Goal: Task Accomplishment & Management: Manage account settings

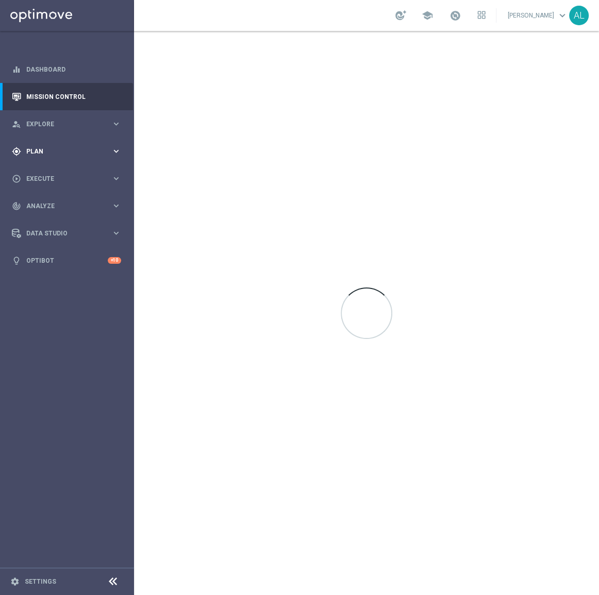
click at [62, 147] on div "gps_fixed Plan" at bounding box center [61, 151] width 99 height 9
click at [53, 201] on span "Templates" at bounding box center [64, 203] width 74 height 6
click at [49, 218] on link "Optimail" at bounding box center [69, 219] width 75 height 8
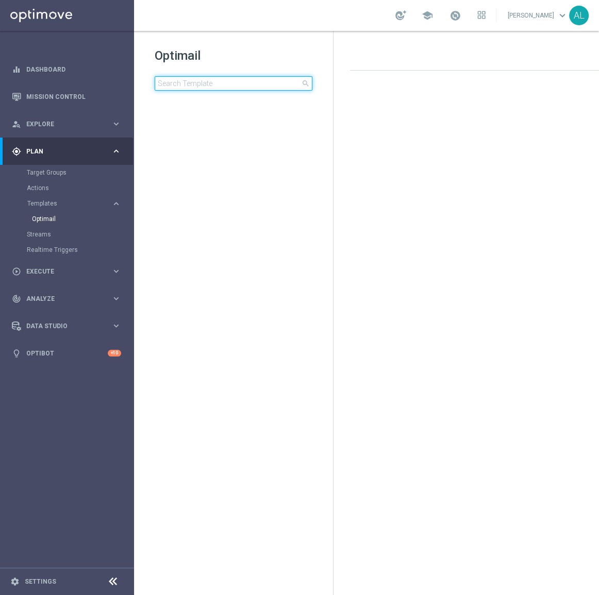
click at [187, 79] on input at bounding box center [234, 83] width 158 height 14
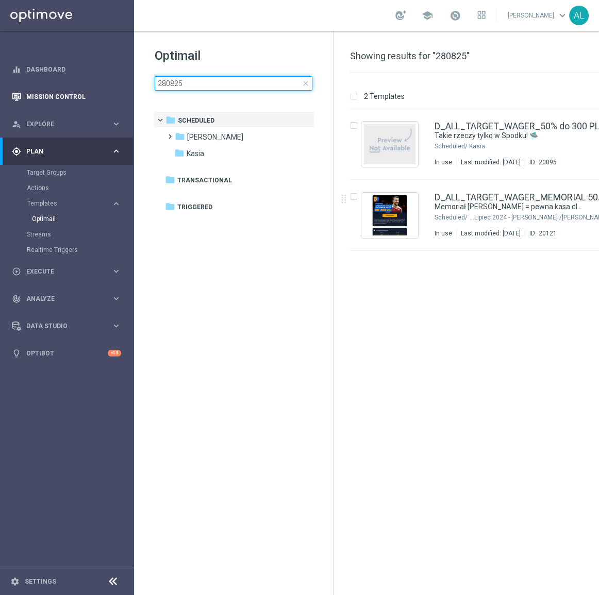
drag, startPoint x: 196, startPoint y: 89, endPoint x: 113, endPoint y: 91, distance: 82.5
click at [113, 91] on main "equalizer Dashboard Mission Control" at bounding box center [299, 297] width 599 height 595
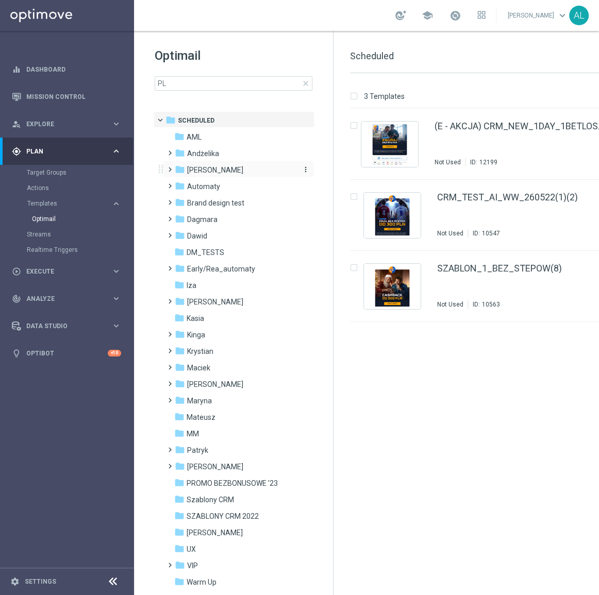
click at [218, 172] on div "folder Antoni L." at bounding box center [234, 170] width 119 height 12
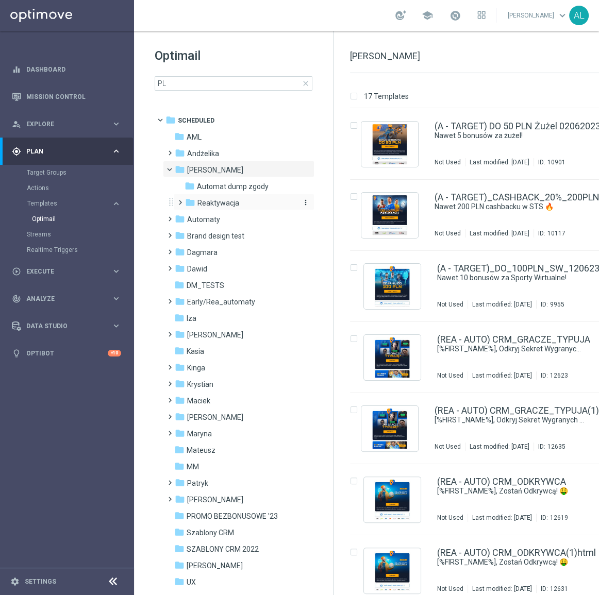
click at [204, 201] on span "Reaktywacja" at bounding box center [218, 202] width 42 height 9
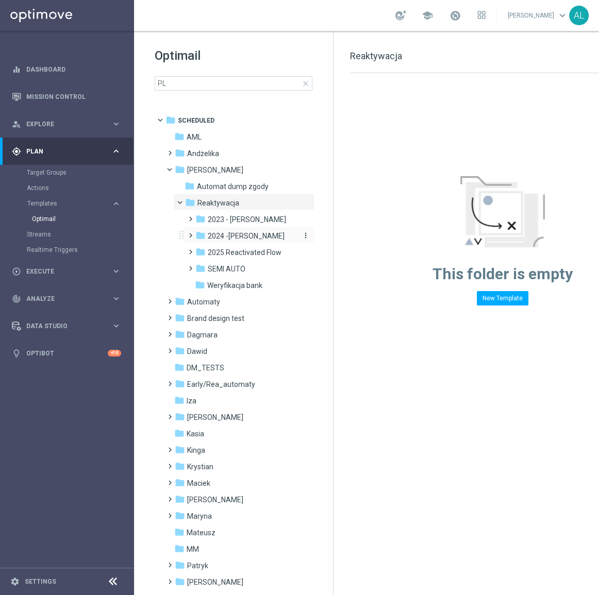
click at [250, 241] on div "folder 2024 -Antoni" at bounding box center [245, 236] width 101 height 12
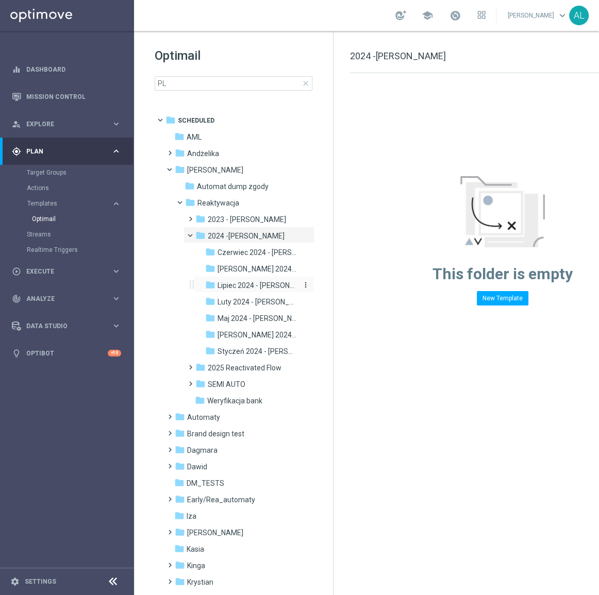
click at [247, 289] on span "[DATE] - [PERSON_NAME]" at bounding box center [257, 285] width 80 height 9
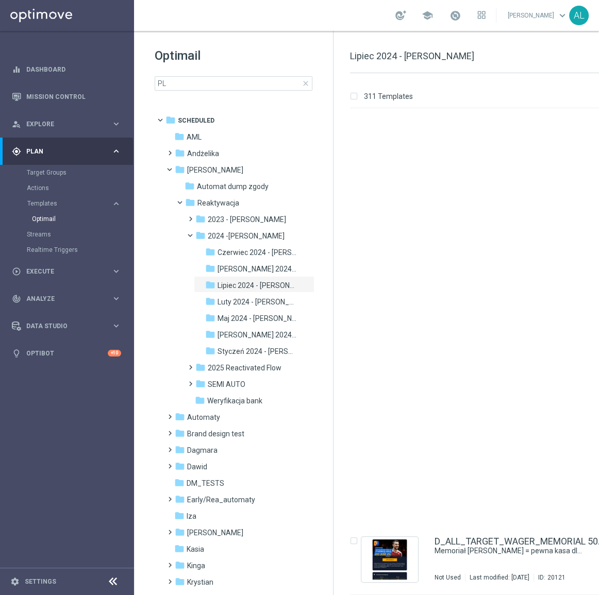
scroll to position [2898, 0]
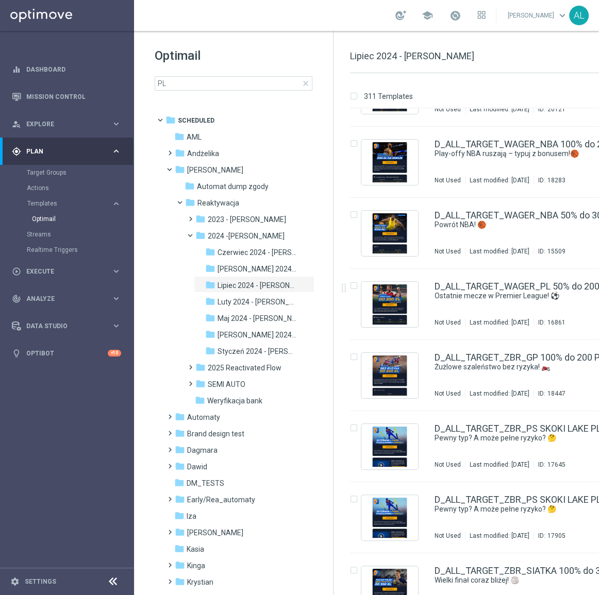
click at [195, 93] on div "Optimail PL close folder 1 Folder folder Scheduled more_vert folder AML more_ve…" at bounding box center [233, 95] width 199 height 128
click at [199, 85] on input "PL" at bounding box center [234, 83] width 158 height 14
type input "PL-"
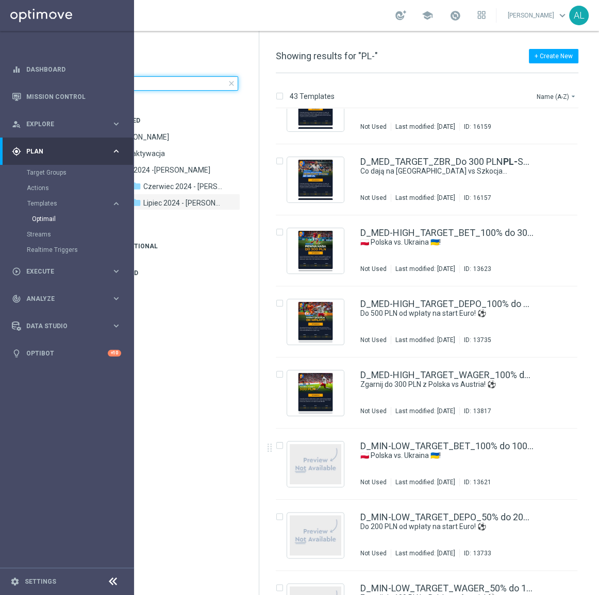
scroll to position [890, 0]
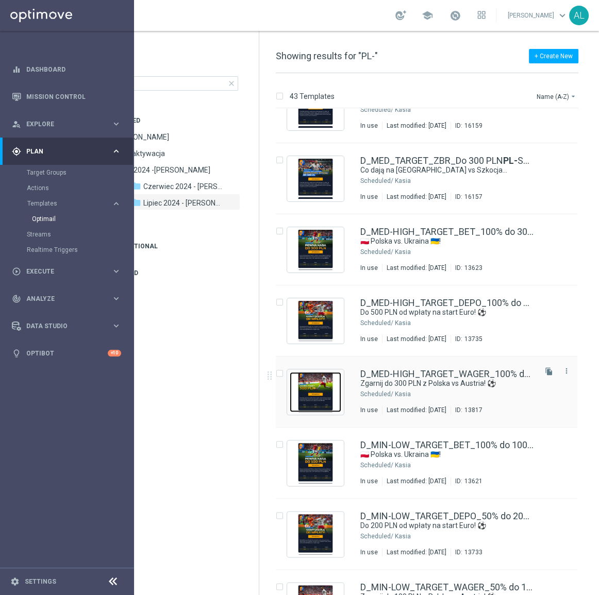
click at [308, 380] on img "Press SPACE to select this row." at bounding box center [316, 392] width 52 height 40
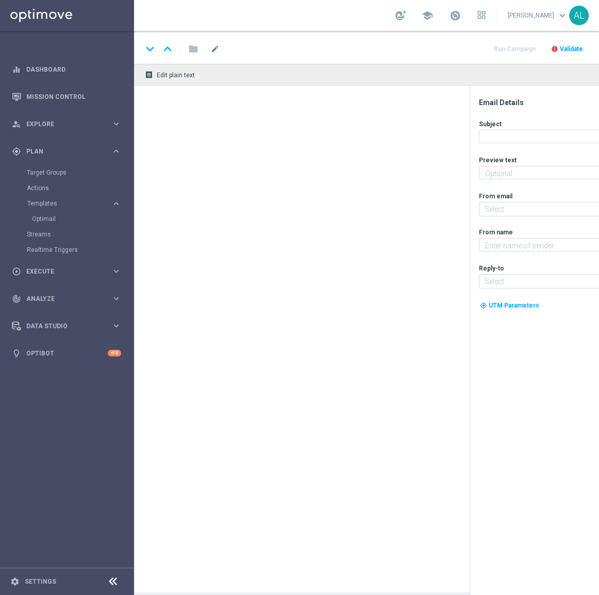
type textarea "Typuj i odbierz bonus 💰"
type input "[EMAIL_ADDRESS][DOMAIN_NAME]"
type textarea "STS"
type input "[EMAIL_ADDRESS][DOMAIN_NAME]"
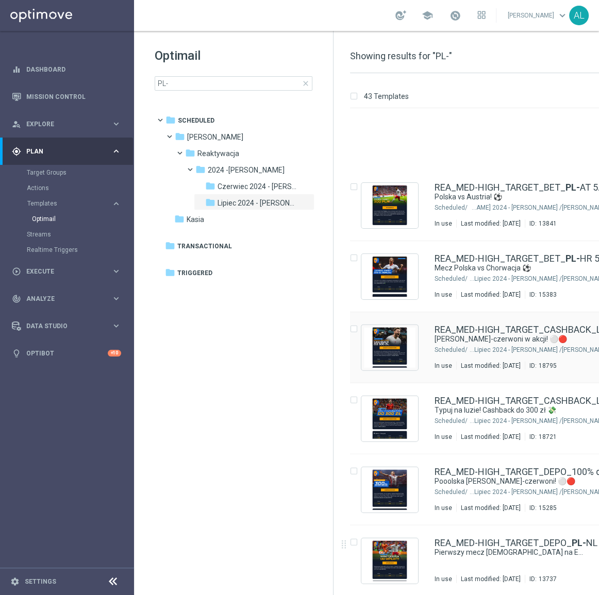
scroll to position [2038, 0]
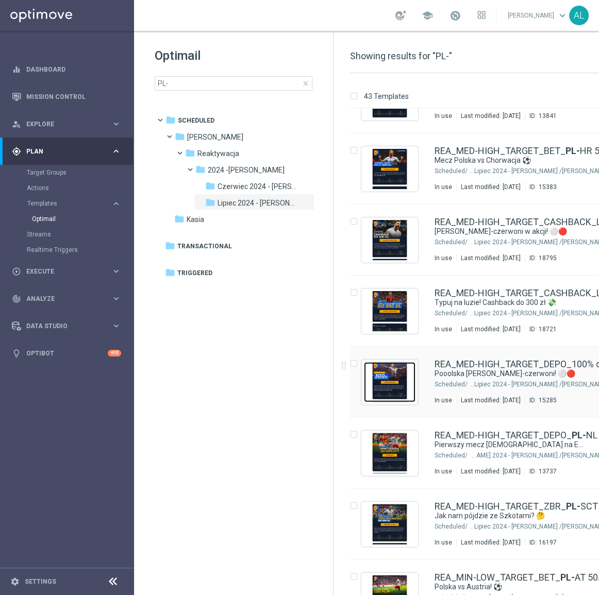
click at [389, 388] on img "Press SPACE to select this row." at bounding box center [390, 382] width 52 height 40
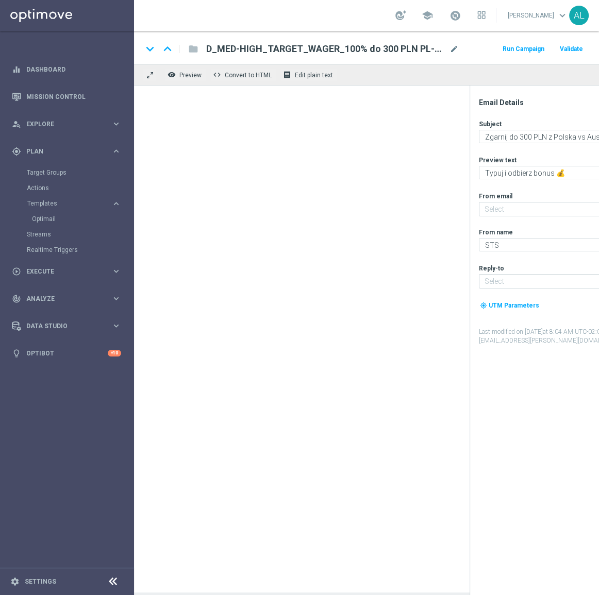
type textarea "Pooolska biało-czerwoni! ⚪🔴"
type textarea "Typuj z ekstra bonusem od wpłaty 💰"
type input "[EMAIL_ADDRESS][DOMAIN_NAME]"
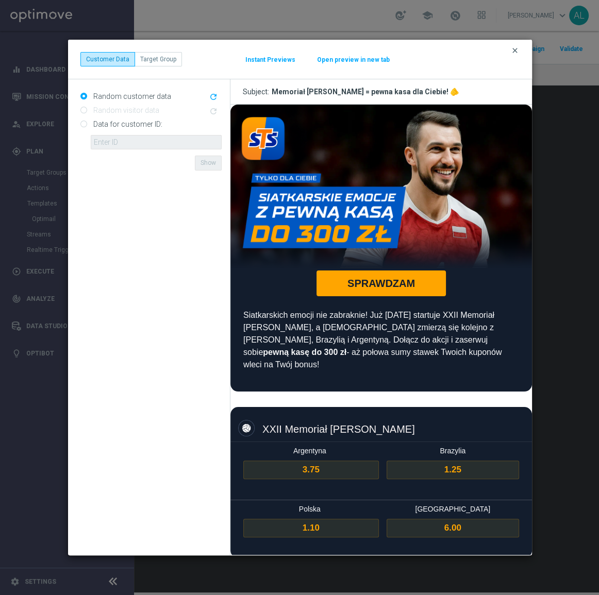
click at [514, 47] on icon "clear" at bounding box center [515, 50] width 8 height 8
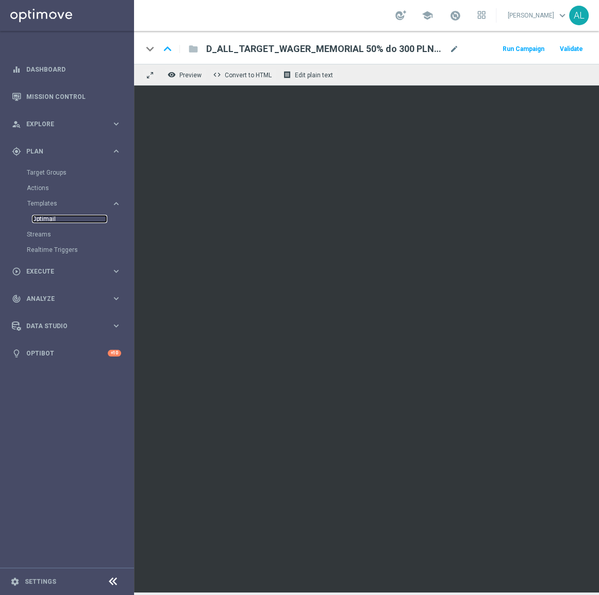
click at [51, 221] on link "Optimail" at bounding box center [69, 219] width 75 height 8
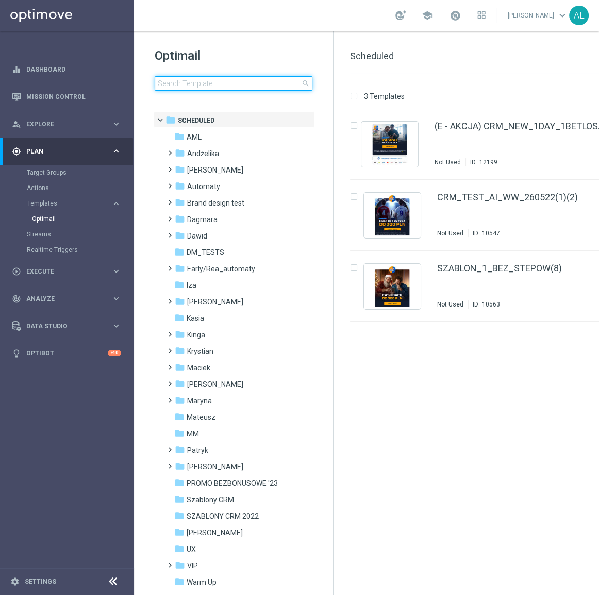
click at [212, 79] on input at bounding box center [234, 83] width 158 height 14
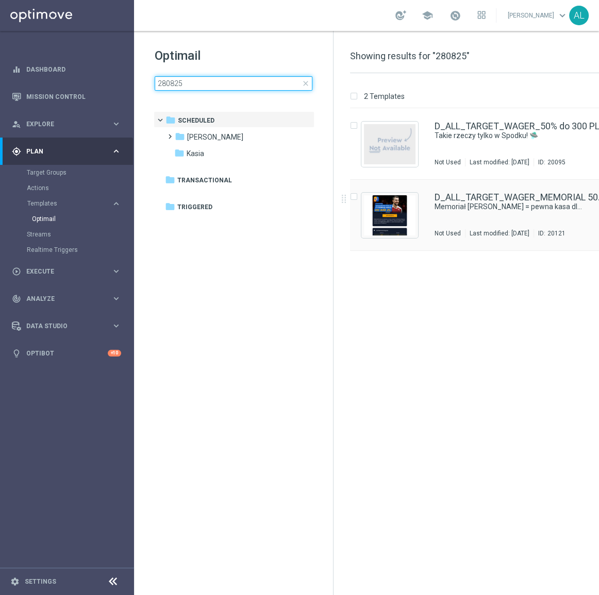
type input "280825"
click at [426, 204] on div "D_ALL_TARGET_WAGER_MEMORIAL 50% do 300 PLN_ 280825 Memoriał [PERSON_NAME] = pew…" at bounding box center [500, 215] width 301 height 71
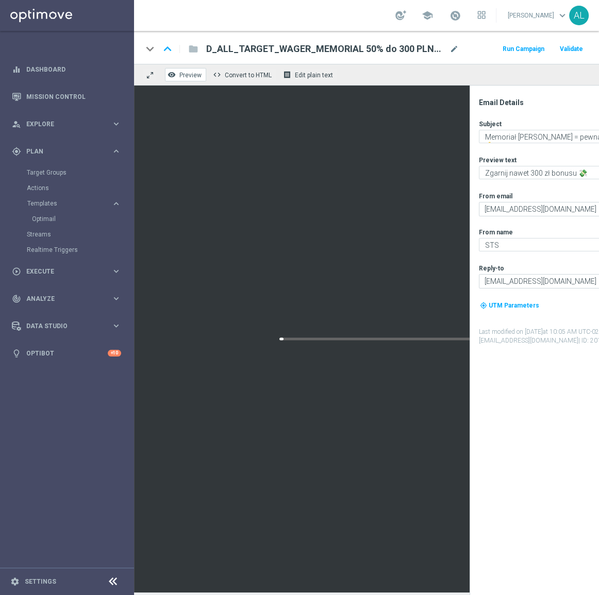
click at [168, 72] on icon "remove_red_eye" at bounding box center [171, 75] width 8 height 8
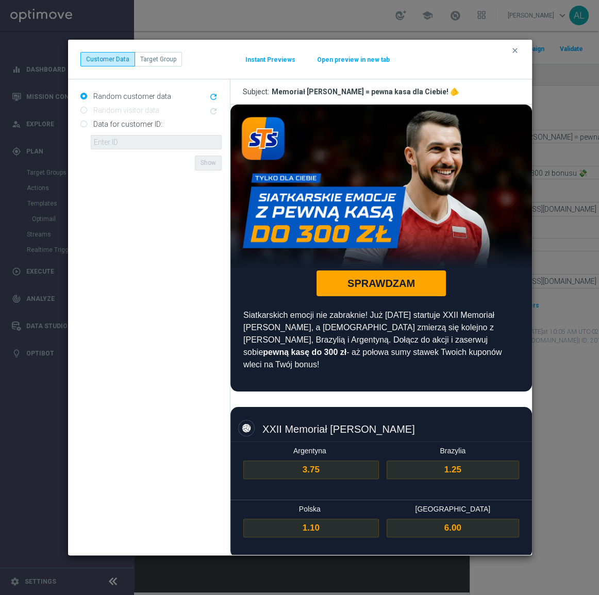
click at [221, 24] on modal-container "clear Customer Data Target Group Instant Previews Open preview in new tab Rando…" at bounding box center [299, 297] width 599 height 595
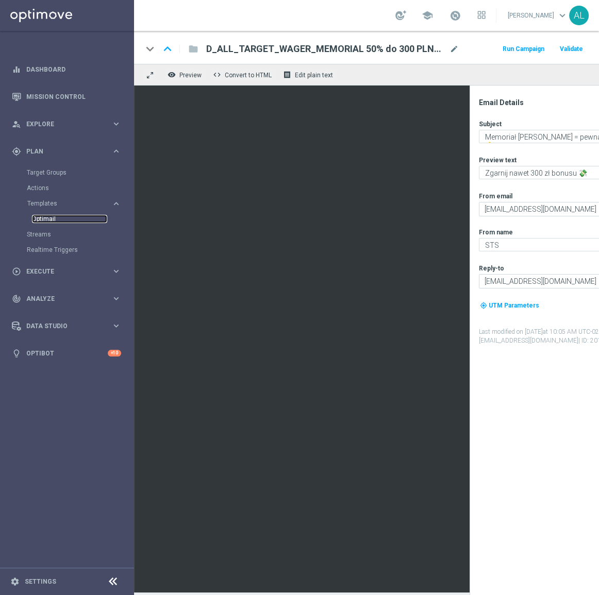
click at [45, 221] on link "Optimail" at bounding box center [69, 219] width 75 height 8
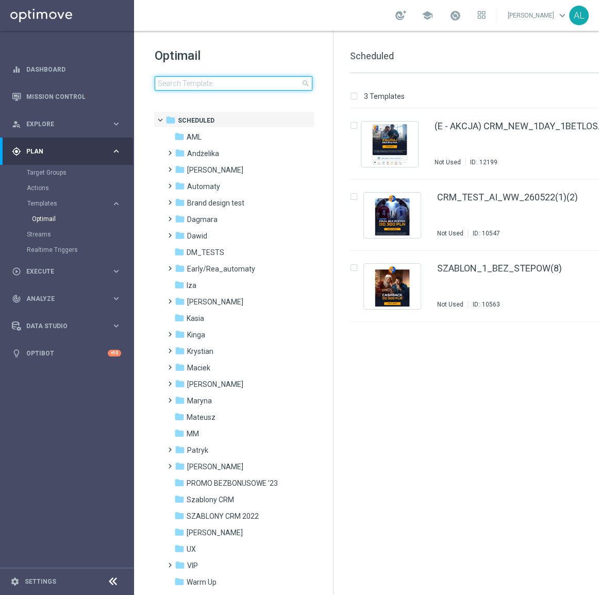
click at [212, 82] on input at bounding box center [234, 83] width 158 height 14
click at [170, 82] on input at bounding box center [234, 83] width 158 height 14
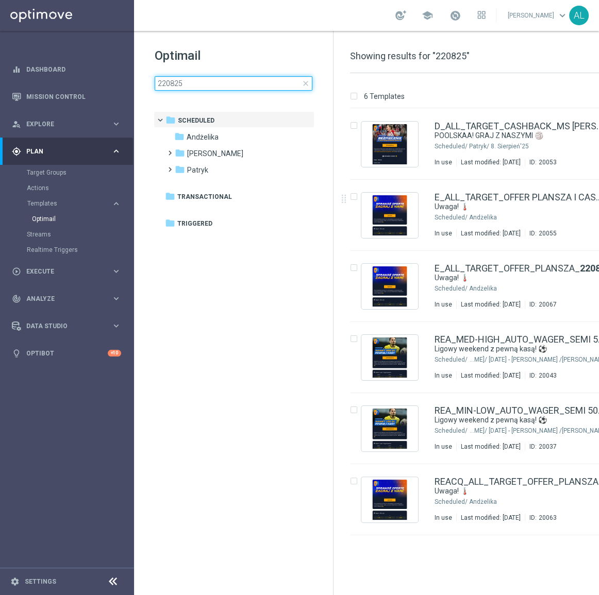
type input "220825"
click at [439, 371] on div "REA_MED-HIGH_AUTO_WAGER_SEMI 50% do 300 PLN_ 220825 Ligowy weekend z pewną kasą…" at bounding box center [521, 357] width 174 height 45
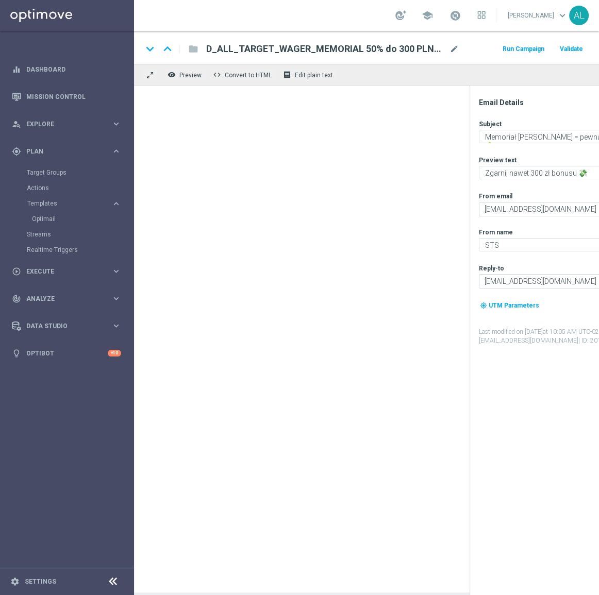
type textarea "Ligowy weekend z pewną kasą! ⚽"
type textarea "Typuj i zgarnij nawet 300 zł ekstra 💸"
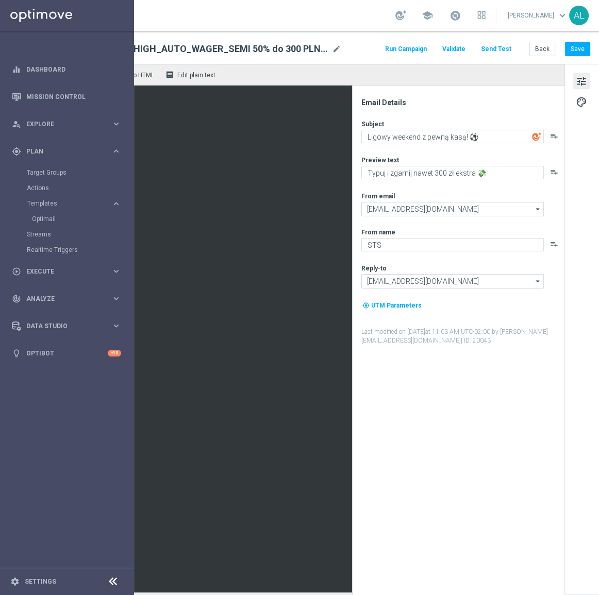
scroll to position [0, 124]
click at [529, 53] on button "Back" at bounding box center [542, 49] width 26 height 14
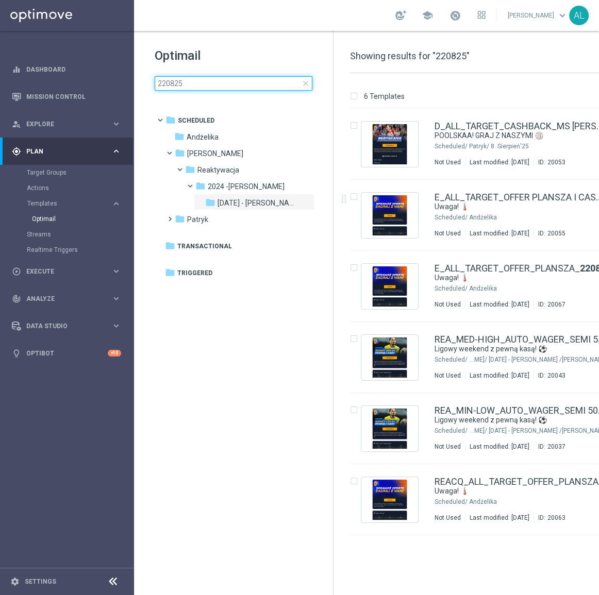
click at [195, 86] on input "220825" at bounding box center [234, 83] width 158 height 14
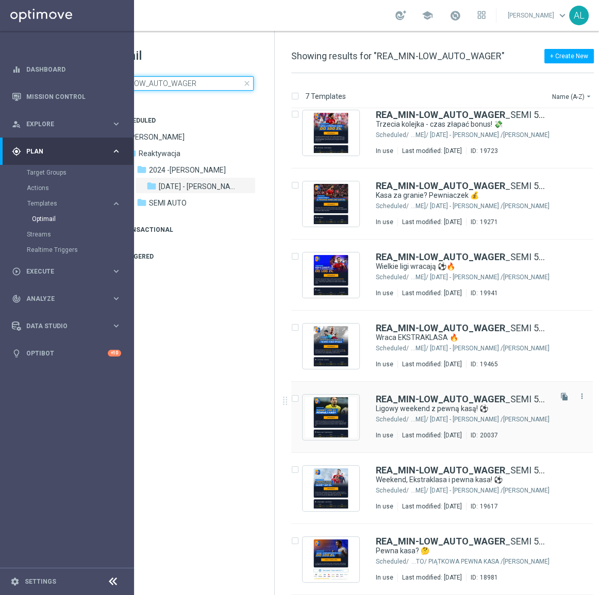
scroll to position [0, 74]
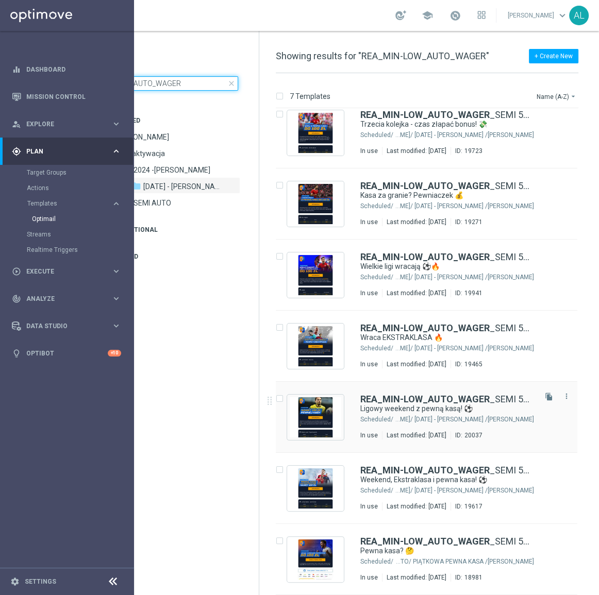
type input "REA_MIN-LOW_AUTO_WAGER"
click at [546, 112] on icon "file_copy" at bounding box center [549, 112] width 8 height 8
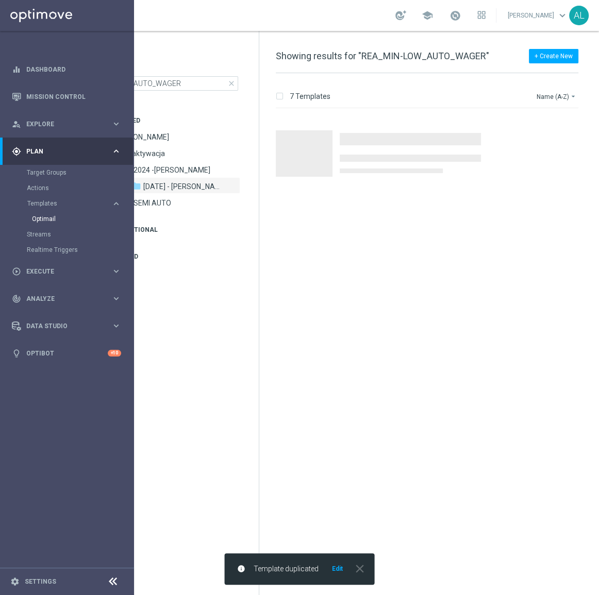
scroll to position [0, 0]
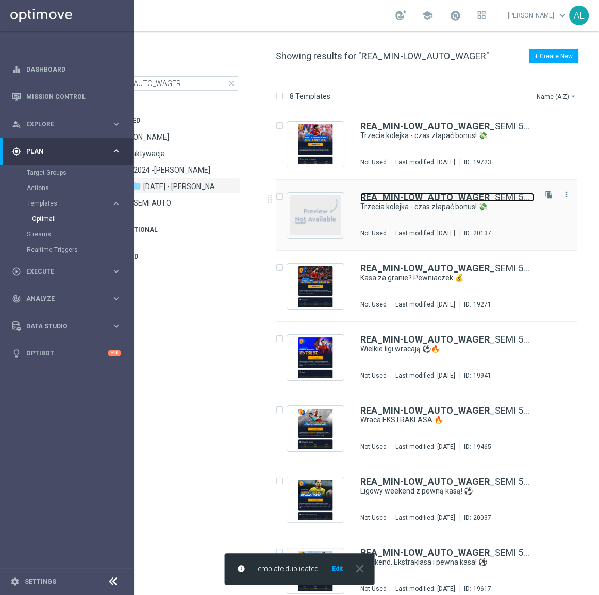
click at [420, 201] on b "REA_MIN-LOW_AUTO_WAGER" at bounding box center [424, 197] width 129 height 11
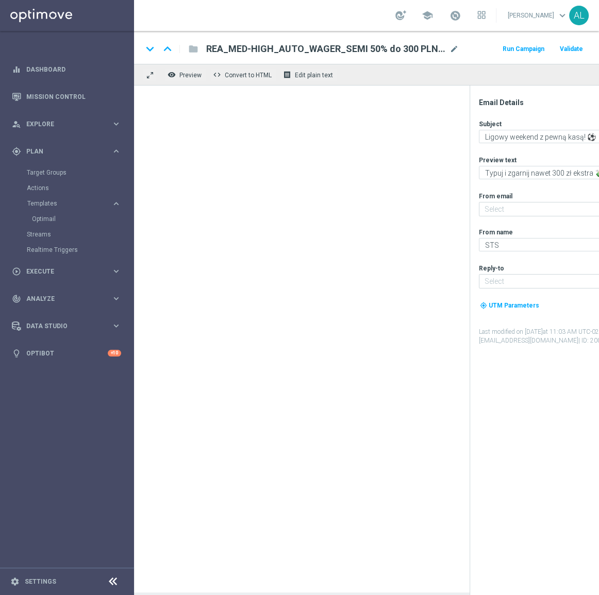
type input "oferta@sts.pl"
type input "kontakt@sts.pl"
type input "REA_MIN-LOW_AUTO_WAGER_SEMI 50% do 100 PLN_010825(1)"
type textarea "Trzecia kolejka - czas złapać bonus! 💸"
type textarea "Zgarnij nawet 100 zł ekstra"
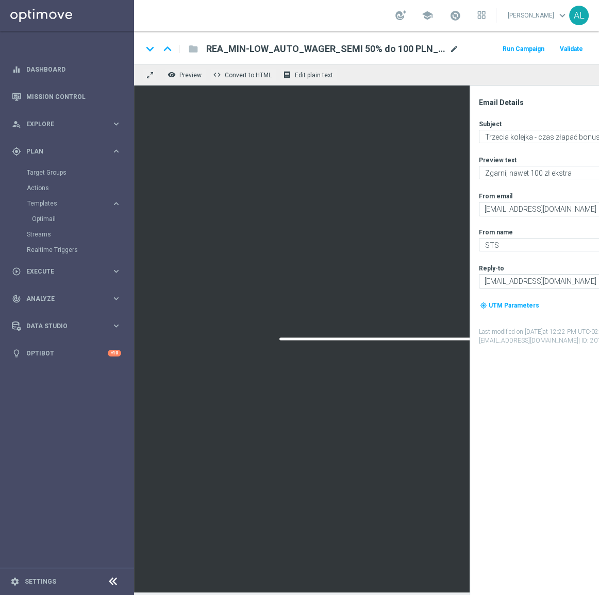
click at [453, 47] on span "mode_edit" at bounding box center [453, 48] width 9 height 9
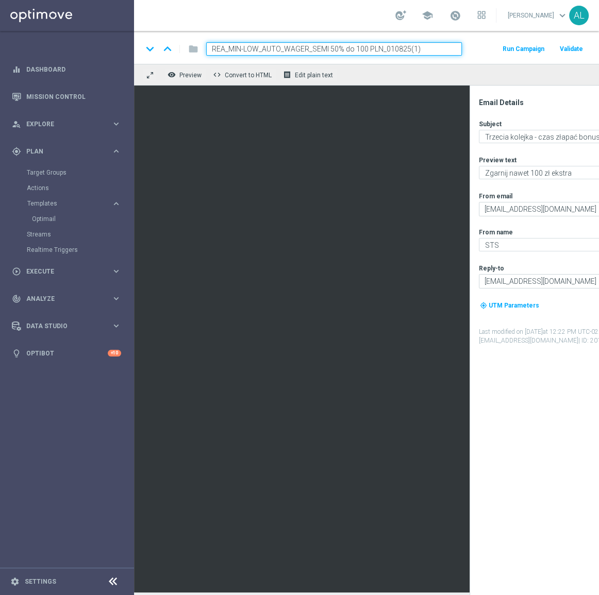
drag, startPoint x: 428, startPoint y: 52, endPoint x: 383, endPoint y: 53, distance: 44.8
click at [383, 53] on input "REA_MIN-LOW_AUTO_WAGER_SEMI 50% do 100 PLN_010825(1)" at bounding box center [334, 48] width 256 height 13
type input "REA_MIN-LOW_AUTO_WAGER_SEMI 50% do 100 PLN_280825"
click at [484, 85] on div "remove_red_eye Preview code Convert to HTML receipt Edit plain text" at bounding box center [408, 75] width 548 height 22
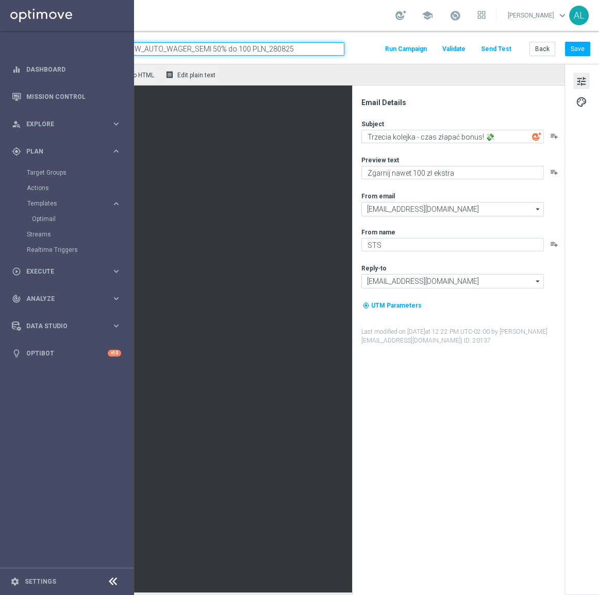
scroll to position [0, 124]
click at [565, 48] on button "Save" at bounding box center [577, 49] width 25 height 14
click at [457, 151] on div "Subject Trzecia kolejka - czas złapać bonus! 💸 playlist_add Preview text Zgarni…" at bounding box center [462, 233] width 202 height 226
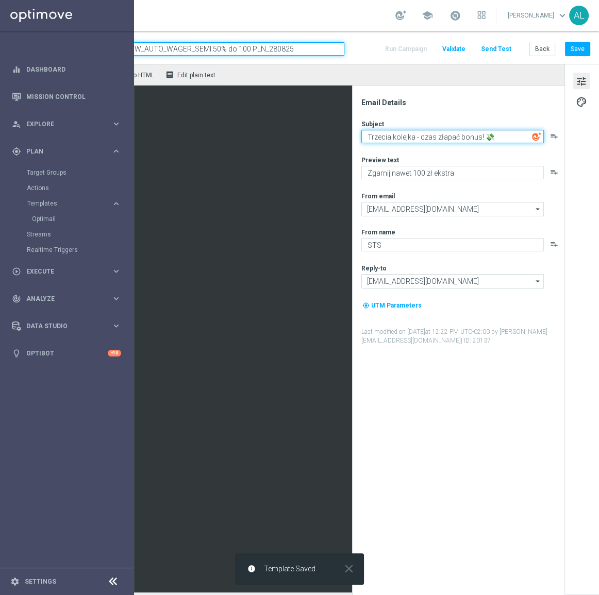
click at [458, 139] on textarea "Trzecia kolejka - czas złapać bonus! 💸" at bounding box center [452, 136] width 182 height 13
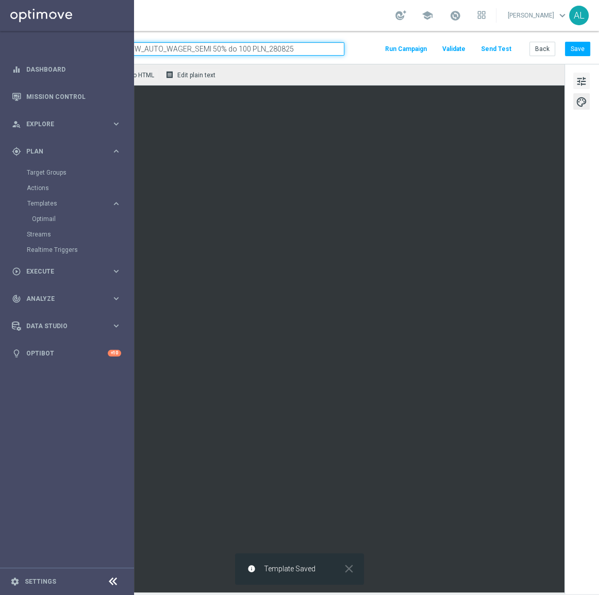
click at [576, 83] on span "tune" at bounding box center [581, 81] width 11 height 13
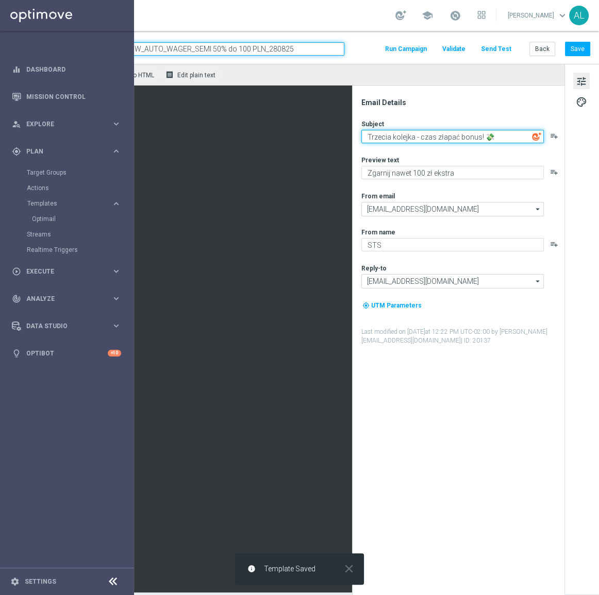
click at [434, 136] on textarea "Trzecia kolejka - czas złapać bonus! 💸" at bounding box center [452, 136] width 182 height 13
drag, startPoint x: 434, startPoint y: 136, endPoint x: 439, endPoint y: 134, distance: 5.3
click at [438, 134] on textarea "Trzecia kolejka - czas złapać bonus! 💸" at bounding box center [452, 136] width 182 height 13
type textarea "Weekendowa pewna"
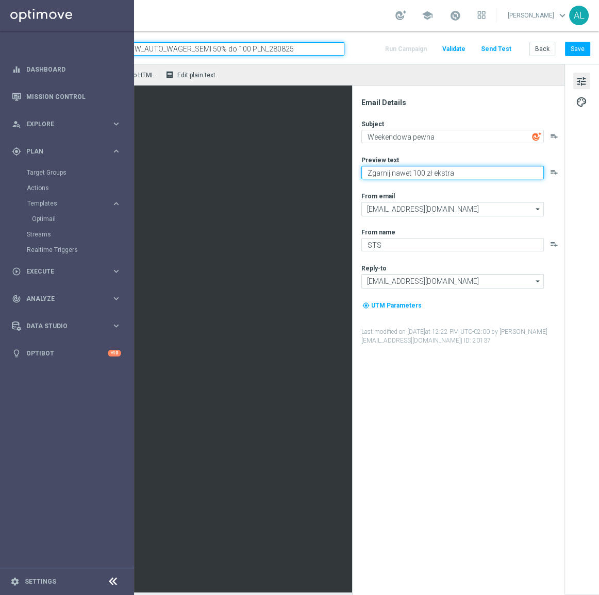
click at [399, 170] on textarea "Zgarnij nawet 100 zł ekstra" at bounding box center [452, 172] width 182 height 13
paste textarea "Dołącz do gry i zgarnij do 100 zł ekstra!"
type textarea "Dołącz do gry i zgarnij do 100 zł ekstra!"
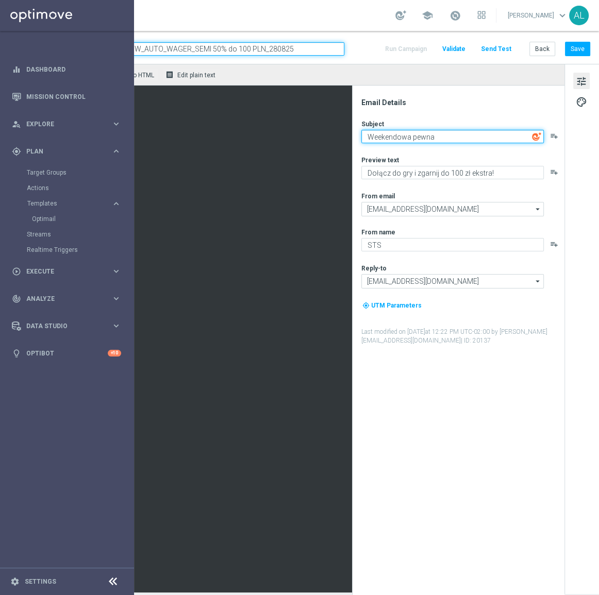
click at [443, 136] on textarea "Weekendowa pewna" at bounding box center [452, 136] width 182 height 13
click at [443, 137] on textarea "Weekendowa pewna" at bounding box center [452, 136] width 182 height 13
click at [436, 140] on textarea "Weekendowa pewna" at bounding box center [452, 136] width 182 height 13
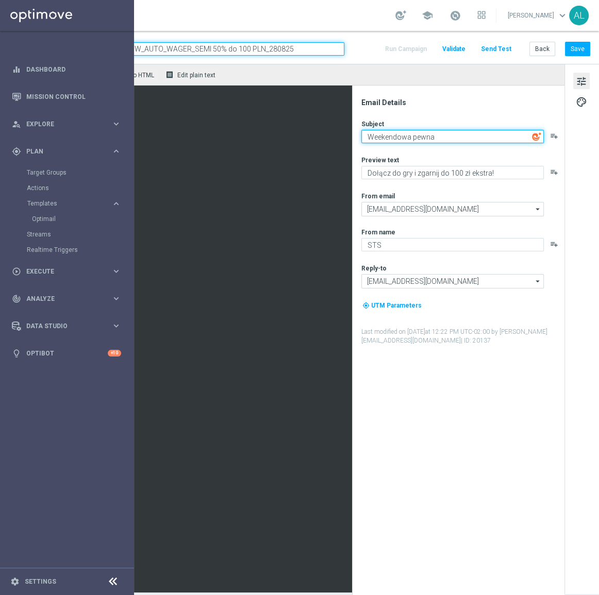
click at [437, 137] on textarea "Weekendowa pewna" at bounding box center [452, 136] width 182 height 13
click at [478, 139] on textarea "Weekendowa pewna kasa" at bounding box center [452, 136] width 182 height 13
paste textarea "💸"
click at [437, 136] on textarea "Weekendowa pewna kasa 💸" at bounding box center [452, 136] width 182 height 13
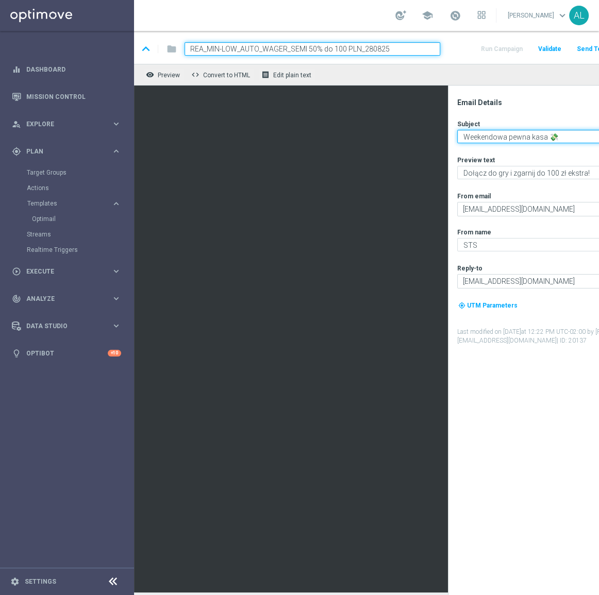
scroll to position [0, 0]
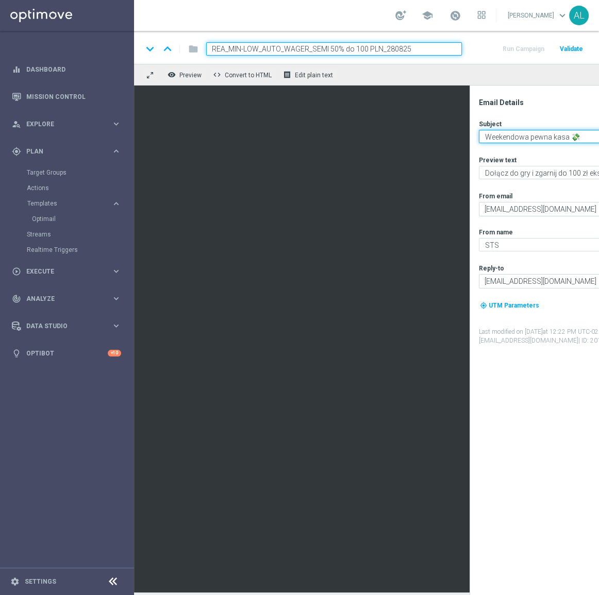
type textarea "Weekendowa pewna kasa 💸"
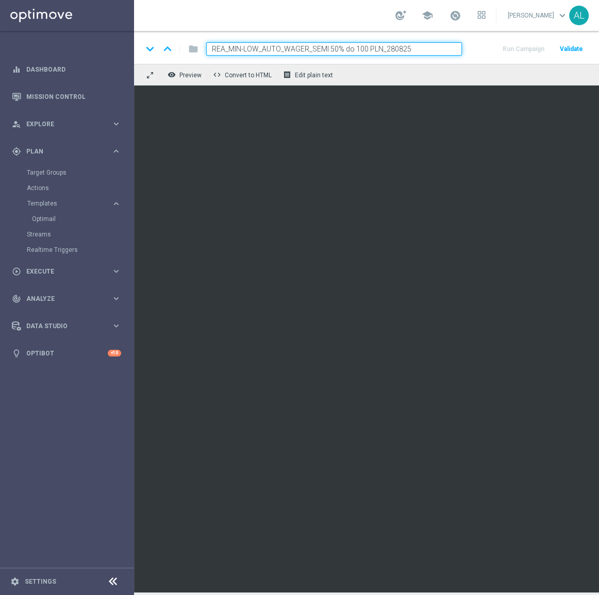
click at [385, 49] on input "REA_MIN-LOW_AUTO_WAGER_SEMI 50% do 100 PLN_280825" at bounding box center [334, 48] width 256 height 13
click at [388, 49] on input "REA_MIN-LOW_AUTO_WAGER_SEMI 50% do 100 PLN_280825" at bounding box center [334, 48] width 256 height 13
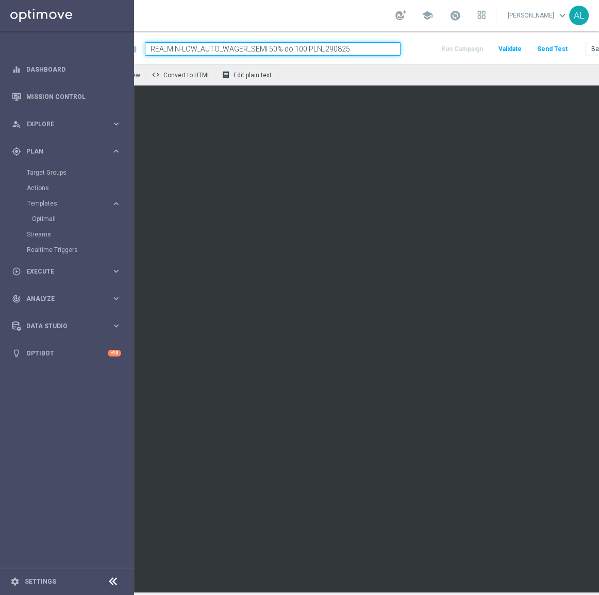
scroll to position [0, 124]
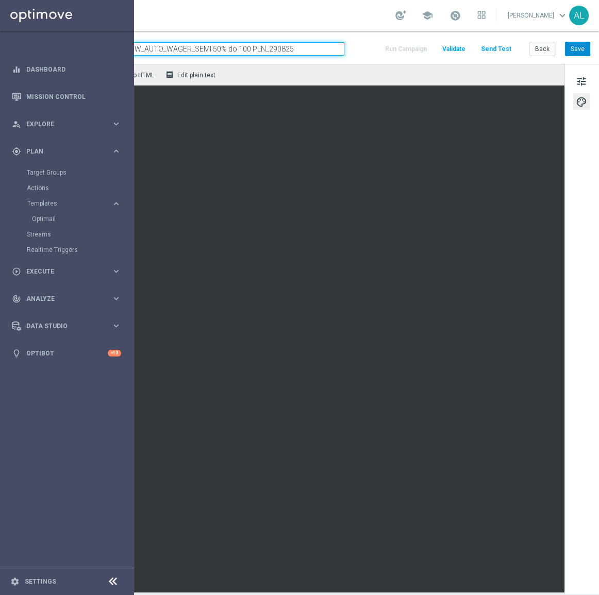
type input "REA_MIN-LOW_AUTO_WAGER_SEMI 50% do 100 PLN_290825"
click at [573, 52] on button "Save" at bounding box center [577, 49] width 25 height 14
click at [579, 52] on button "Save" at bounding box center [577, 49] width 25 height 14
click at [565, 52] on button "Save" at bounding box center [577, 49] width 25 height 14
click at [565, 46] on button "Save" at bounding box center [577, 49] width 25 height 14
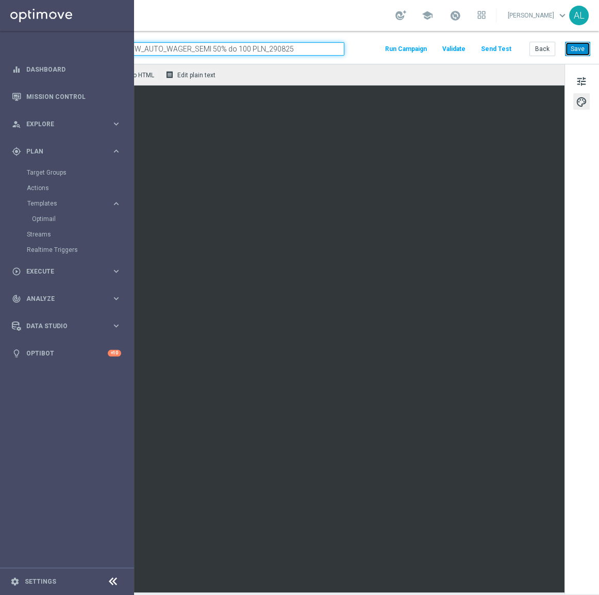
drag, startPoint x: 566, startPoint y: 46, endPoint x: 496, endPoint y: 41, distance: 69.8
click at [566, 46] on button "Save" at bounding box center [577, 49] width 25 height 14
click at [568, 53] on button "Save" at bounding box center [577, 49] width 25 height 14
click at [566, 51] on button "Save" at bounding box center [577, 49] width 25 height 14
click at [572, 46] on button "Save" at bounding box center [577, 49] width 25 height 14
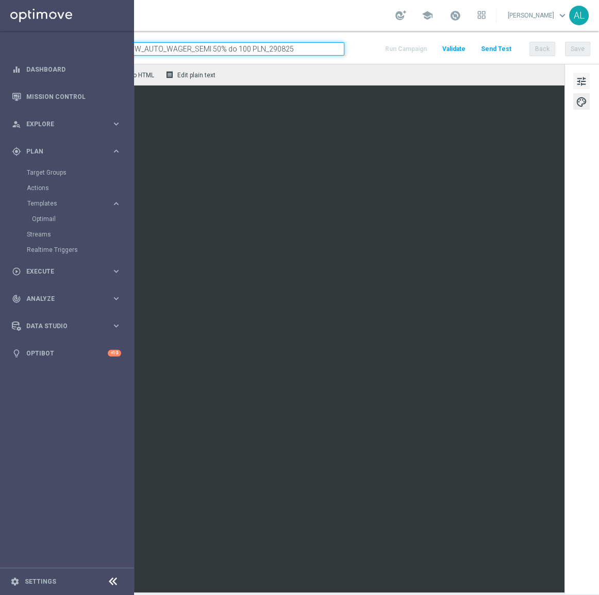
click at [581, 83] on button "tune" at bounding box center [581, 81] width 16 height 16
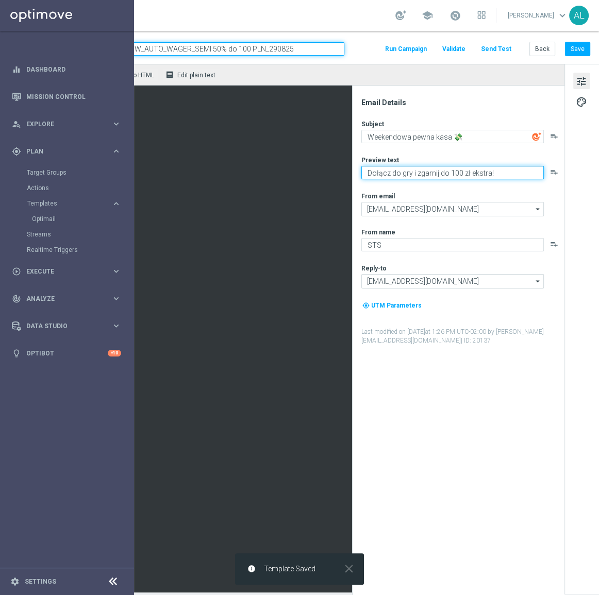
click at [439, 175] on textarea "Dołącz do gry i zgarnij do 100 zł ekstra!" at bounding box center [452, 172] width 182 height 13
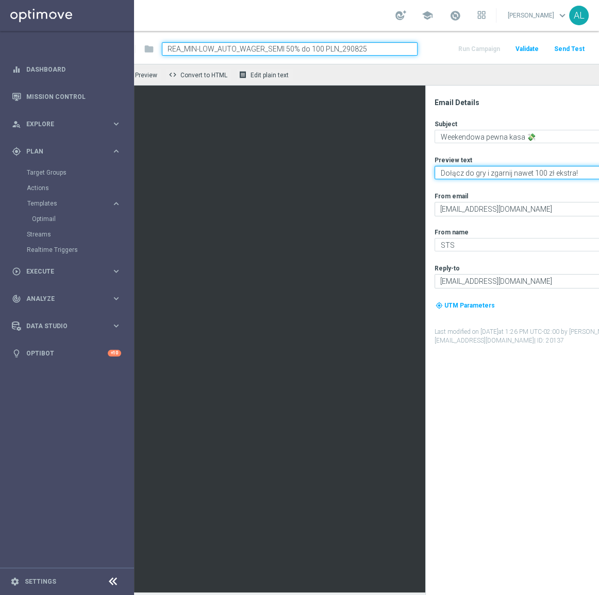
scroll to position [0, 0]
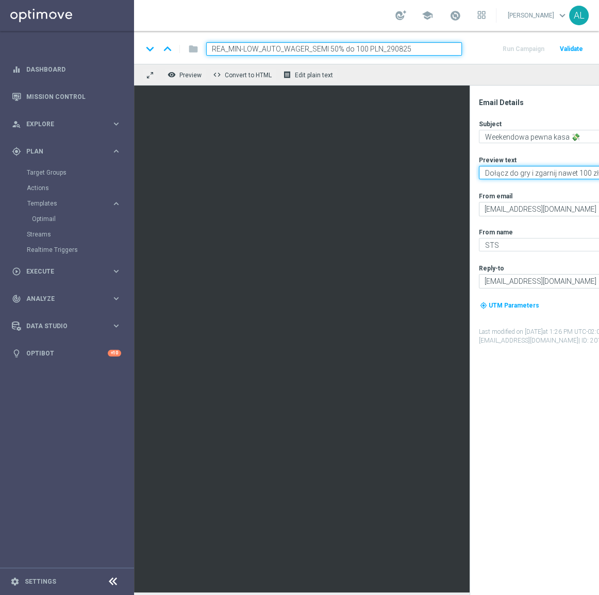
type textarea "Dołącz do gry i zgarnij nawet 100 zł ekstra!"
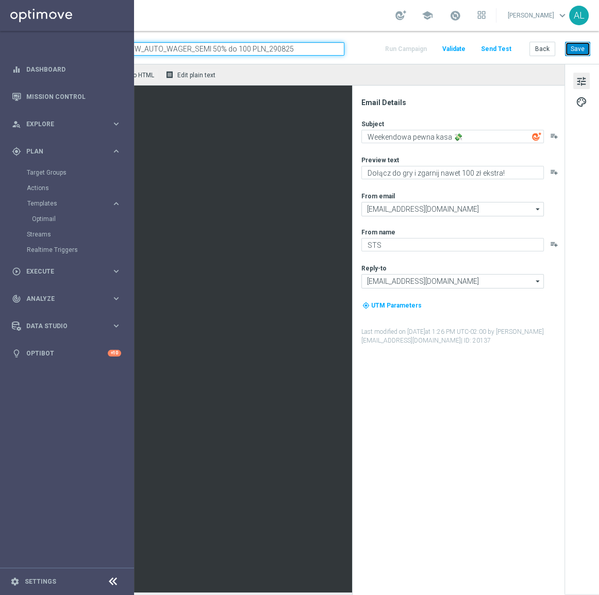
click at [566, 51] on button "Save" at bounding box center [577, 49] width 25 height 14
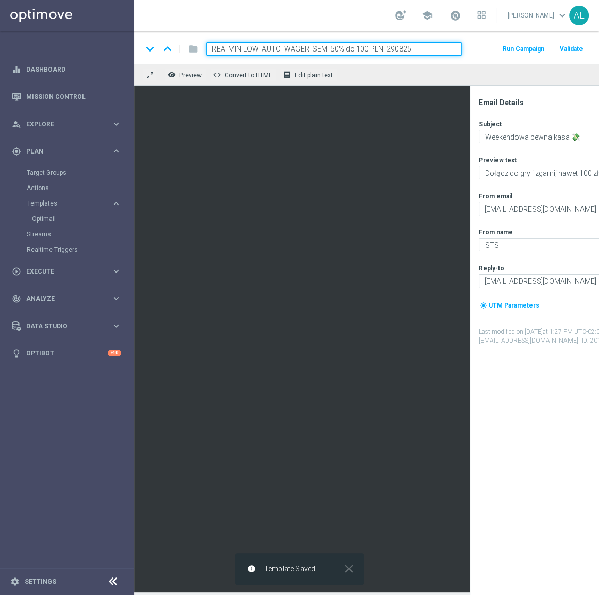
click at [537, 53] on button "Run Campaign" at bounding box center [523, 49] width 45 height 14
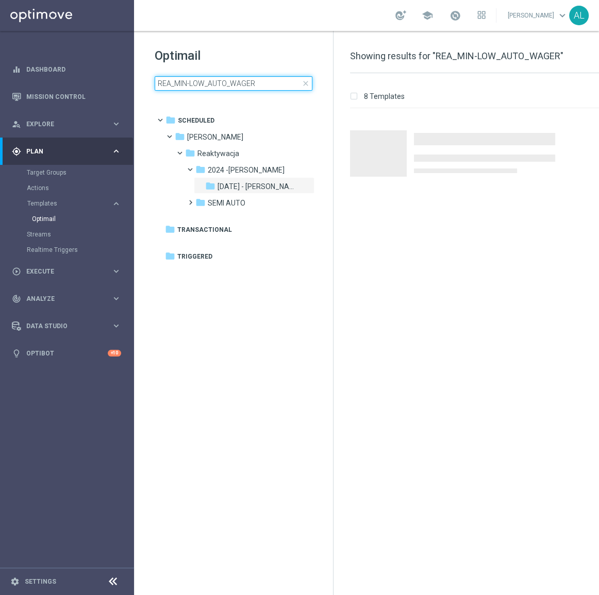
click at [231, 85] on input "REA_MIN-LOW_AUTO_WAGER" at bounding box center [234, 83] width 158 height 14
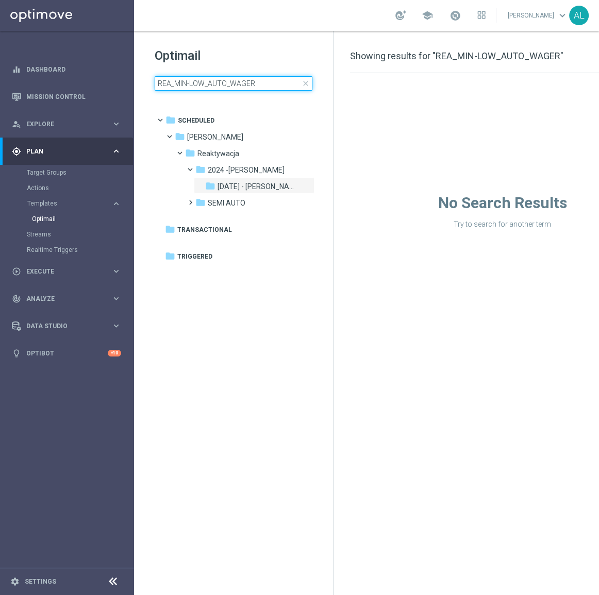
click at [231, 85] on input "REA_MIN-LOW_AUTO_WAGER" at bounding box center [234, 83] width 158 height 14
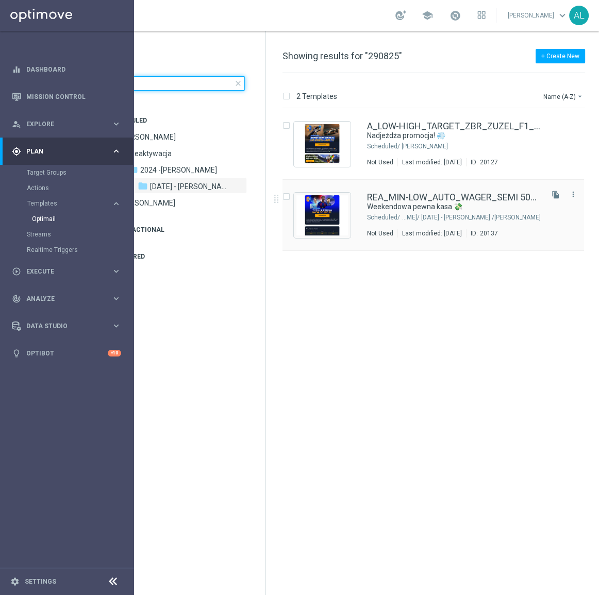
scroll to position [0, 74]
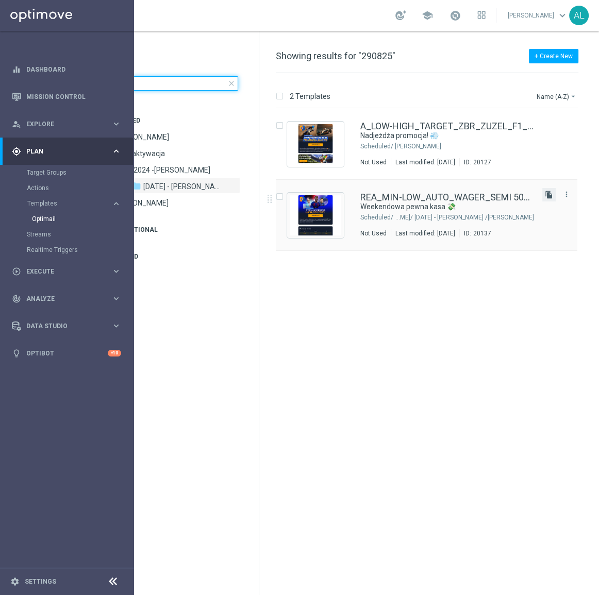
type input "290825"
click at [546, 195] on icon "file_copy" at bounding box center [549, 195] width 8 height 8
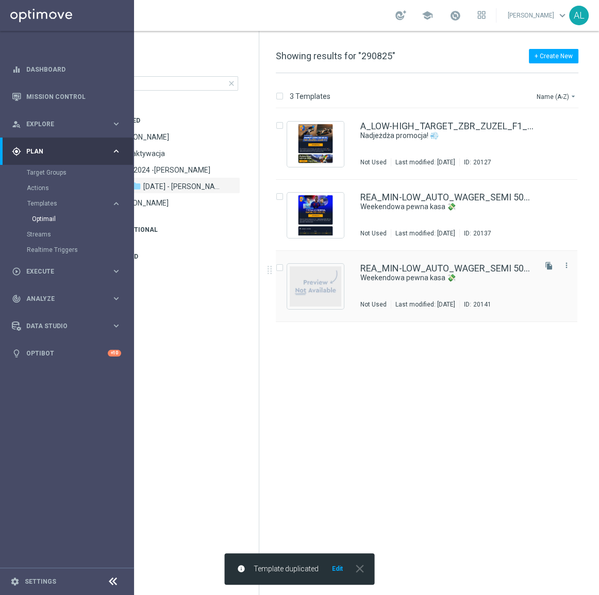
click at [354, 287] on div "REA_MIN-LOW_AUTO_WAGER_SEMI 50% do 100 PLN_ 290825 (1) Weekendowa pewna kasa 💸 …" at bounding box center [426, 286] width 301 height 71
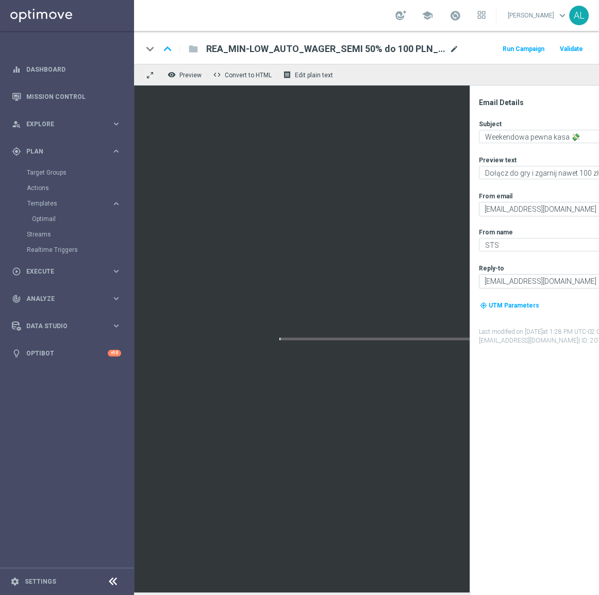
click at [450, 49] on span "mode_edit" at bounding box center [453, 48] width 9 height 9
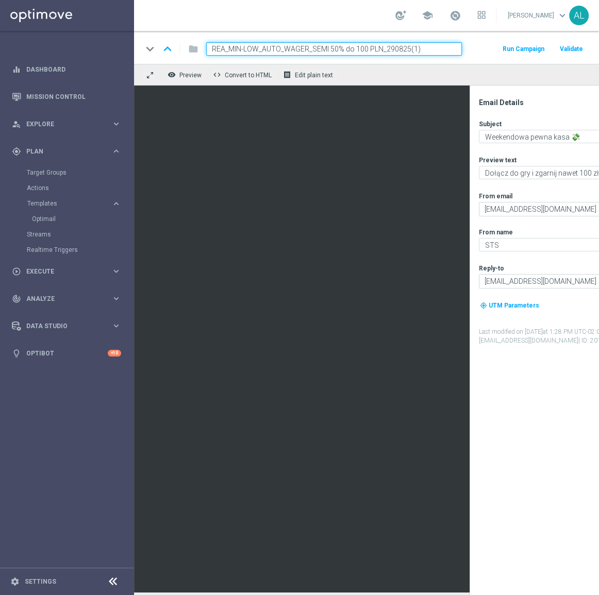
drag, startPoint x: 256, startPoint y: 47, endPoint x: 229, endPoint y: 47, distance: 27.3
click at [229, 47] on input "REA_MIN-LOW_AUTO_WAGER_SEMI 50% do 100 PLN_290825(1)" at bounding box center [334, 48] width 256 height 13
click at [244, 49] on input "REA_MED=HIGH_AUTO_WAGER_SEMI 50% do 100 PLN_290825(1)" at bounding box center [334, 48] width 256 height 13
click at [358, 49] on input "REA_MED-HIGH_AUTO_WAGER_SEMI 50% do 100 PLN_290825(1)" at bounding box center [334, 48] width 256 height 13
drag, startPoint x: 413, startPoint y: 49, endPoint x: 442, endPoint y: 50, distance: 28.3
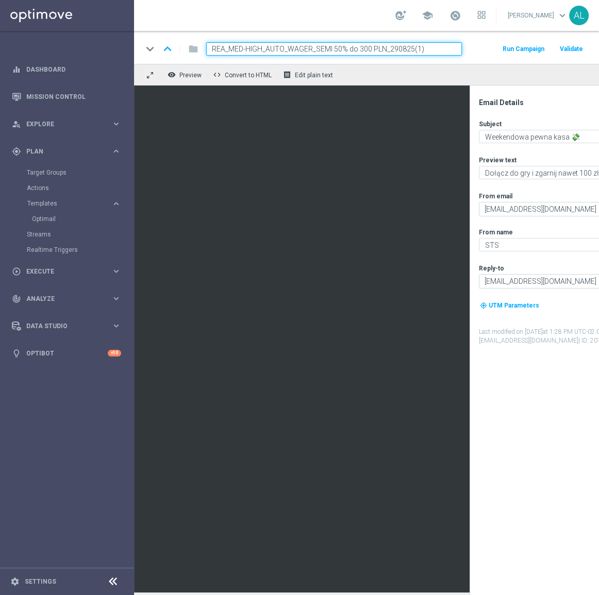
click at [441, 50] on input "REA_MED-HIGH_AUTO_WAGER_SEMI 50% do 300 PLN_290825(1)" at bounding box center [334, 48] width 256 height 13
type input "REA_MED-HIGH_AUTO_WAGER_SEMI 50% do 300 PLN_290825"
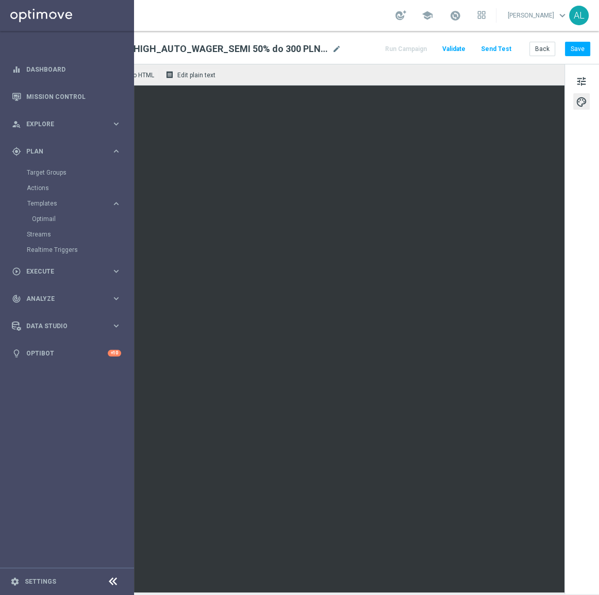
scroll to position [0, 124]
click at [578, 52] on button "Save" at bounding box center [577, 49] width 25 height 14
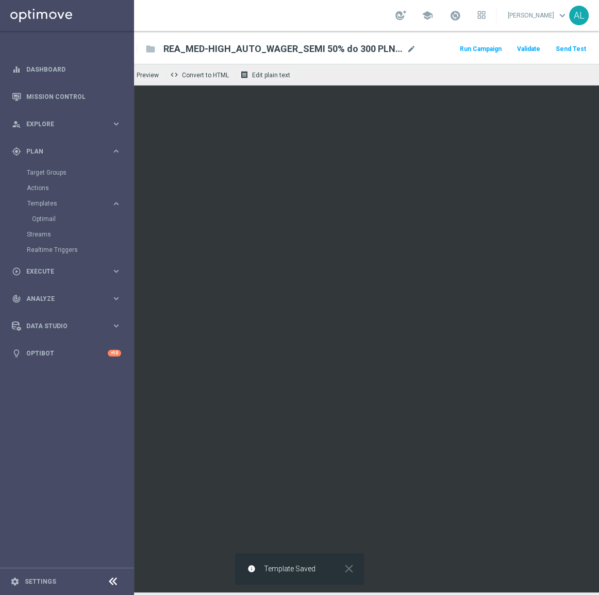
scroll to position [0, 0]
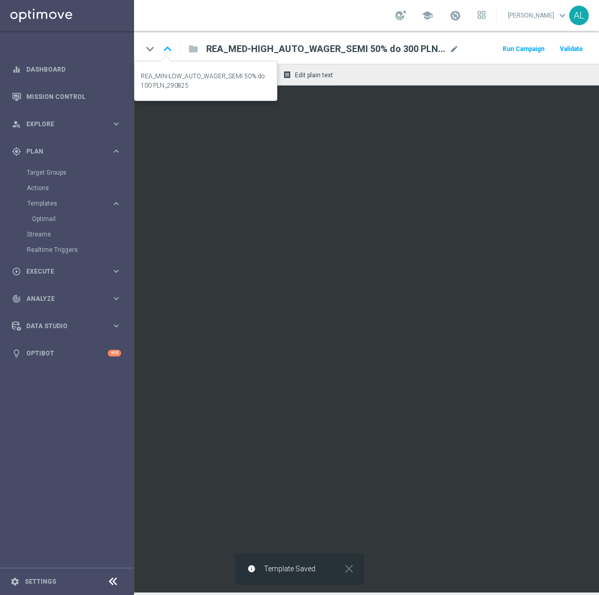
click at [172, 52] on icon "keyboard_arrow_up" at bounding box center [167, 48] width 15 height 15
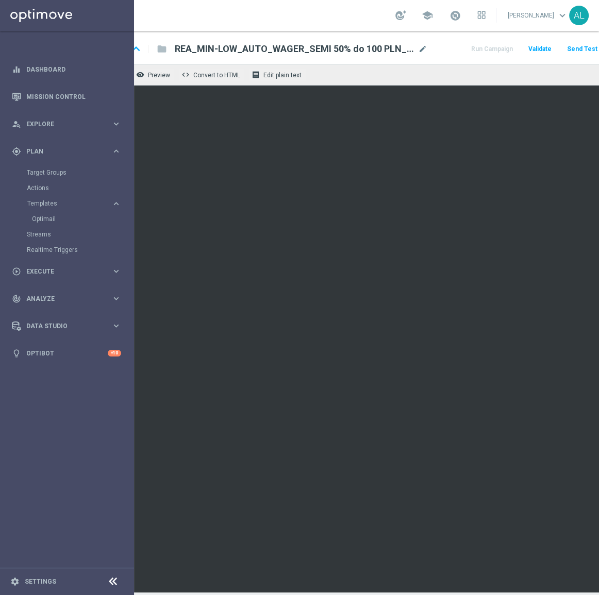
scroll to position [0, 124]
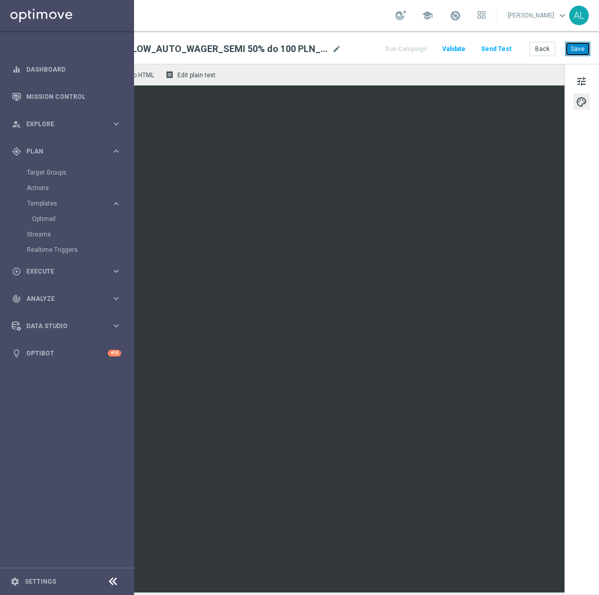
click at [575, 52] on button "Save" at bounding box center [577, 49] width 25 height 14
click at [486, 52] on button "Send Test" at bounding box center [495, 49] width 33 height 14
click at [488, 47] on button "Send Test" at bounding box center [495, 49] width 33 height 14
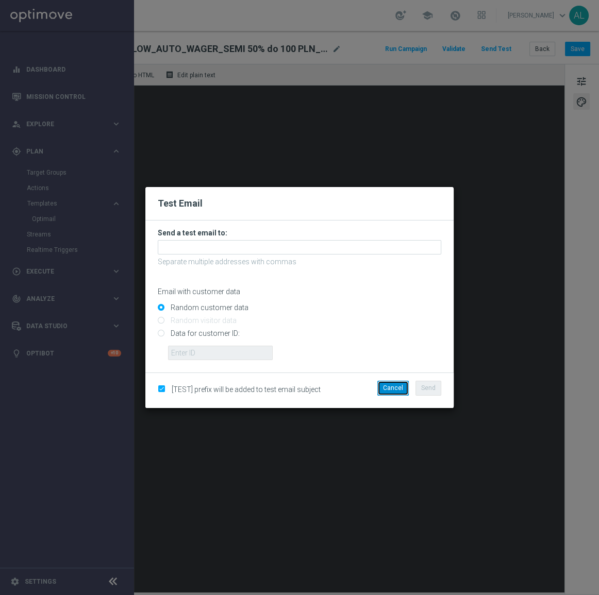
click at [397, 382] on button "Cancel" at bounding box center [392, 388] width 31 height 14
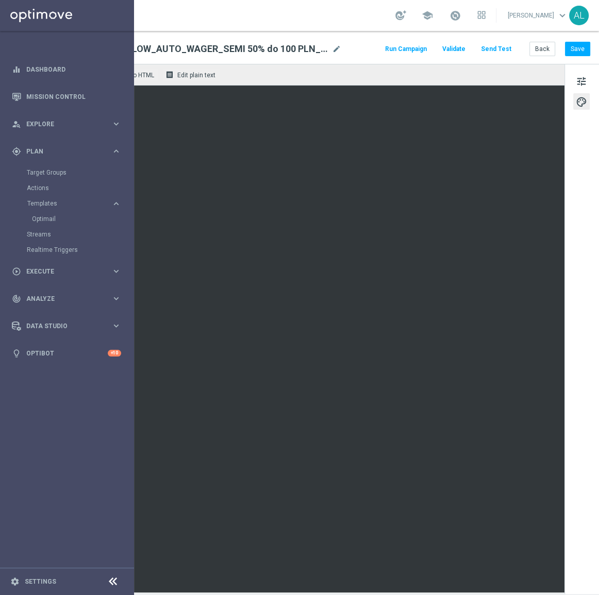
scroll to position [0, 123]
click at [492, 52] on button "Send Test" at bounding box center [495, 49] width 33 height 14
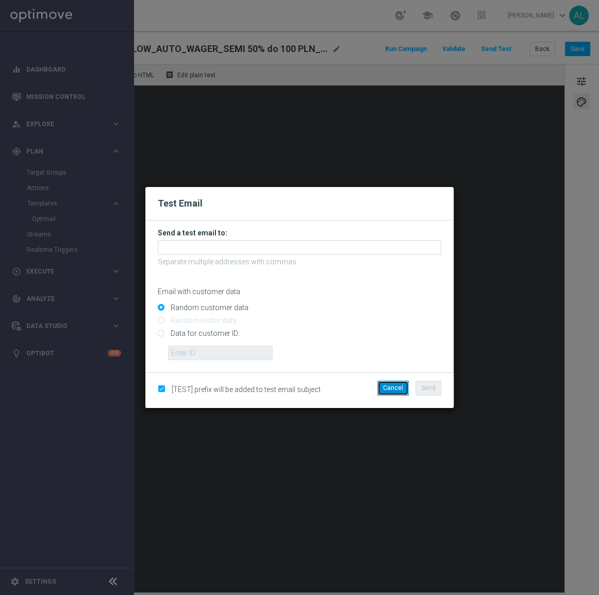
click at [396, 389] on button "Cancel" at bounding box center [392, 388] width 31 height 14
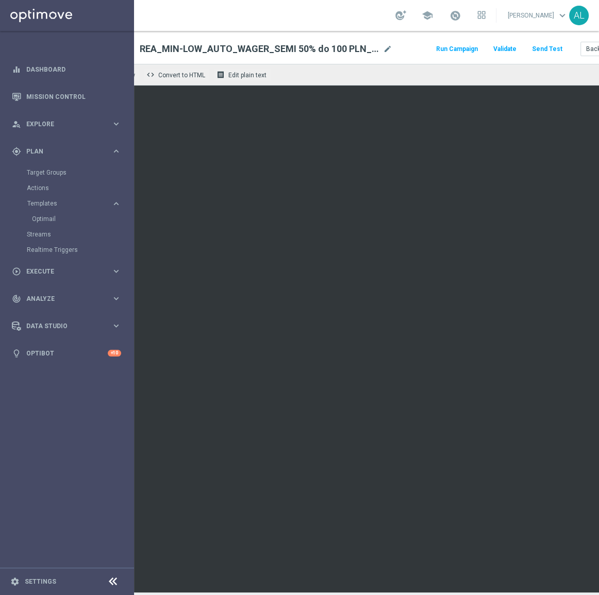
scroll to position [0, 0]
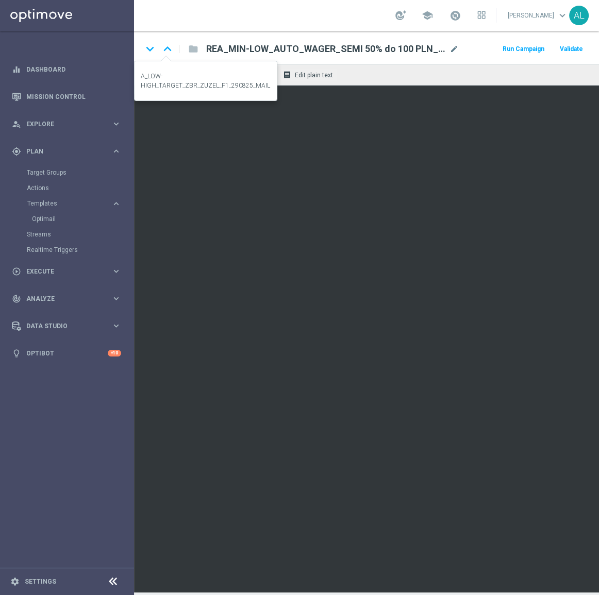
click at [163, 47] on icon "keyboard_arrow_up" at bounding box center [167, 48] width 15 height 15
click at [153, 48] on icon "keyboard_arrow_down" at bounding box center [149, 48] width 15 height 15
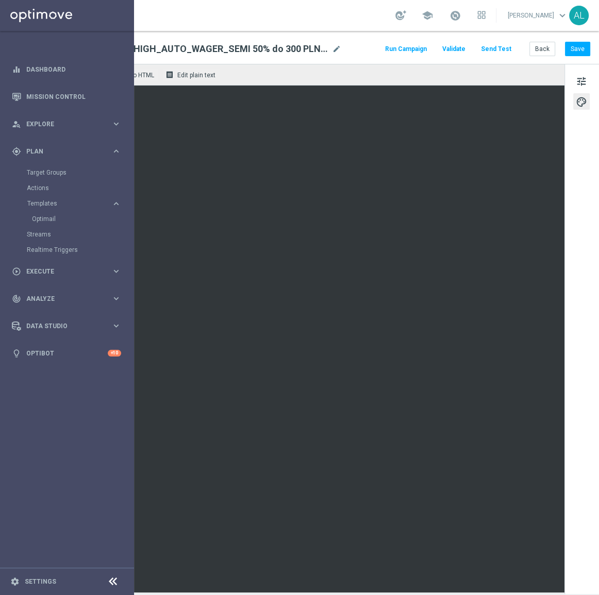
scroll to position [0, 124]
click at [576, 78] on span "tune" at bounding box center [581, 81] width 11 height 13
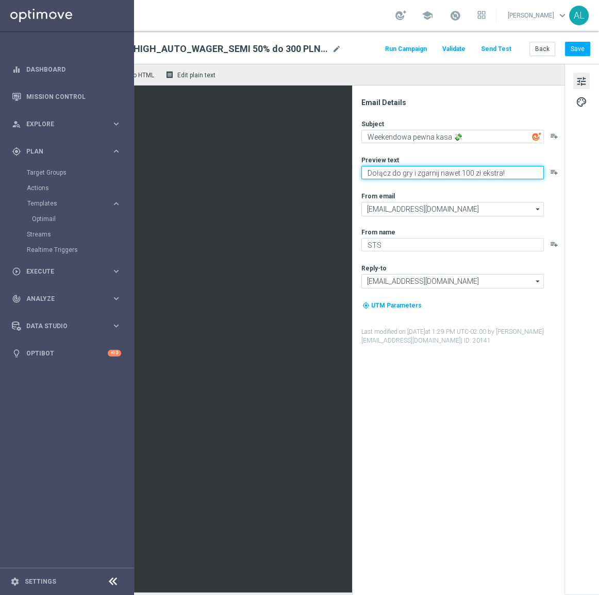
click at [453, 175] on textarea "Dołącz do gry i zgarnij nawet 100 zł ekstra!" at bounding box center [452, 172] width 182 height 13
click at [573, 53] on button "Save" at bounding box center [577, 49] width 25 height 14
click at [567, 51] on button "Save" at bounding box center [577, 49] width 25 height 14
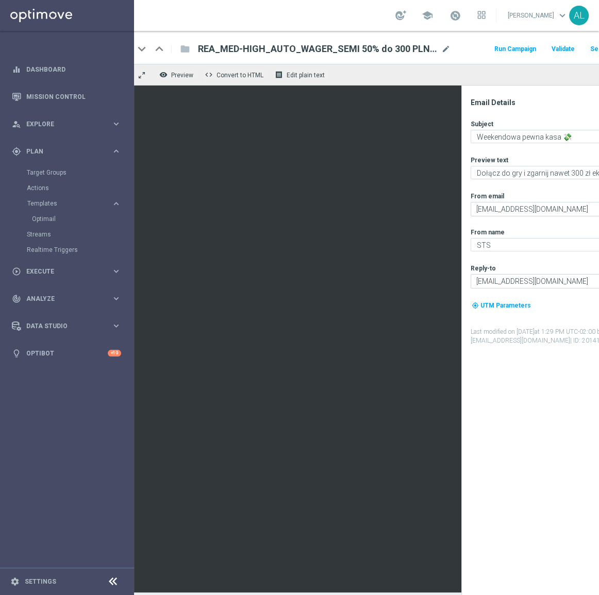
scroll to position [0, 0]
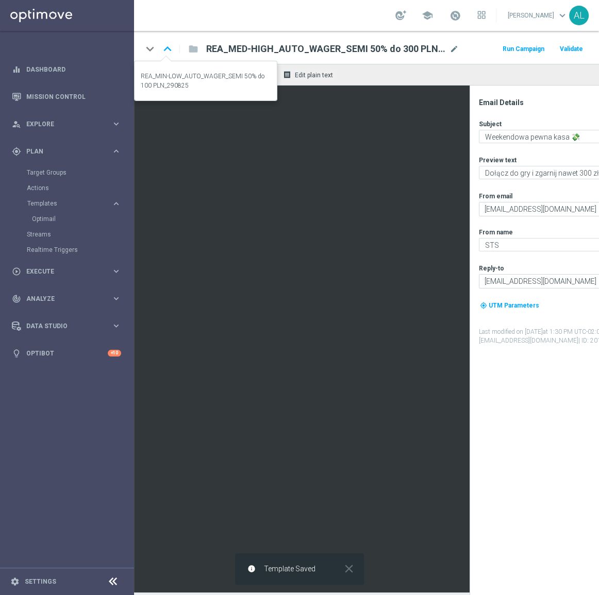
click at [167, 44] on icon "keyboard_arrow_up" at bounding box center [167, 48] width 15 height 15
type textarea "Dołącz do gry i zgarnij nawet 100 zł ekstra!"
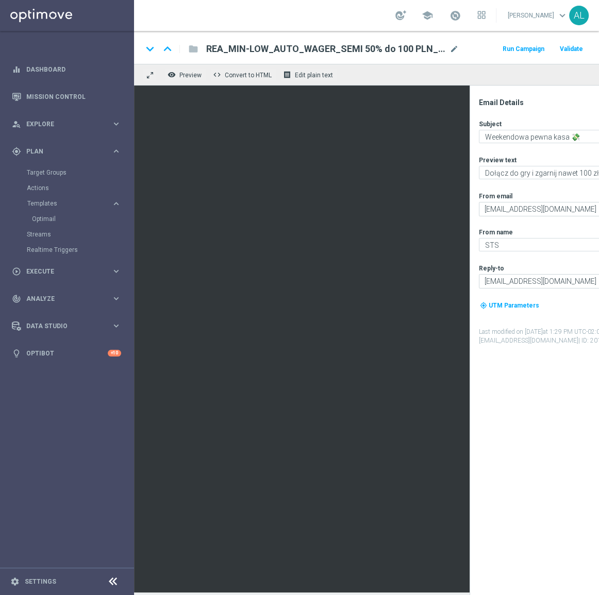
scroll to position [0, 124]
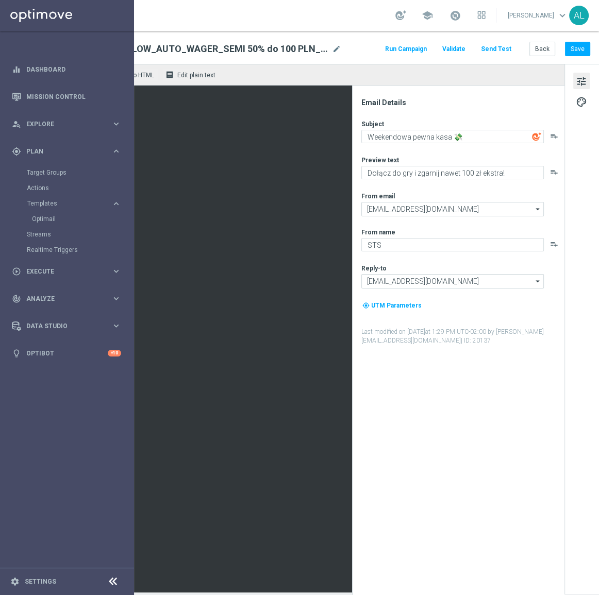
click at [498, 49] on button "Send Test" at bounding box center [495, 49] width 33 height 14
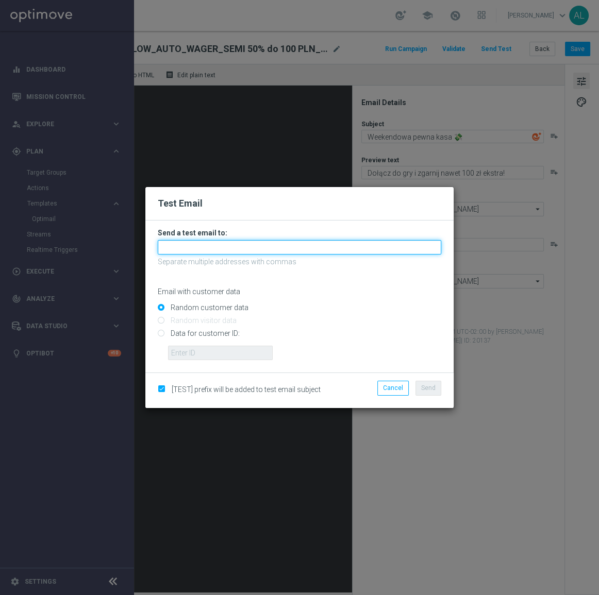
click at [234, 251] on input "text" at bounding box center [299, 247] width 283 height 14
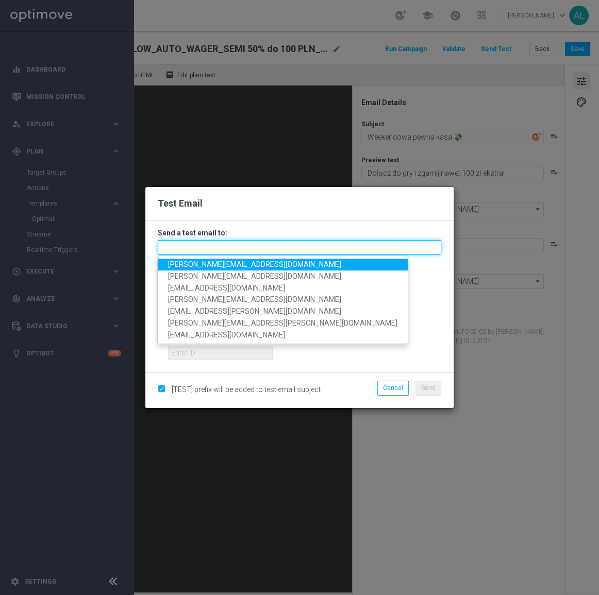
paste input "antoni.litwinek@sts.pl,krystian.potoczny@sts.pl,andzelika.binek@sts.pl,katarzyn…"
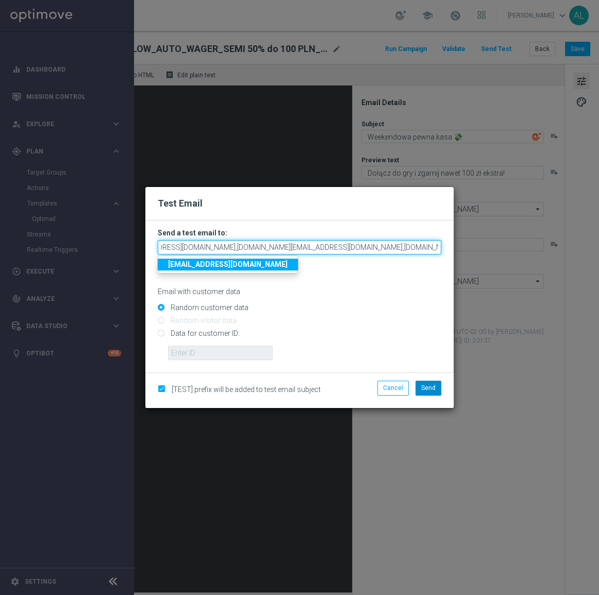
type input "antoni.litwinek@sts.pl,krystian.potoczny@sts.pl,andzelika.binek@sts.pl,katarzyn…"
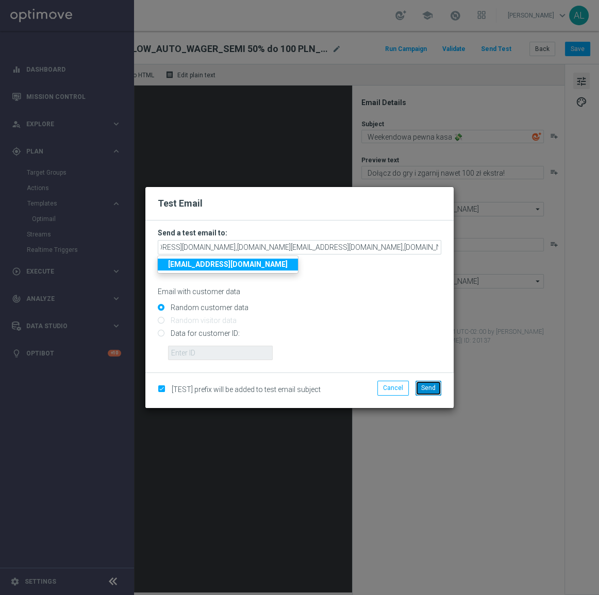
click at [435, 386] on span "Send" at bounding box center [428, 387] width 14 height 7
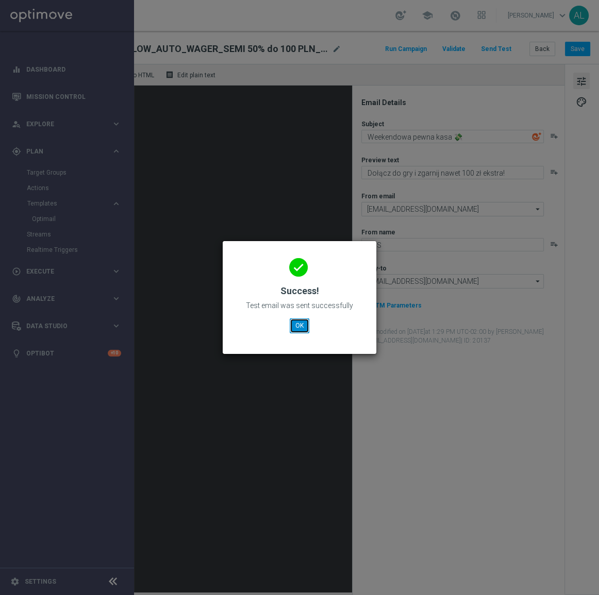
click at [299, 327] on button "OK" at bounding box center [300, 325] width 20 height 14
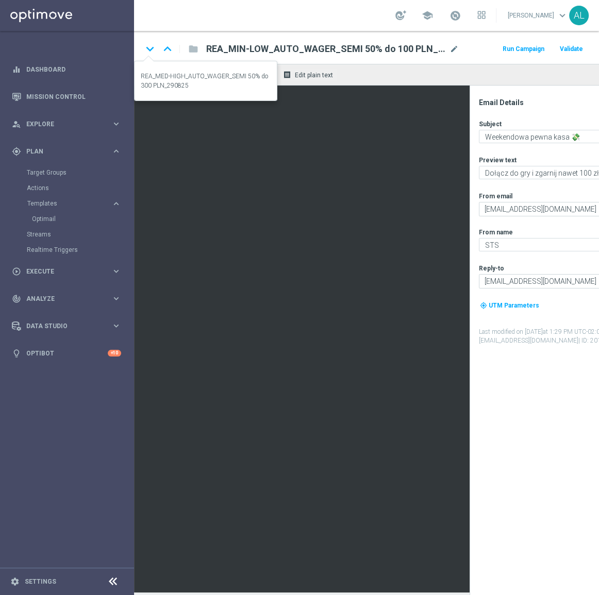
click at [148, 51] on icon "keyboard_arrow_down" at bounding box center [149, 48] width 15 height 15
type textarea "Dołącz do gry i zgarnij nawet 300 zł ekstra!"
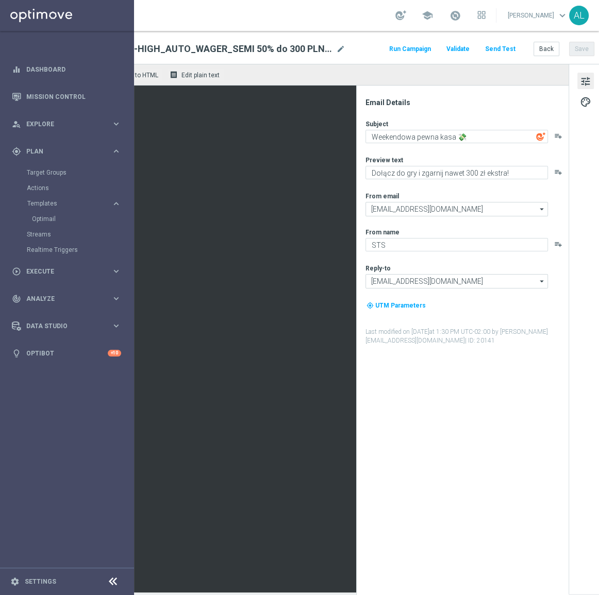
scroll to position [0, 124]
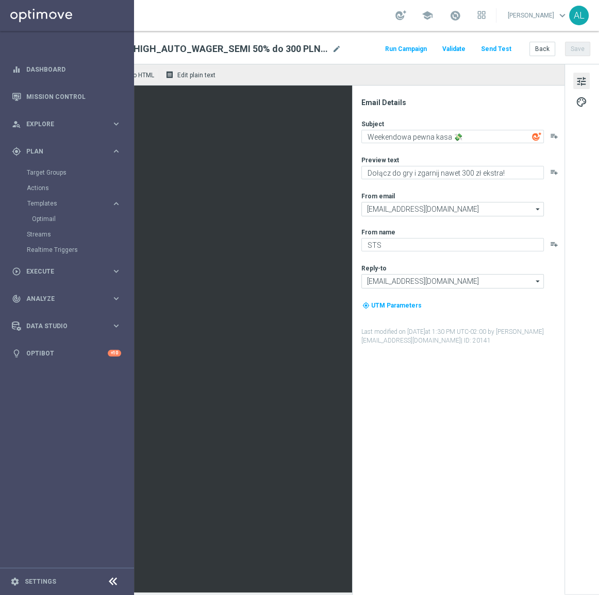
click at [489, 48] on button "Send Test" at bounding box center [495, 49] width 33 height 14
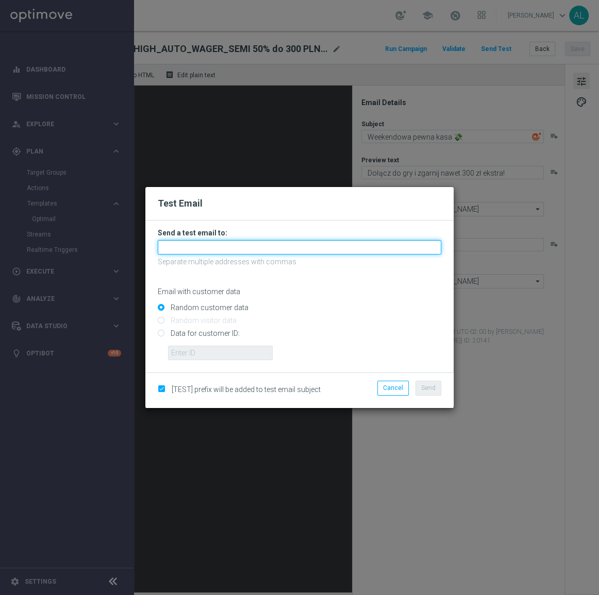
click at [256, 251] on input "text" at bounding box center [299, 247] width 283 height 14
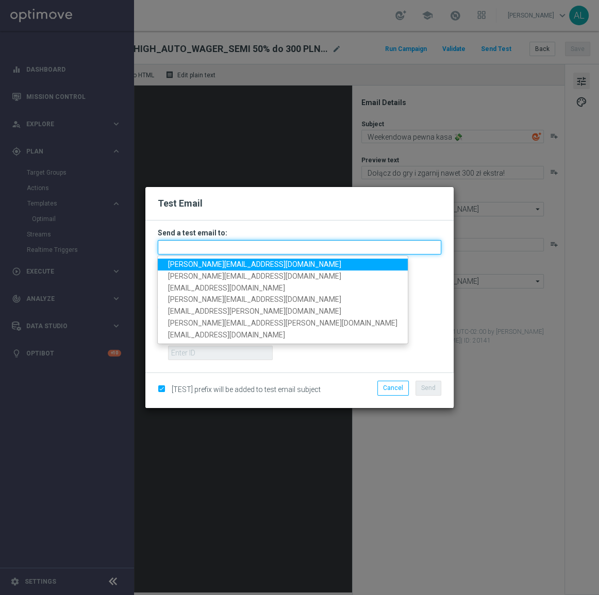
paste input "antoni.litwinek@sts.pl,krystian.potoczny@sts.pl,andzelika.binek@sts.pl,katarzyn…"
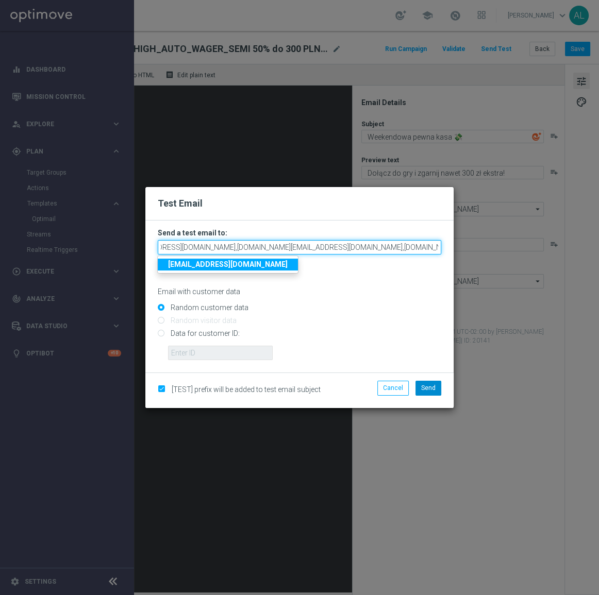
type input "antoni.litwinek@sts.pl,krystian.potoczny@sts.pl,andzelika.binek@sts.pl,katarzyn…"
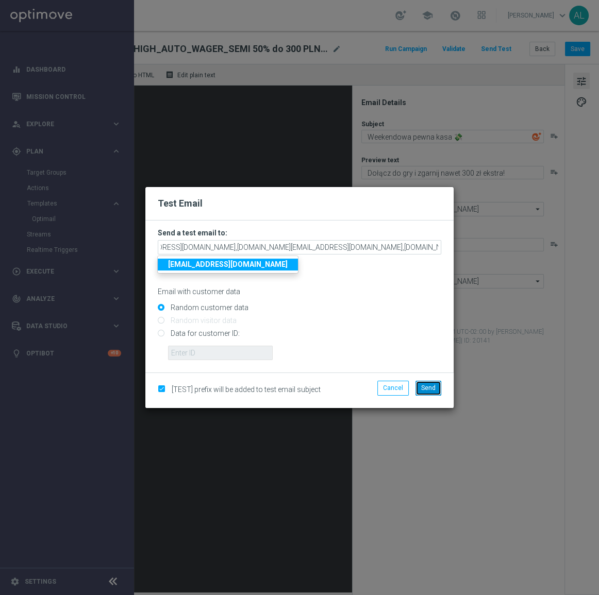
click at [427, 389] on span "Send" at bounding box center [428, 387] width 14 height 7
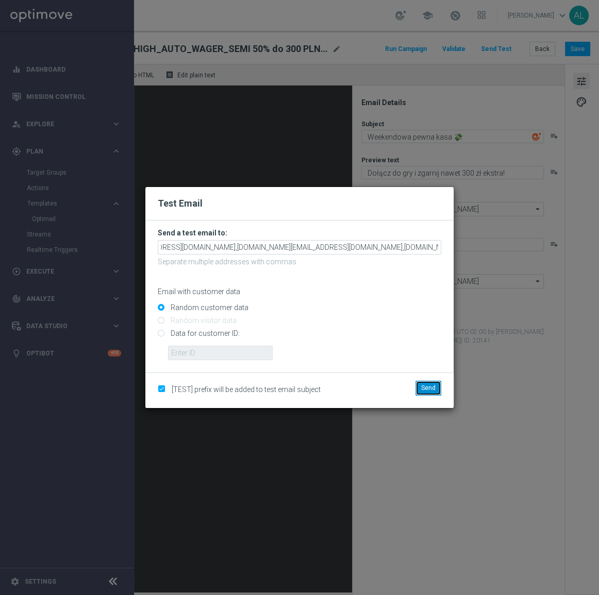
scroll to position [0, 0]
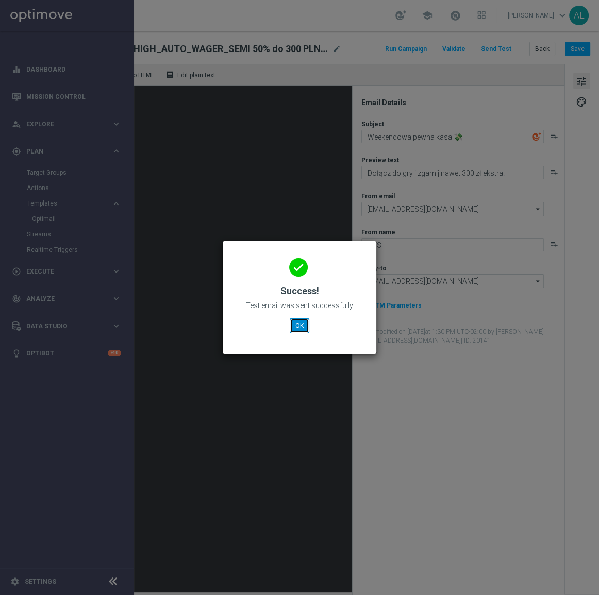
click at [290, 324] on button "OK" at bounding box center [300, 325] width 20 height 14
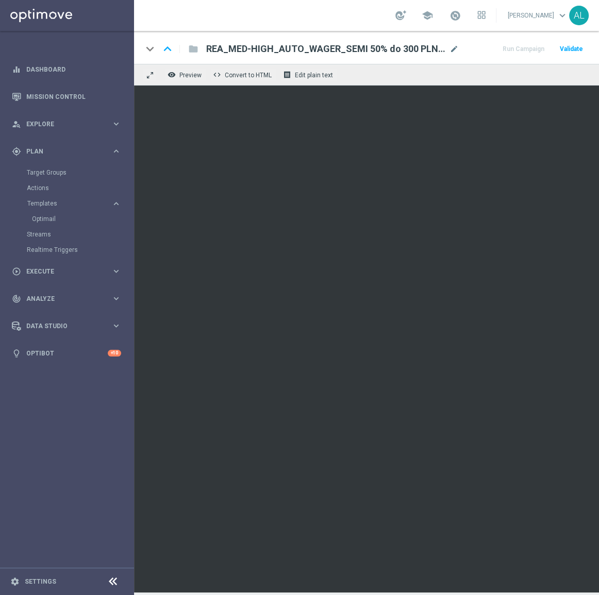
scroll to position [0, 124]
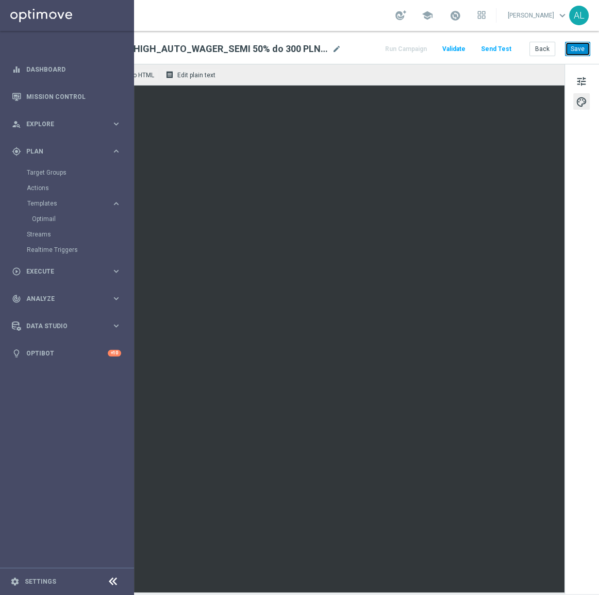
drag, startPoint x: 573, startPoint y: 55, endPoint x: 474, endPoint y: 68, distance: 99.8
click at [573, 55] on button "Save" at bounding box center [577, 49] width 25 height 14
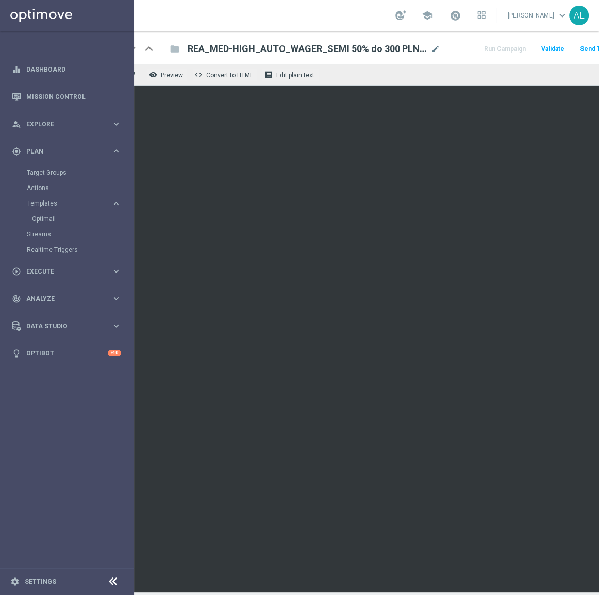
scroll to position [0, 0]
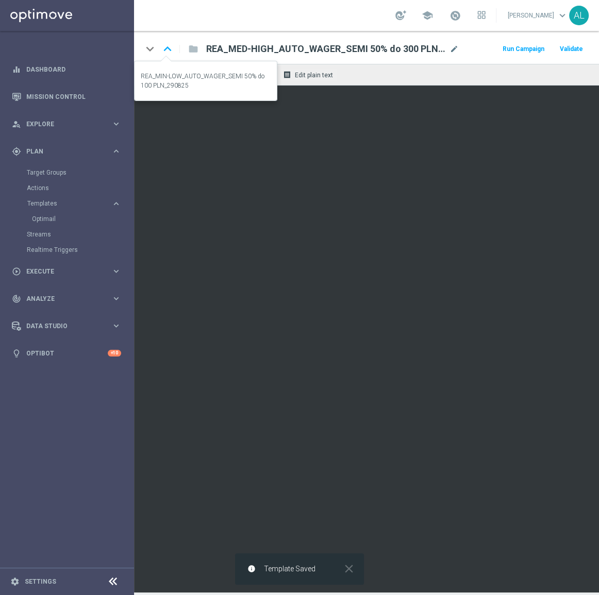
click at [167, 49] on icon "keyboard_arrow_up" at bounding box center [167, 48] width 15 height 15
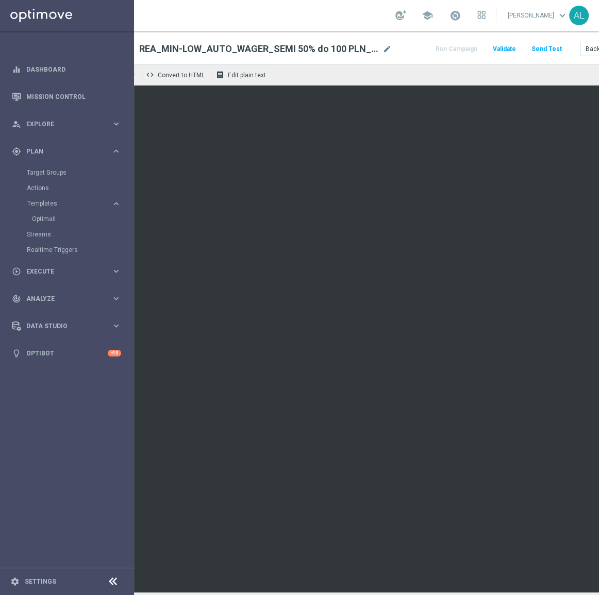
scroll to position [0, 124]
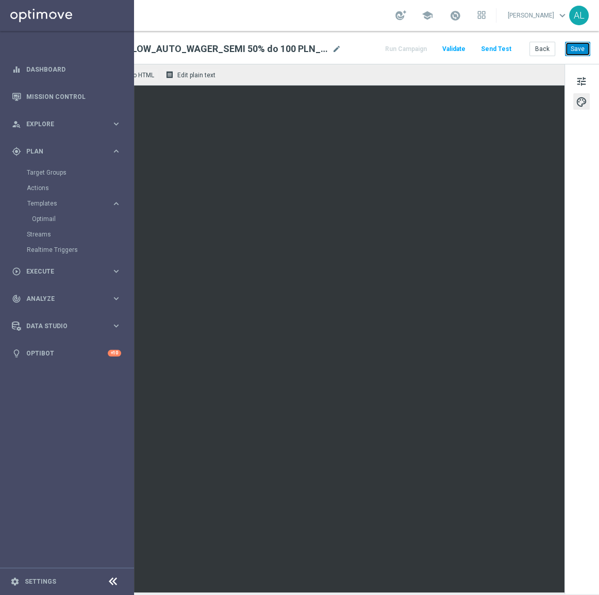
click at [577, 45] on button "Save" at bounding box center [577, 49] width 25 height 14
click at [571, 51] on button "Save" at bounding box center [577, 49] width 25 height 14
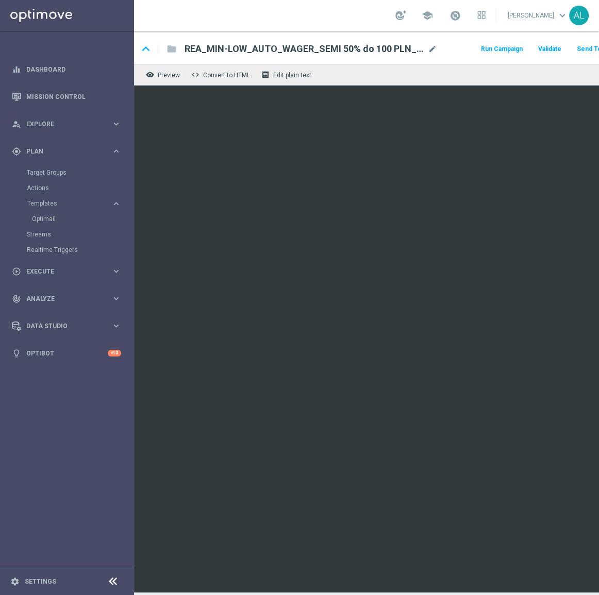
scroll to position [0, 0]
click at [260, 49] on span "REA_MIN-LOW_AUTO_WAGER_SEMI 50% do 100 PLN_290825" at bounding box center [325, 49] width 239 height 12
click at [0, 0] on input "REA_MIN-LOW_AUTO_WAGER_SEMI 50% do 100 PLN_290825" at bounding box center [0, 0] width 0 height 0
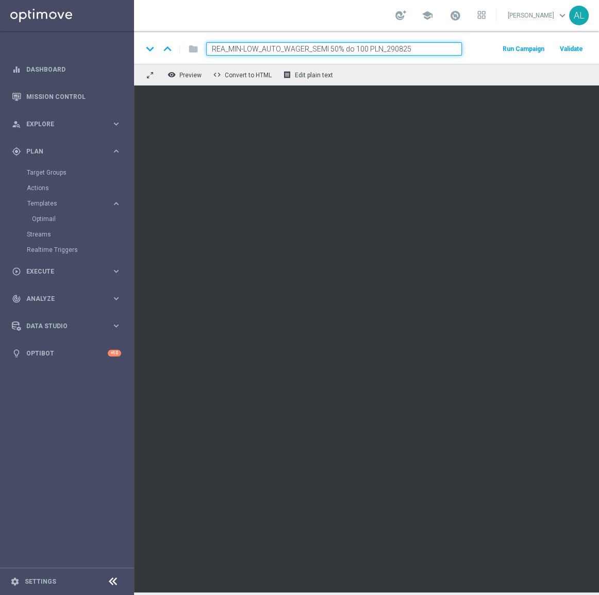
click at [260, 49] on input "REA_MIN-LOW_AUTO_WAGER_SEMI 50% do 100 PLN_290825" at bounding box center [334, 48] width 256 height 13
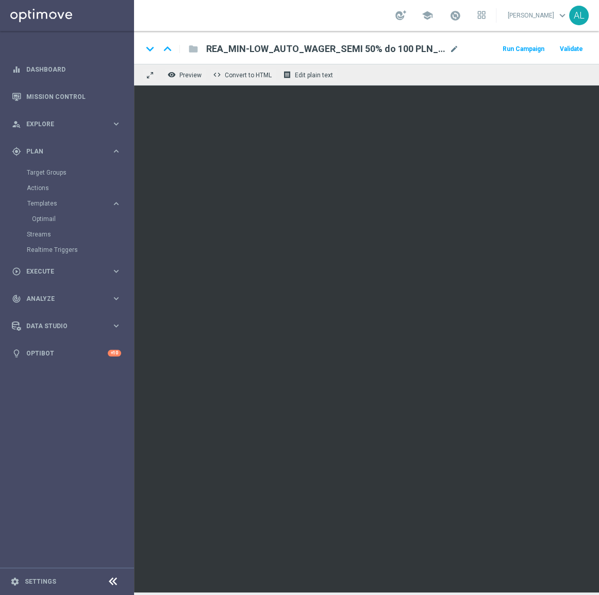
click at [263, 43] on span "REA_MIN-LOW_AUTO_WAGER_SEMI 50% do 100 PLN_290825" at bounding box center [325, 49] width 239 height 12
click at [0, 0] on input "REA_MIN-LOW_AUTO_WAGER_SEMI 50% do 100 PLN_290825" at bounding box center [0, 0] width 0 height 0
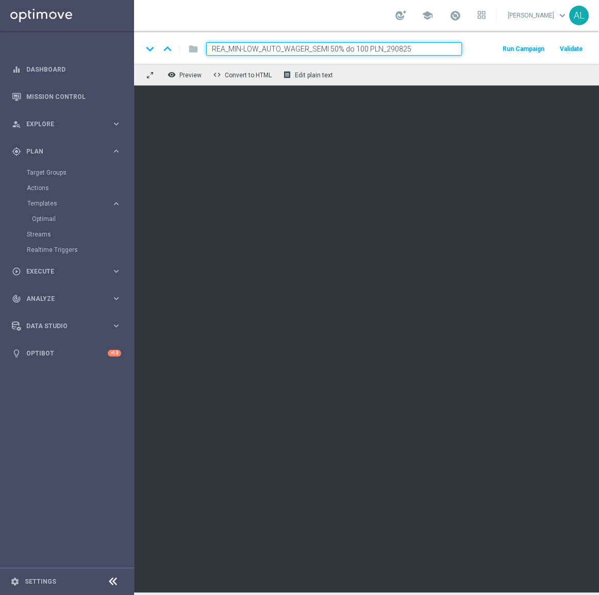
click at [263, 43] on input "REA_MIN-LOW_AUTO_WAGER_SEMI 50% do 100 PLN_290825" at bounding box center [334, 48] width 256 height 13
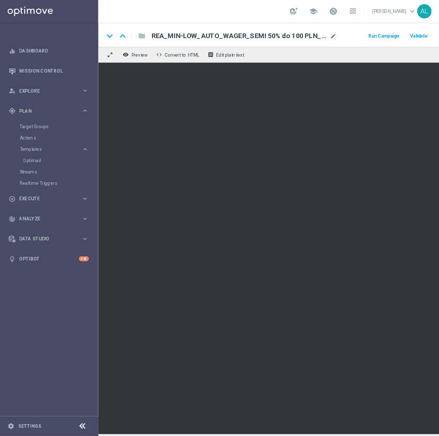
scroll to position [0, 124]
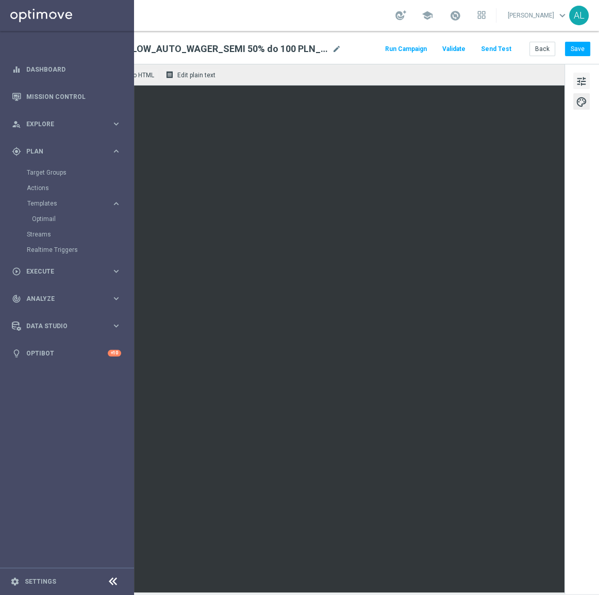
click at [575, 74] on button "tune" at bounding box center [581, 81] width 16 height 16
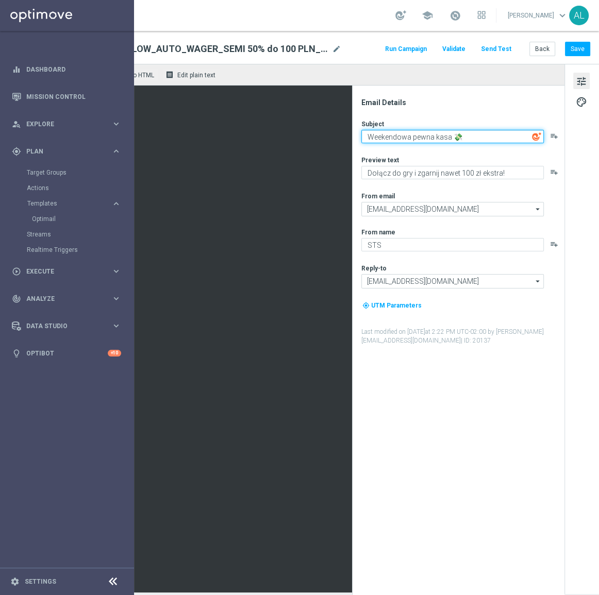
click at [438, 130] on textarea "Weekendowa pewna kasa 💸" at bounding box center [452, 136] width 182 height 13
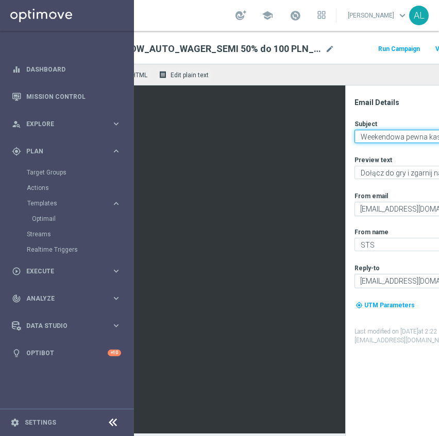
click at [395, 138] on textarea "Weekendowa pewna kasa 💸" at bounding box center [446, 136] width 182 height 13
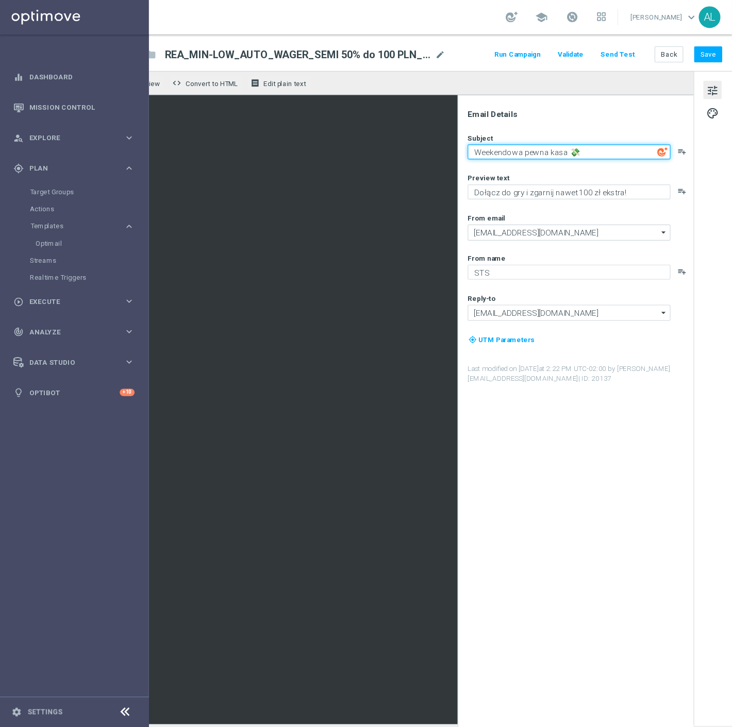
scroll to position [0, 0]
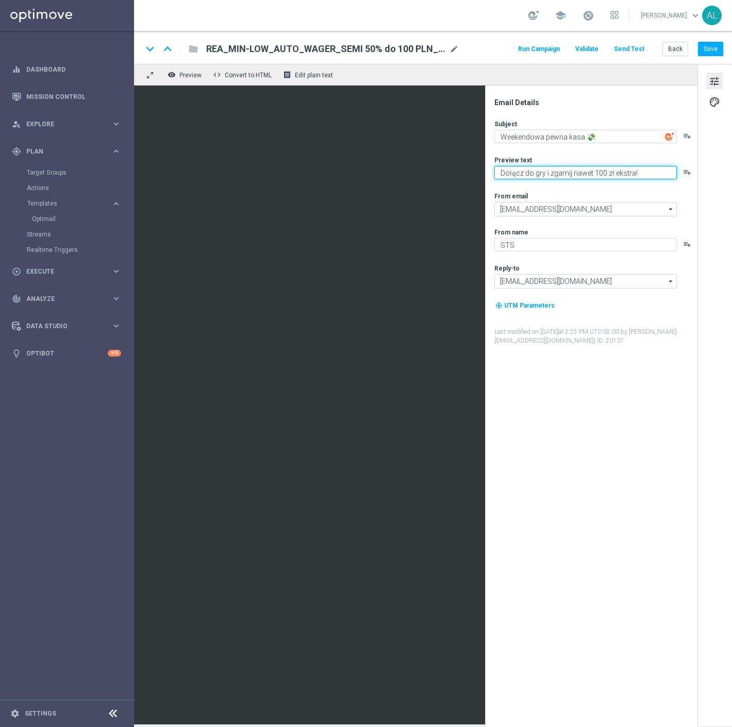
click at [557, 174] on textarea "Dołącz do gry i zgarnij nawet 100 zł ekstra!" at bounding box center [585, 172] width 182 height 13
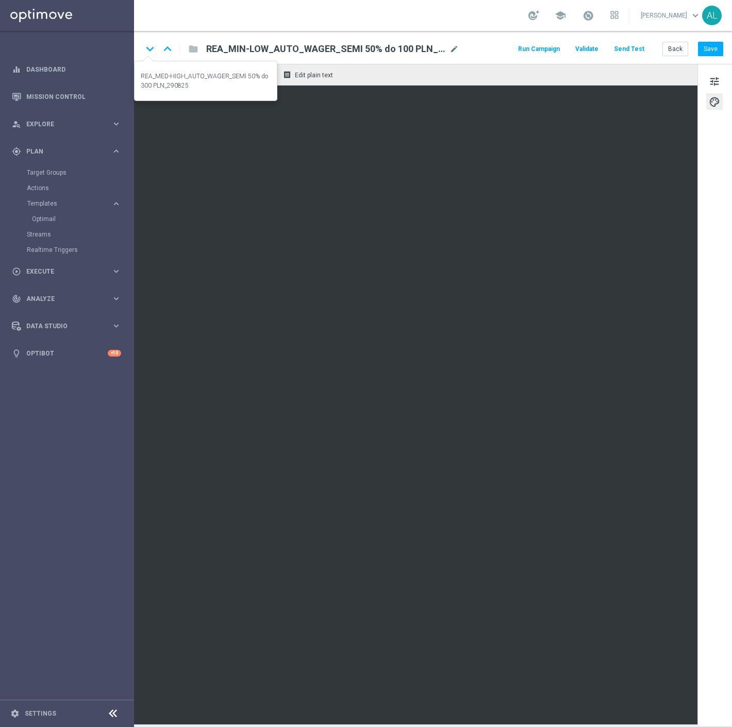
click at [150, 48] on icon "keyboard_arrow_down" at bounding box center [149, 48] width 15 height 15
click at [451, 48] on span "mode_edit" at bounding box center [453, 48] width 9 height 9
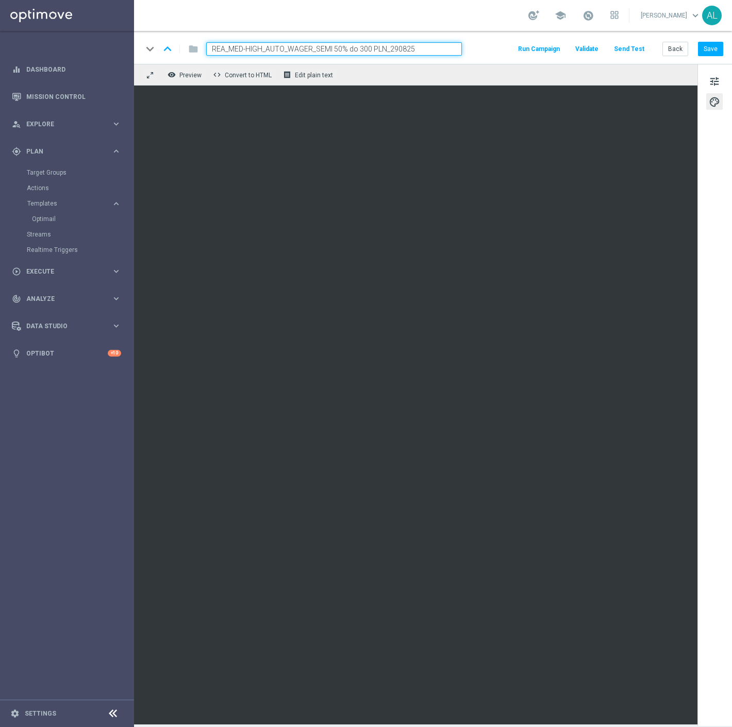
click at [386, 51] on input "REA_MED-HIGH_AUTO_WAGER_SEMI 50% do 300 PLN_290825" at bounding box center [334, 48] width 256 height 13
drag, startPoint x: 385, startPoint y: 51, endPoint x: 182, endPoint y: 47, distance: 203.6
click at [182, 47] on div "keyboard_arrow_down keyboard_arrow_up folder REA_MED-HIGH_AUTO_WAGER_SEMI 50% d…" at bounding box center [301, 48] width 319 height 13
click at [598, 77] on button "tune" at bounding box center [714, 81] width 16 height 16
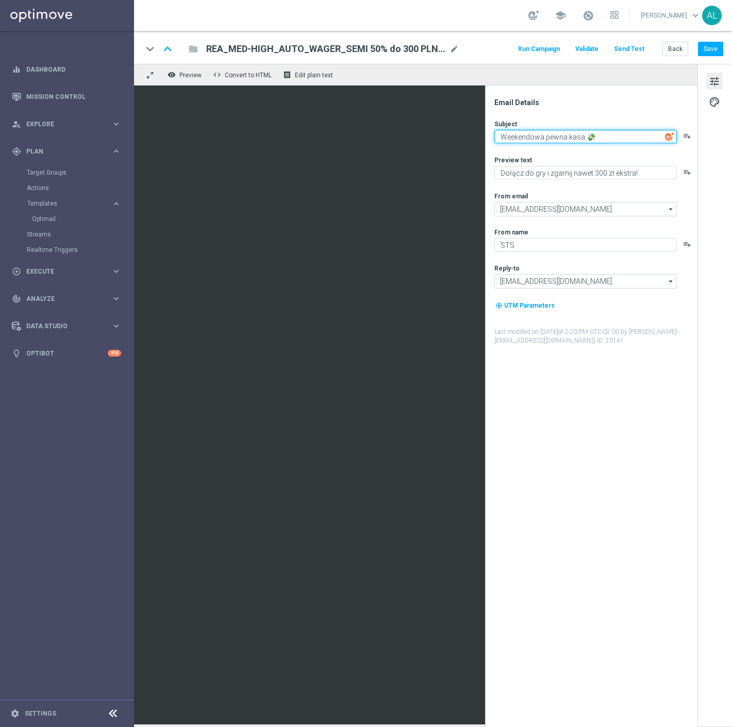
click at [595, 137] on textarea "Weekendowa pewna kasa 💸" at bounding box center [585, 136] width 182 height 13
click at [451, 51] on span "mode_edit" at bounding box center [453, 48] width 9 height 9
click at [566, 140] on textarea "Weekendowa pewna kasa 💸" at bounding box center [585, 136] width 182 height 13
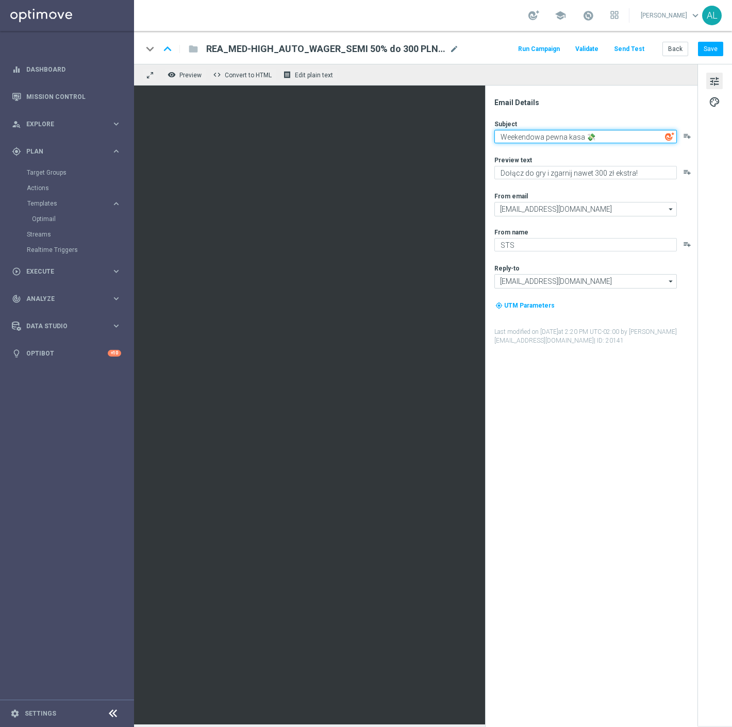
click at [566, 140] on textarea "Weekendowa pewna kasa 💸" at bounding box center [585, 136] width 182 height 13
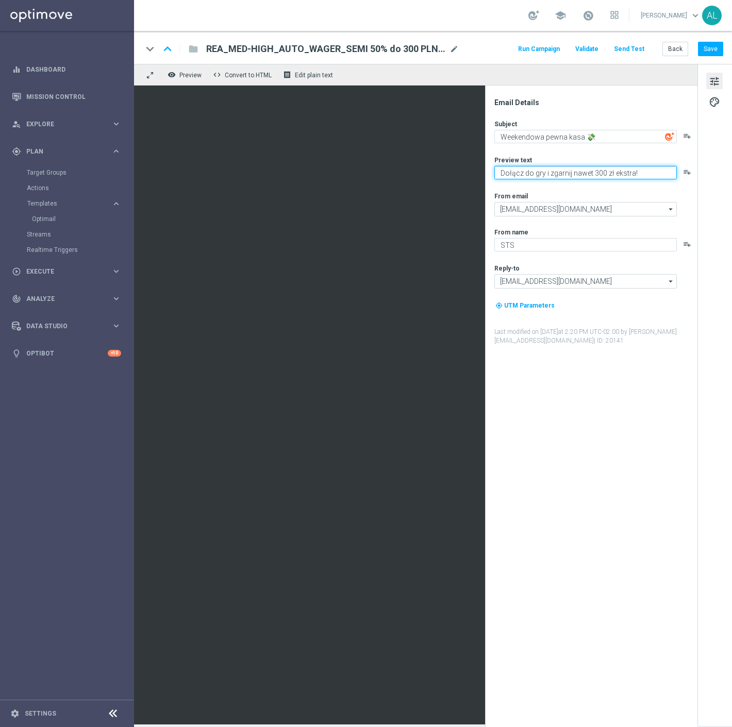
click at [547, 176] on textarea "Dołącz do gry i zgarnij nawet 300 zł ekstra!" at bounding box center [585, 172] width 182 height 13
click at [536, 144] on div "Subject Weekendowa pewna kasa 💸 playlist_add Preview text Dołącz do gry i zgarn…" at bounding box center [595, 233] width 202 height 226
click at [537, 143] on div "Subject Weekendowa pewna kasa 💸 playlist_add Preview text Dołącz do gry i zgarn…" at bounding box center [595, 233] width 202 height 226
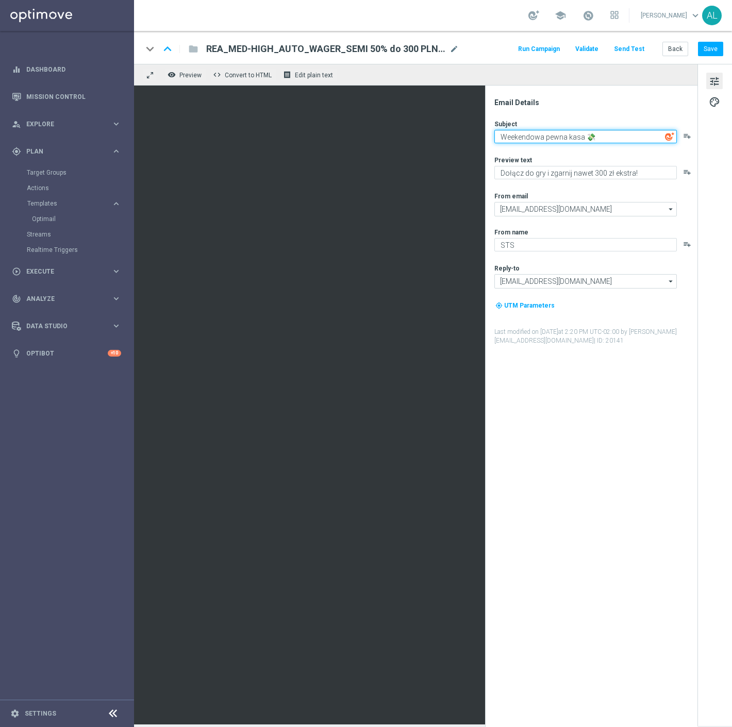
click at [537, 143] on textarea "Weekendowa pewna kasa 💸" at bounding box center [585, 136] width 182 height 13
click at [86, 270] on span "Execute" at bounding box center [68, 271] width 85 height 6
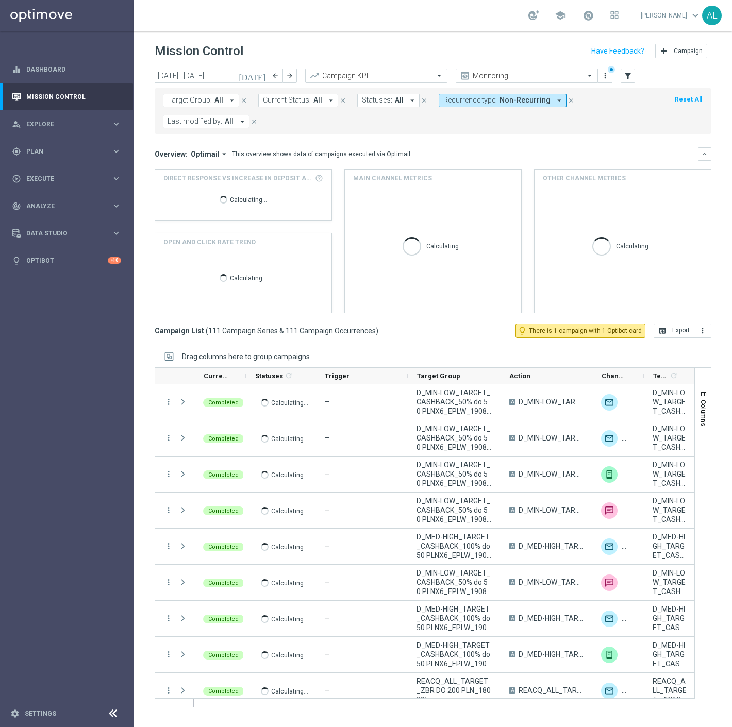
click at [206, 67] on header "Mission Control add Campaign" at bounding box center [433, 50] width 598 height 38
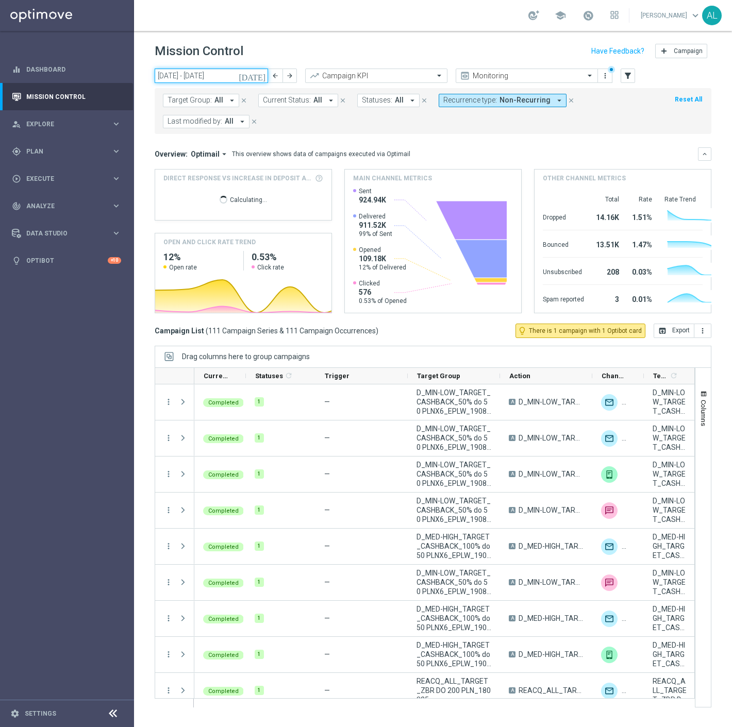
click at [209, 75] on input "18 Aug 2025 - 24 Aug 2025" at bounding box center [211, 76] width 113 height 14
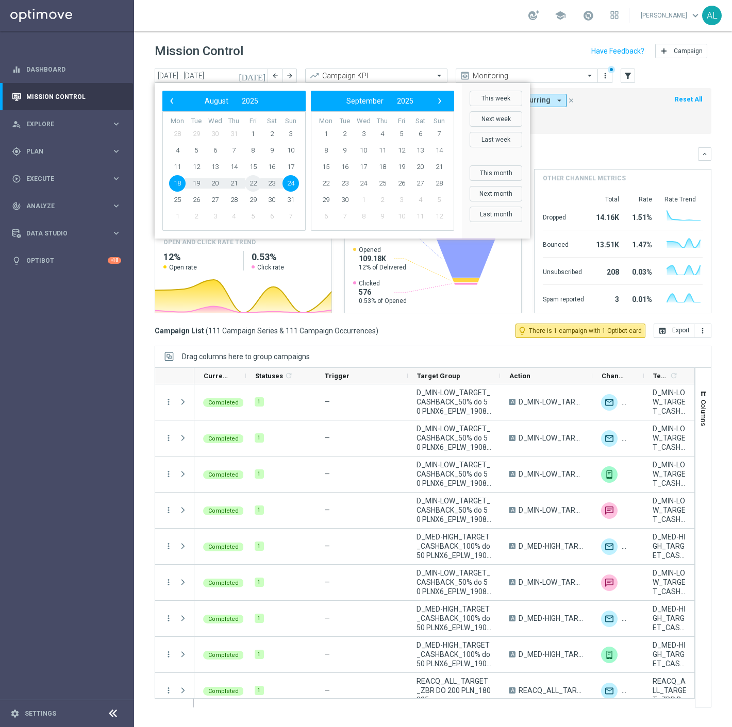
click at [254, 187] on span "22" at bounding box center [253, 183] width 16 height 16
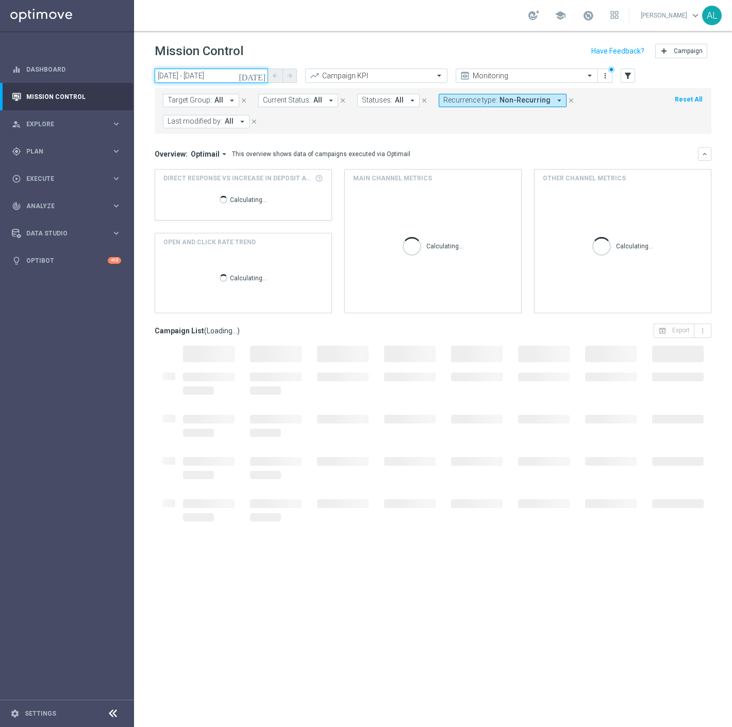
click at [212, 75] on input "22 Aug 2025 - 22 Aug 2025" at bounding box center [211, 76] width 113 height 14
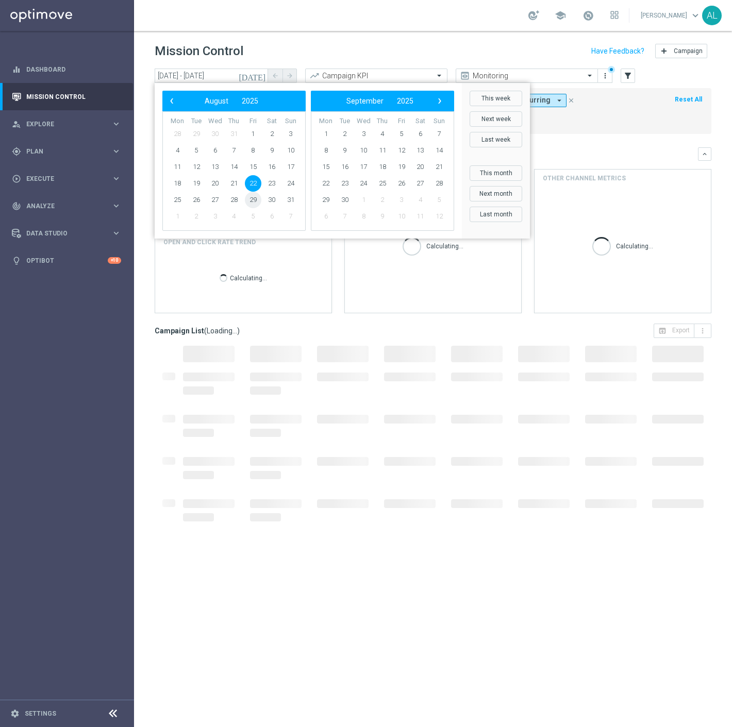
click at [255, 196] on span "29" at bounding box center [253, 200] width 16 height 16
type input "29 Aug 2025 - 29 Aug 2025"
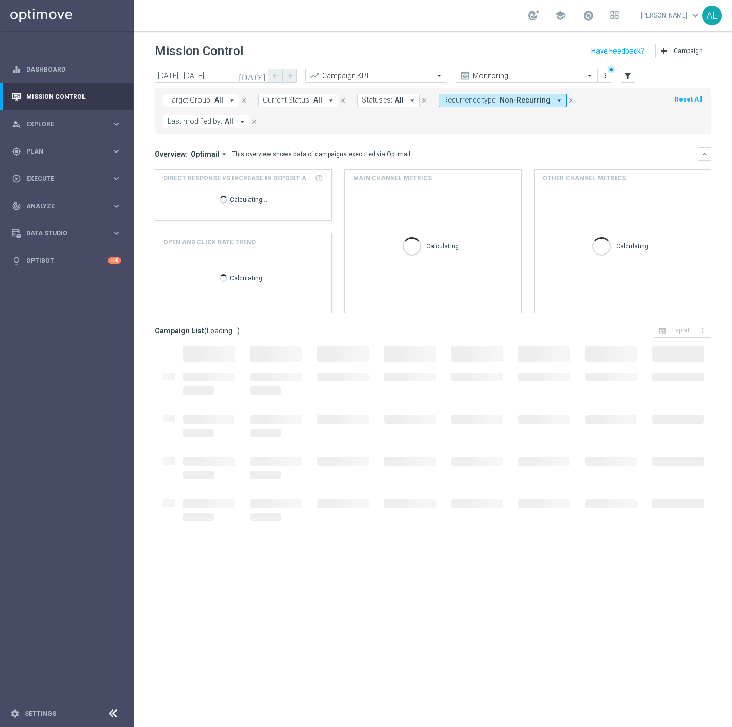
click at [531, 94] on button "Recurrence type: Non-Recurring arrow_drop_down" at bounding box center [503, 100] width 128 height 13
click at [444, 167] on div "Recurring" at bounding box center [481, 174] width 74 height 16
click at [449, 156] on div "Non-Recurring" at bounding box center [481, 157] width 74 height 16
drag, startPoint x: 662, startPoint y: 134, endPoint x: 179, endPoint y: 124, distance: 482.4
click at [661, 134] on div "Target Group: All arrow_drop_down close Current Status: All arrow_drop_down clo…" at bounding box center [433, 111] width 557 height 46
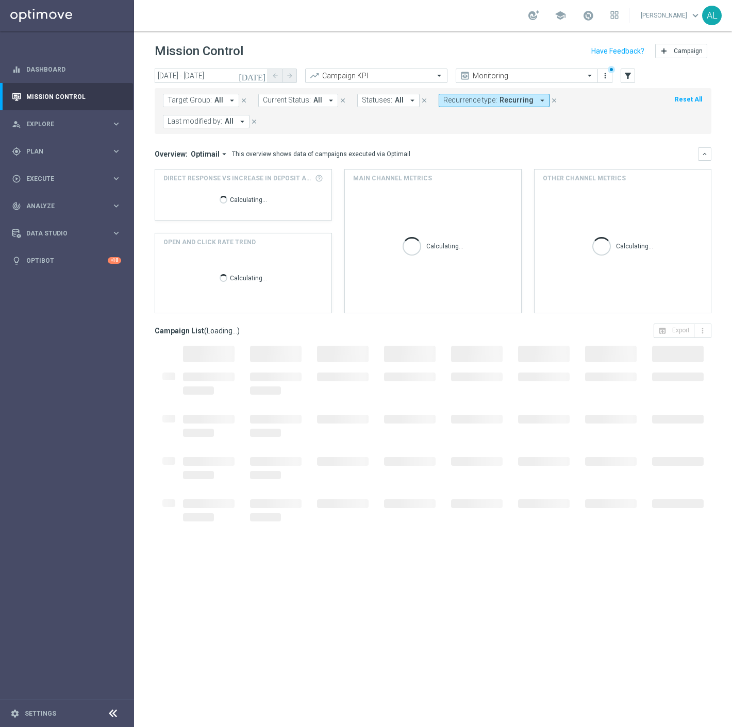
click at [198, 116] on button "Last modified by: All arrow_drop_down" at bounding box center [206, 121] width 87 height 13
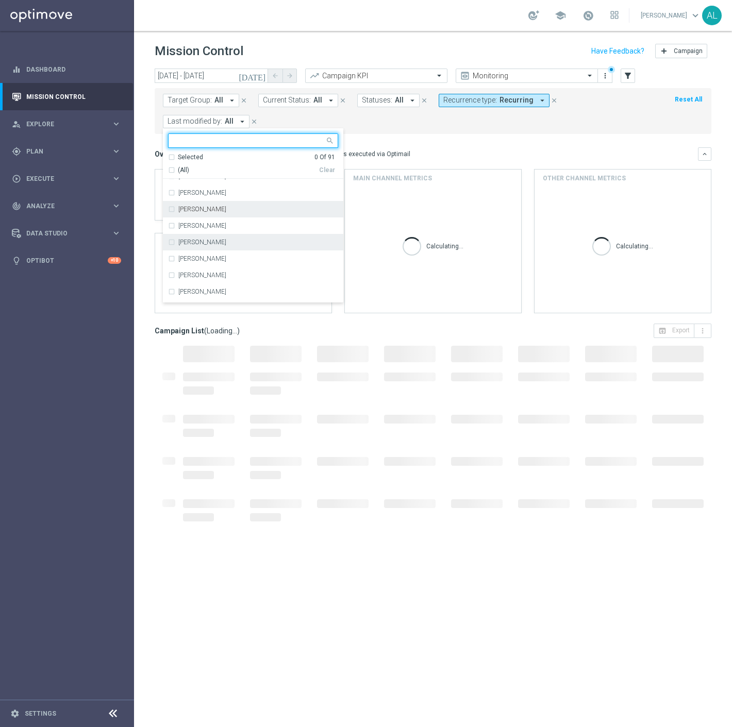
scroll to position [57, 0]
click at [218, 249] on div "[PERSON_NAME]" at bounding box center [253, 245] width 170 height 16
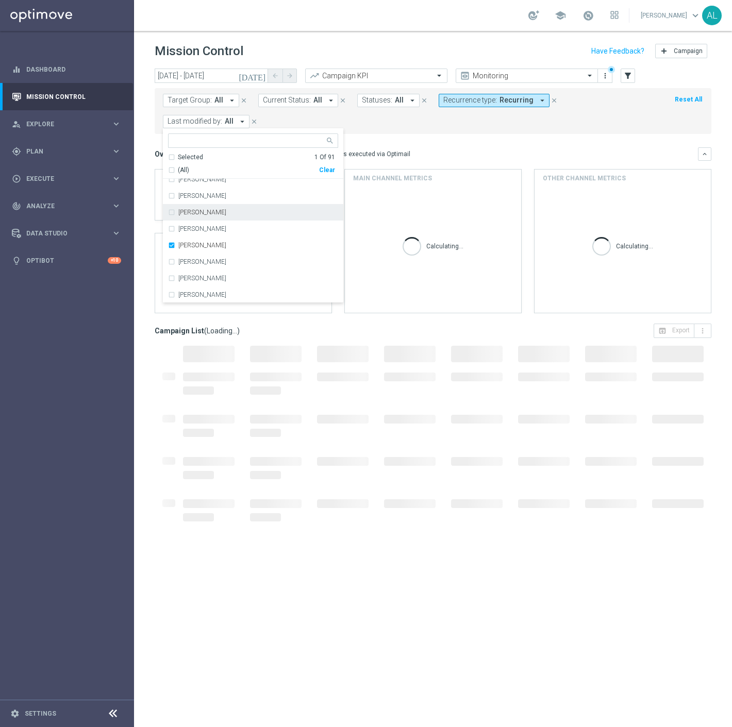
click at [208, 94] on button "Target Group: All arrow_drop_down" at bounding box center [201, 100] width 76 height 13
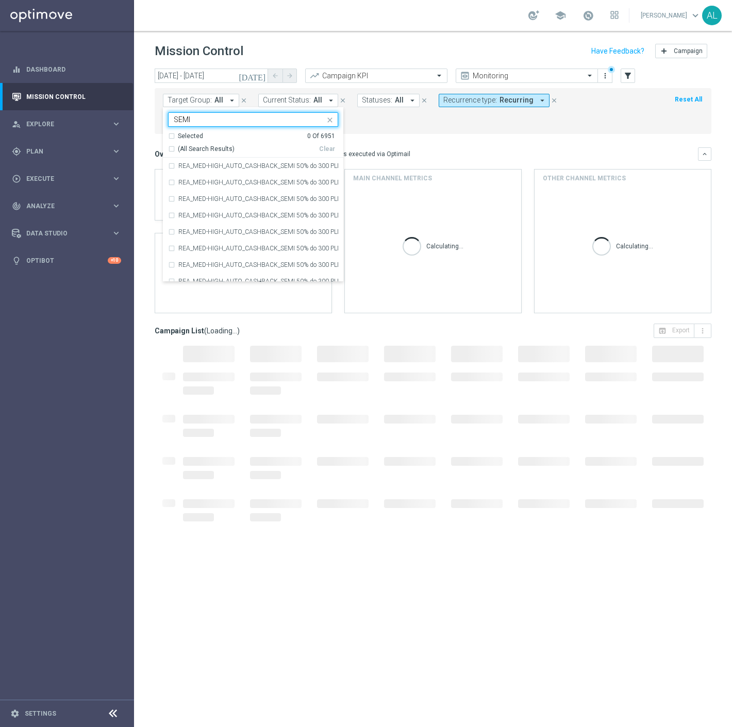
click at [200, 143] on div "(All Search Results) Clear" at bounding box center [251, 147] width 167 height 13
click at [204, 152] on span "(All Search Results)" at bounding box center [206, 149] width 57 height 9
type input "SEMI"
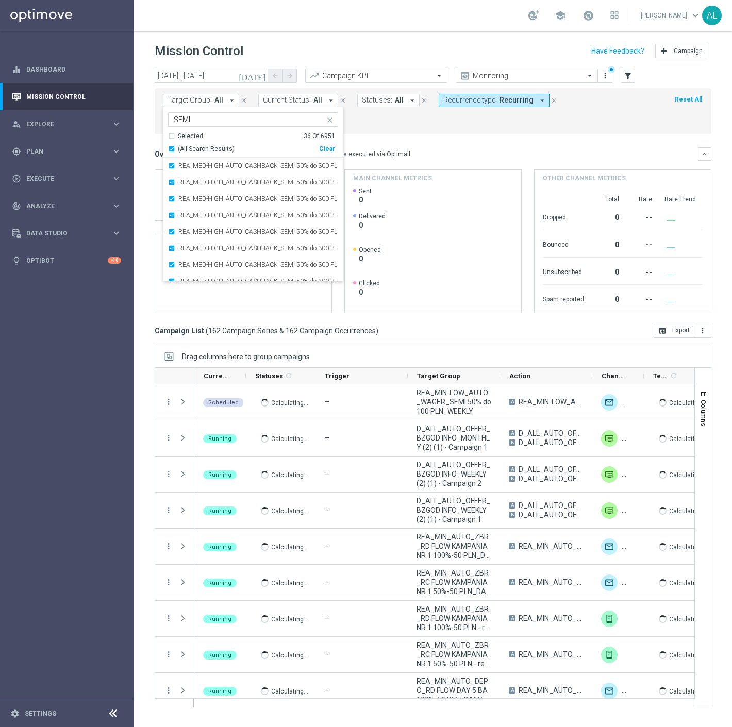
click at [486, 158] on div "Overview: Optimail arrow_drop_down This overview shows data of campaigns execut…" at bounding box center [426, 153] width 543 height 9
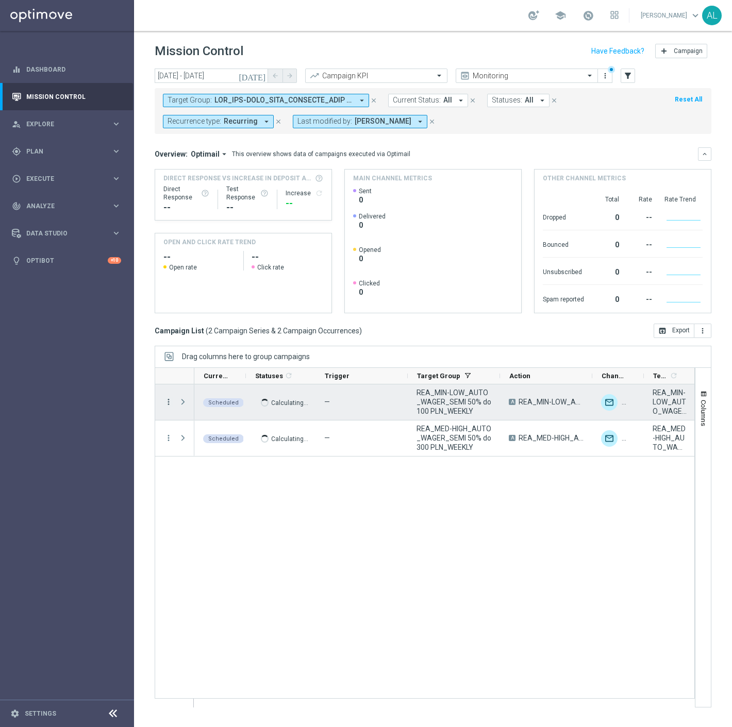
click at [169, 403] on icon "more_vert" at bounding box center [168, 401] width 9 height 9
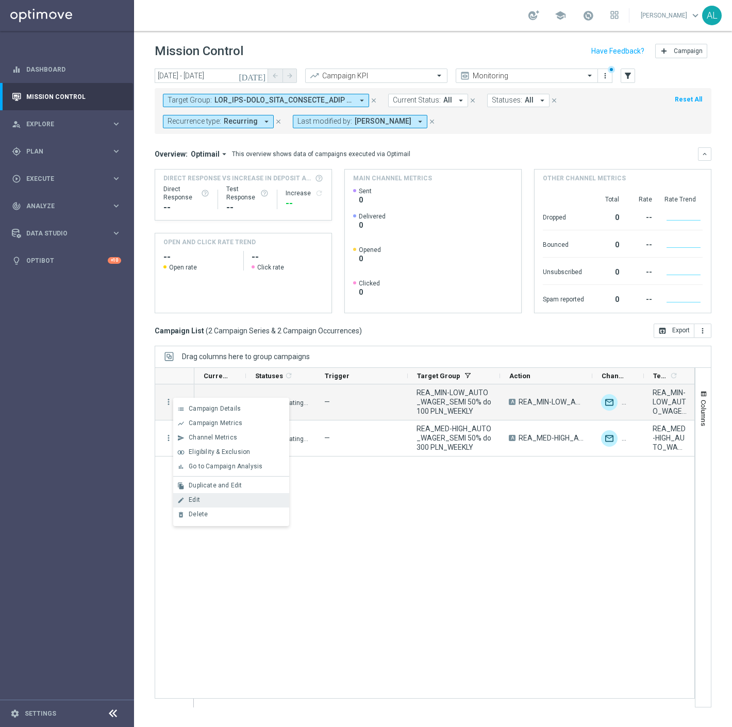
click at [209, 499] on div "Edit" at bounding box center [237, 499] width 96 height 7
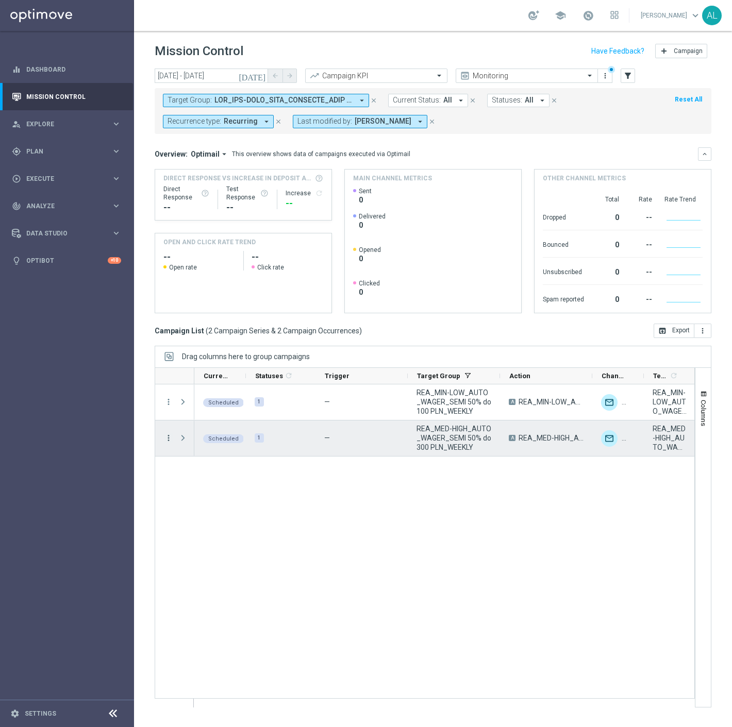
click at [169, 440] on icon "more_vert" at bounding box center [168, 437] width 9 height 9
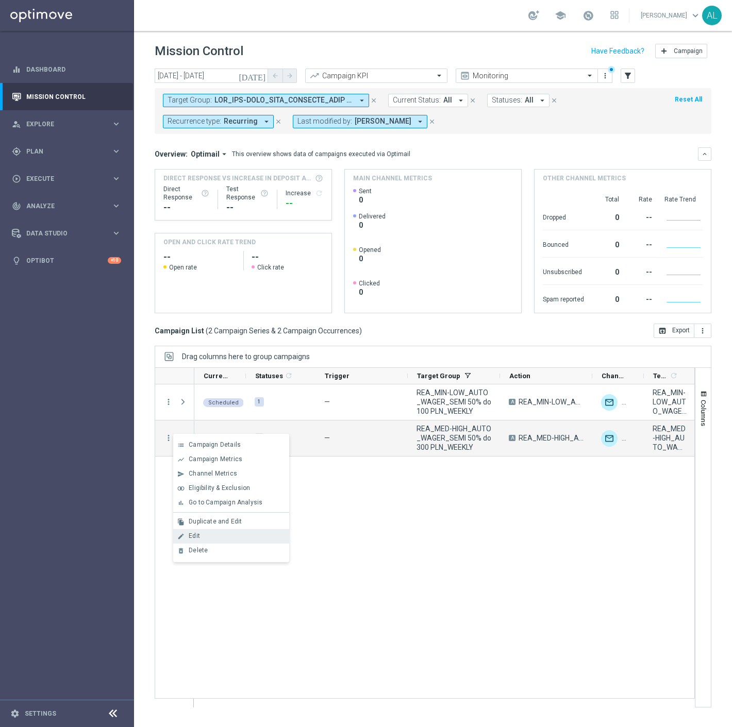
click at [193, 537] on span "Edit" at bounding box center [194, 535] width 11 height 7
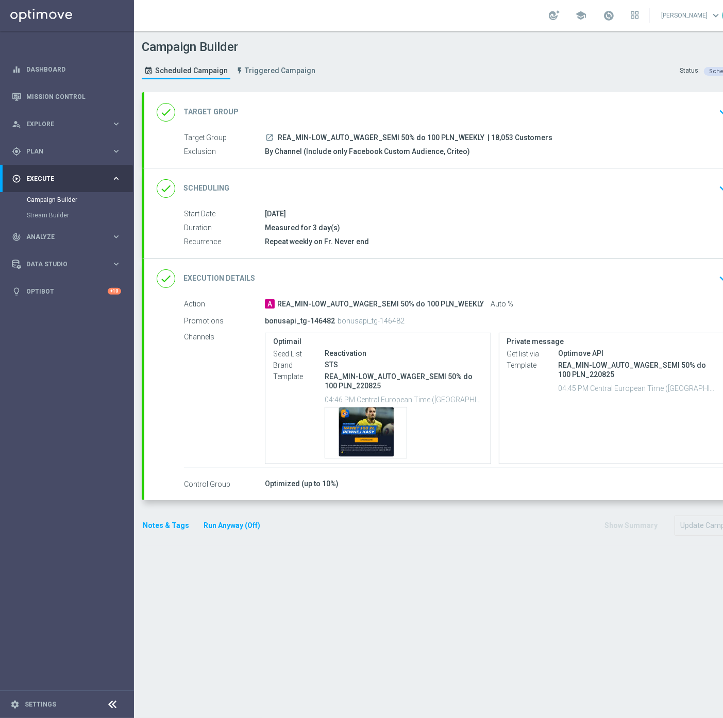
click at [516, 284] on div "done Execution Details keyboard_arrow_down" at bounding box center [445, 279] width 576 height 20
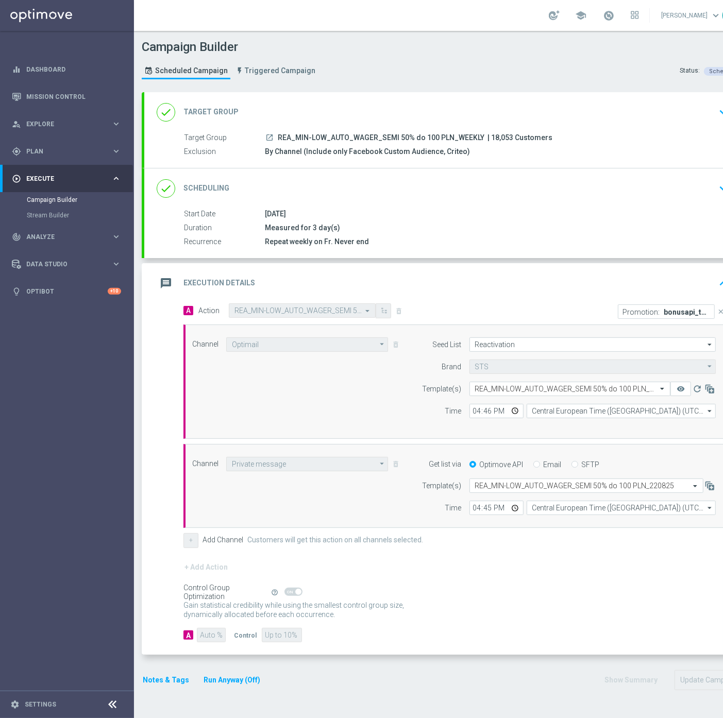
click at [505, 379] on form "Seed List Reactivation Reactivation arrow_drop_down Show Selected 1 of 17 (All)" at bounding box center [566, 378] width 299 height 81
click at [506, 392] on input "text" at bounding box center [559, 389] width 169 height 9
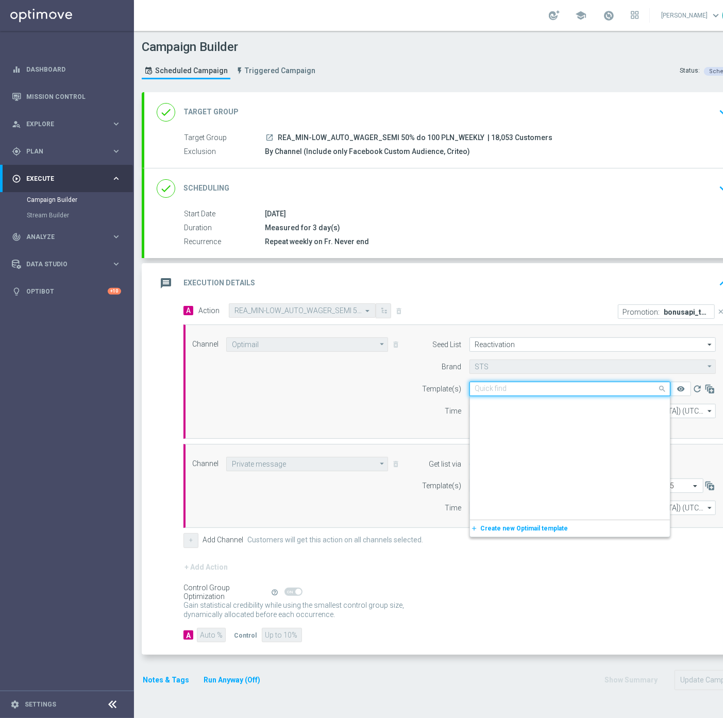
paste input "REA_MIN-LOW_AUTO_WAGER_SEMI 50% do 100 PLN_290825"
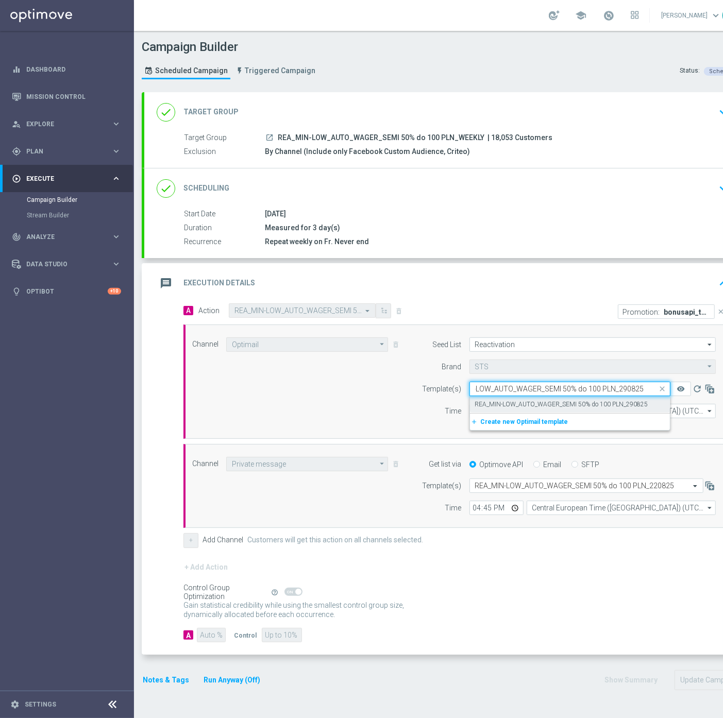
scroll to position [0, 26]
click at [570, 405] on label "REA_MIN-LOW_AUTO_WAGER_SEMI 50% do 100 PLN_290825" at bounding box center [561, 404] width 173 height 9
type input "REA_MIN-LOW_AUTO_WAGER_SEMI 50% do 100 PLN_290825"
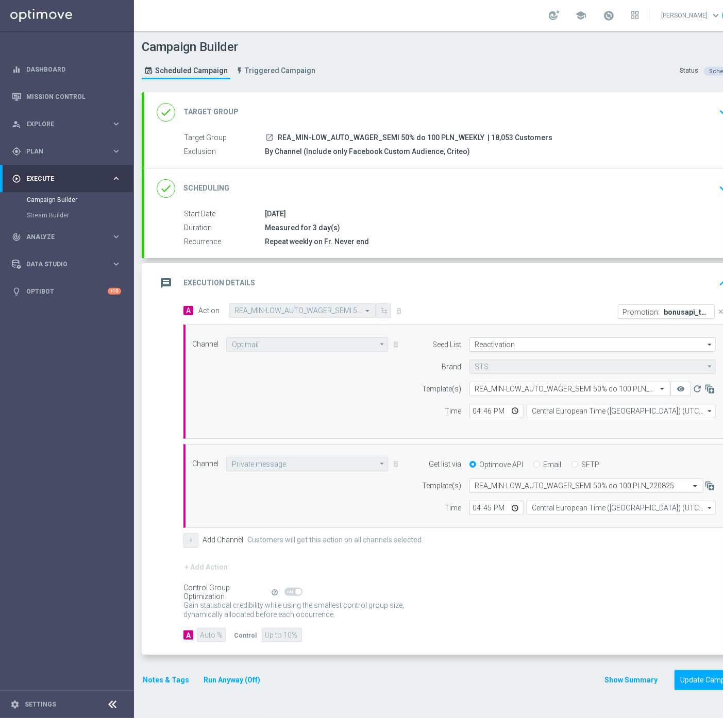
scroll to position [0, 0]
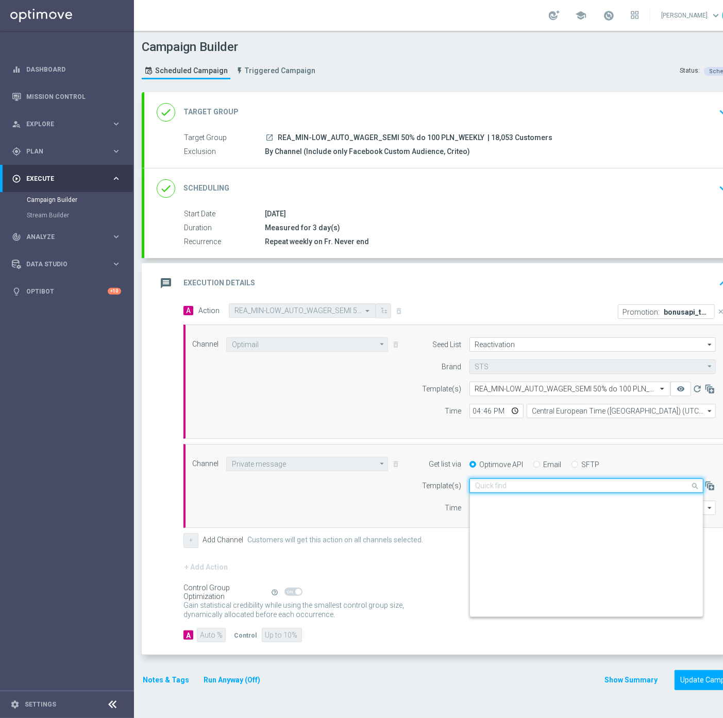
click at [521, 486] on input "text" at bounding box center [576, 486] width 202 height 9
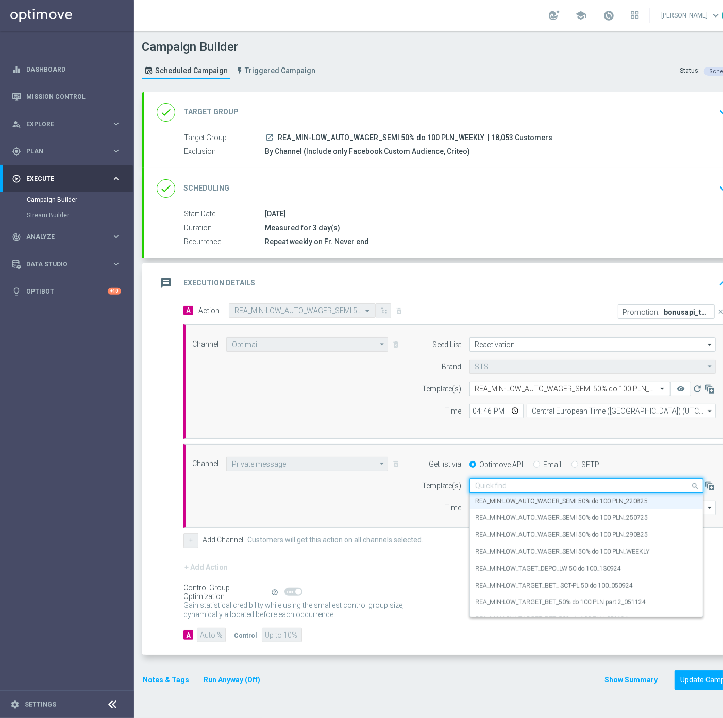
paste input "REA_MIN-LOW_AUTO_WAGER_SEMI 50% do 100 PLN_290825"
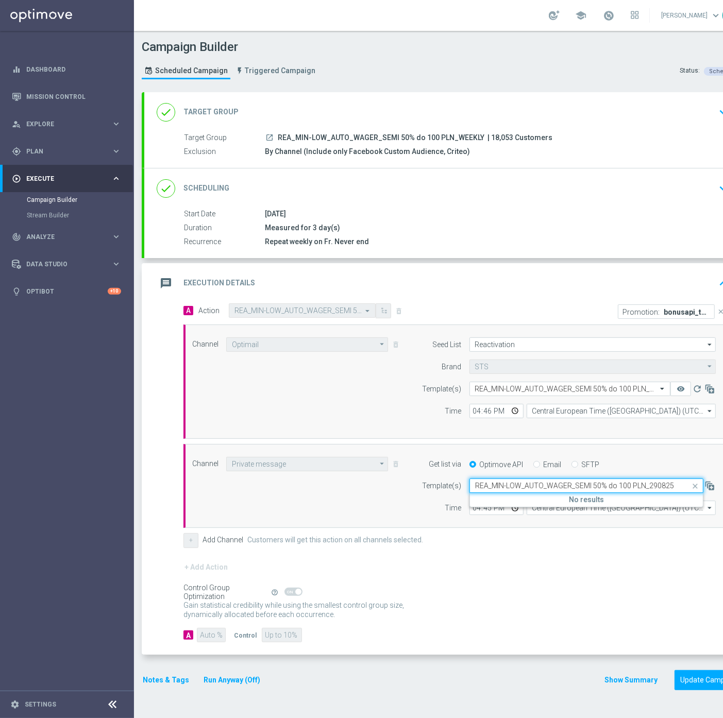
scroll to position [0, 0]
click at [602, 500] on label "REA_MIN-LOW_AUTO_WAGER_SEMI 50% do 100 PLN_290825" at bounding box center [561, 501] width 173 height 9
type input "REA_MIN-LOW_AUTO_WAGER_SEMI 50% do 100 PLN_290825"
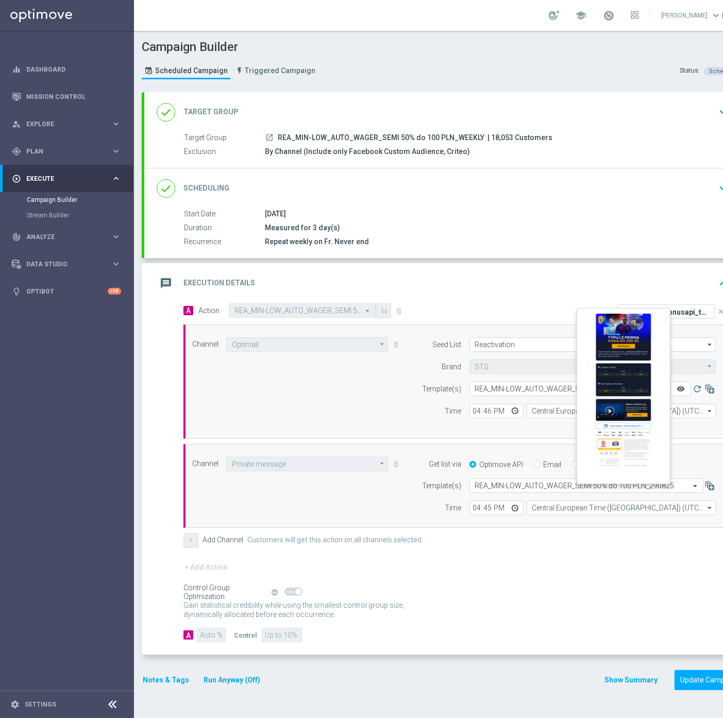
click at [678, 385] on icon "remove_red_eye" at bounding box center [681, 389] width 8 height 8
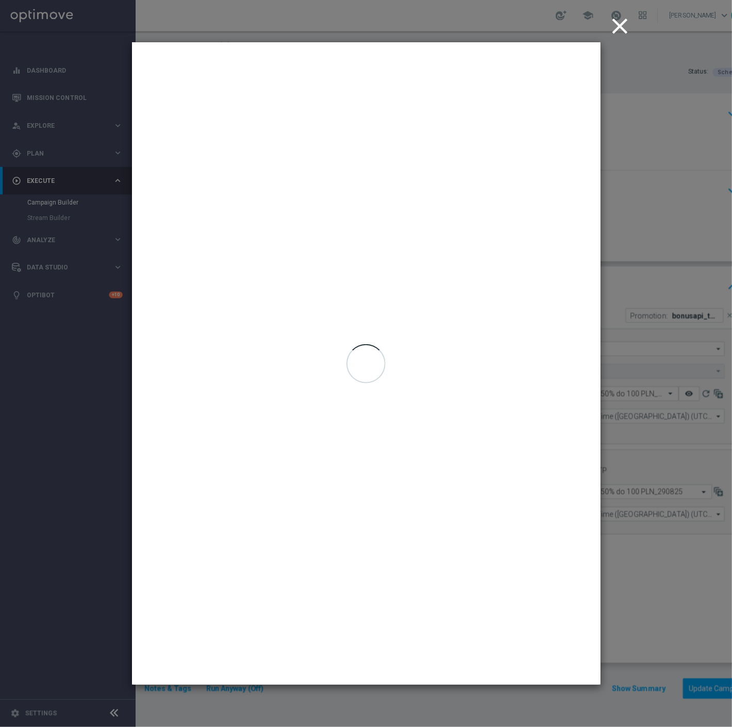
scroll to position [0, 0]
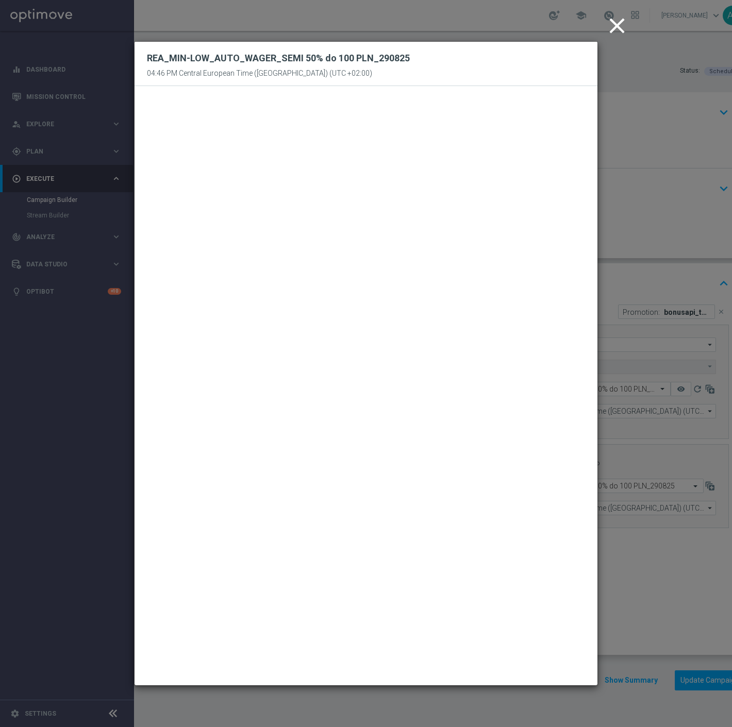
click at [613, 19] on icon "close" at bounding box center [617, 26] width 26 height 26
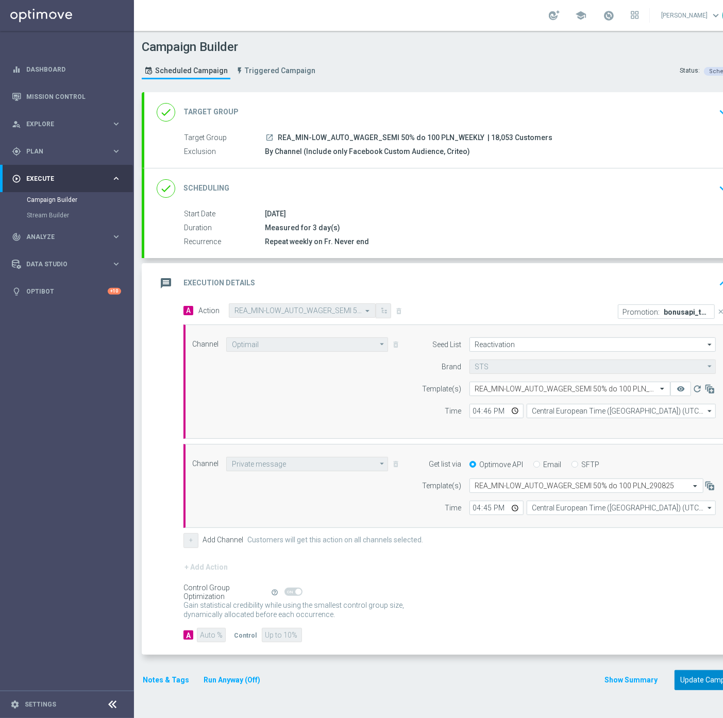
click at [689, 681] on button "Update Campaign" at bounding box center [710, 680] width 70 height 20
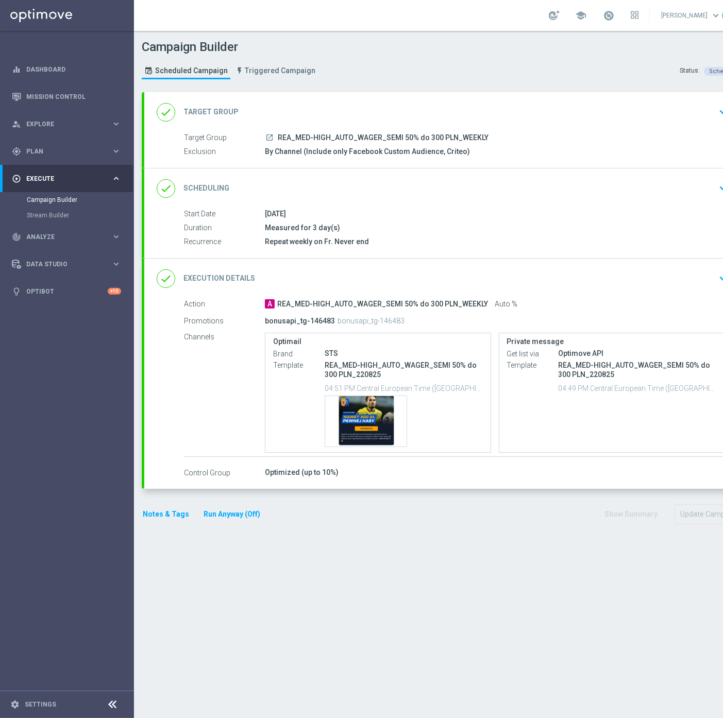
click at [471, 275] on div "done Execution Details keyboard_arrow_down" at bounding box center [445, 279] width 576 height 20
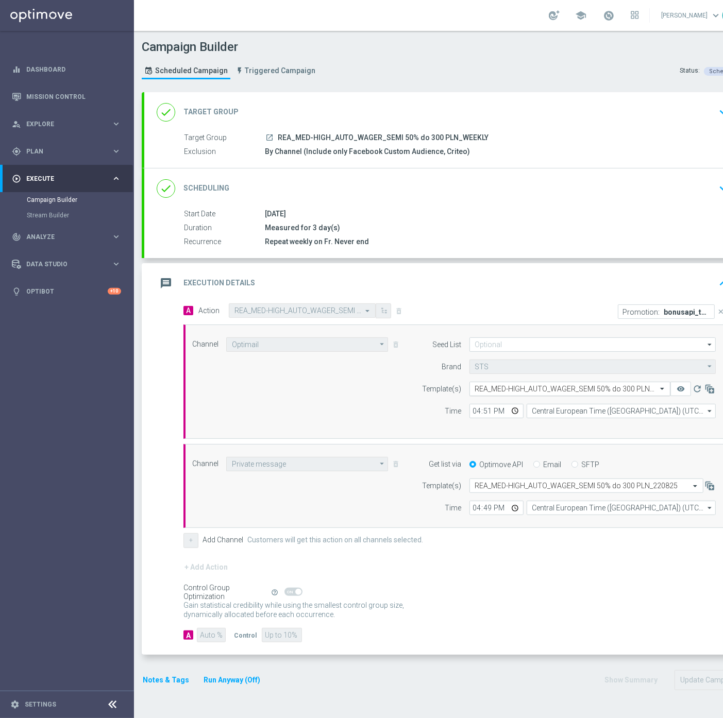
click at [520, 386] on input "text" at bounding box center [559, 389] width 169 height 9
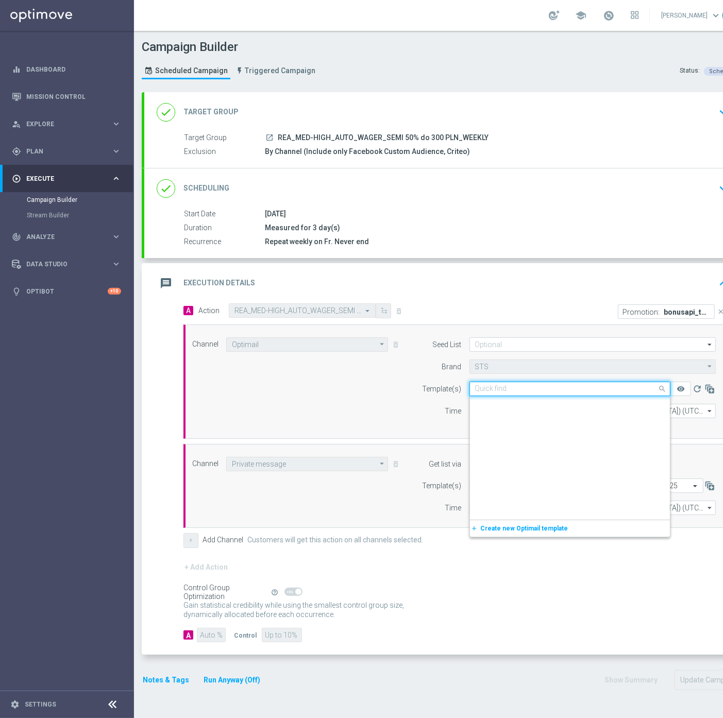
paste input "REA_MED-HIGH_AUTO_WAGER_SEMI 50% do 300 PLN_290825"
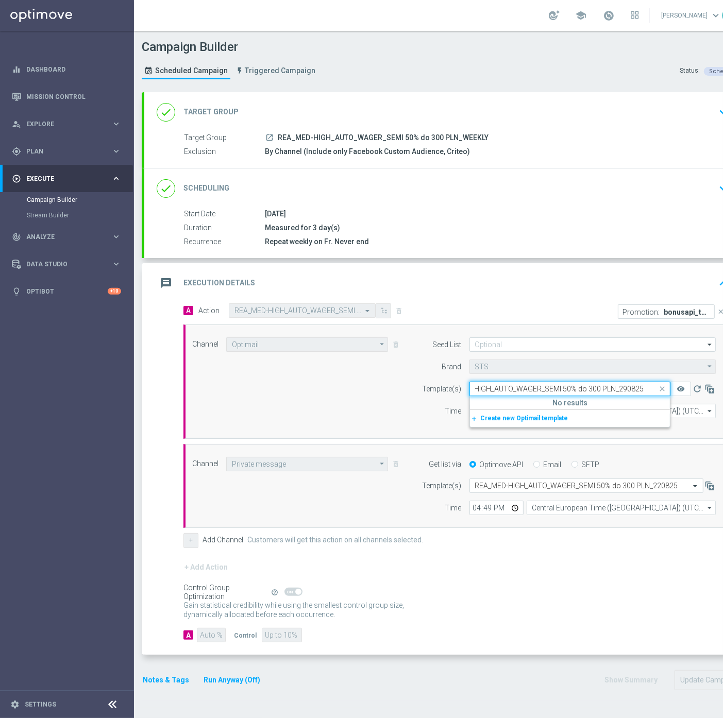
scroll to position [0, 30]
click at [543, 401] on label "REA_MED-HIGH_AUTO_WAGER_SEMI 50% do 300 PLN_290825" at bounding box center [563, 404] width 177 height 9
type input "REA_MED-HIGH_AUTO_WAGER_SEMI 50% do 300 PLN_290825"
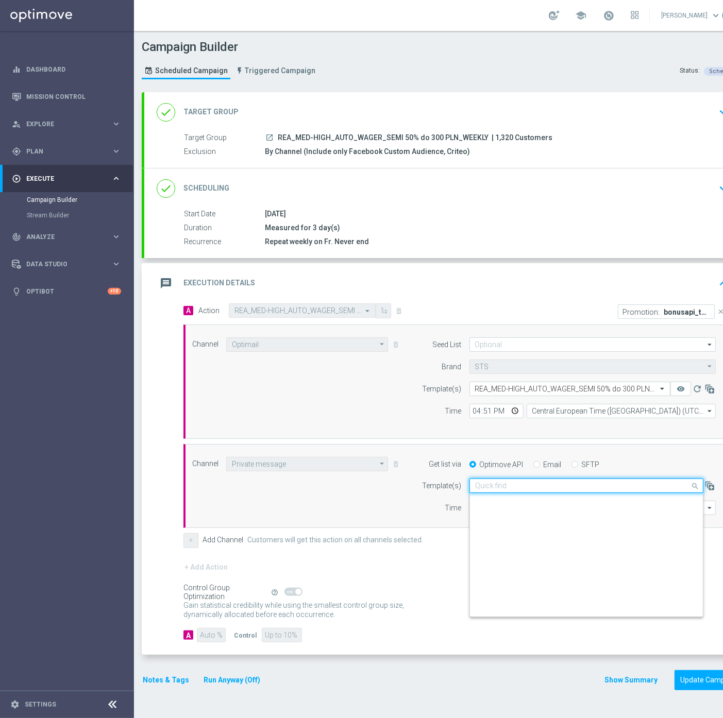
click at [515, 483] on input "text" at bounding box center [576, 486] width 202 height 9
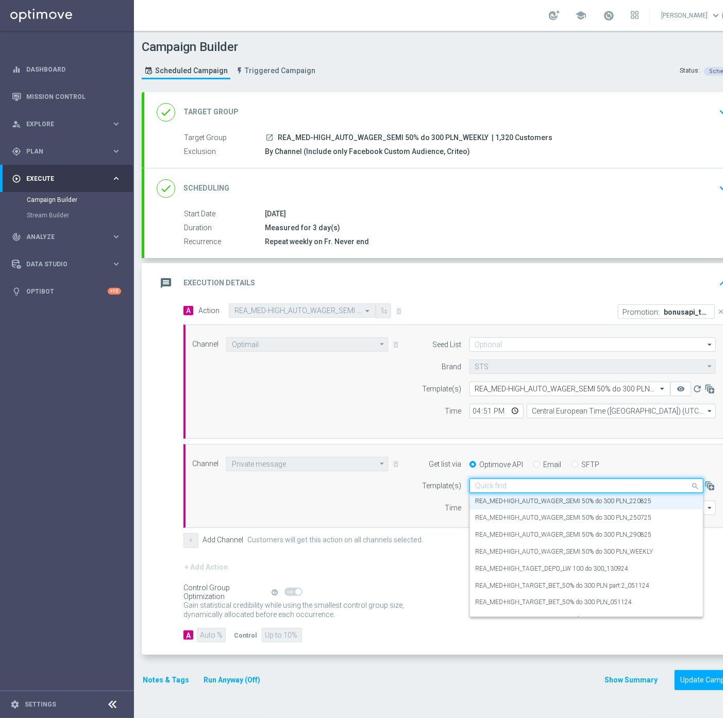
click at [515, 483] on input "text" at bounding box center [576, 486] width 202 height 9
paste input "REA_MED-HIGH_AUTO_WAGER_SEMI 50% do 300 PLN_290825"
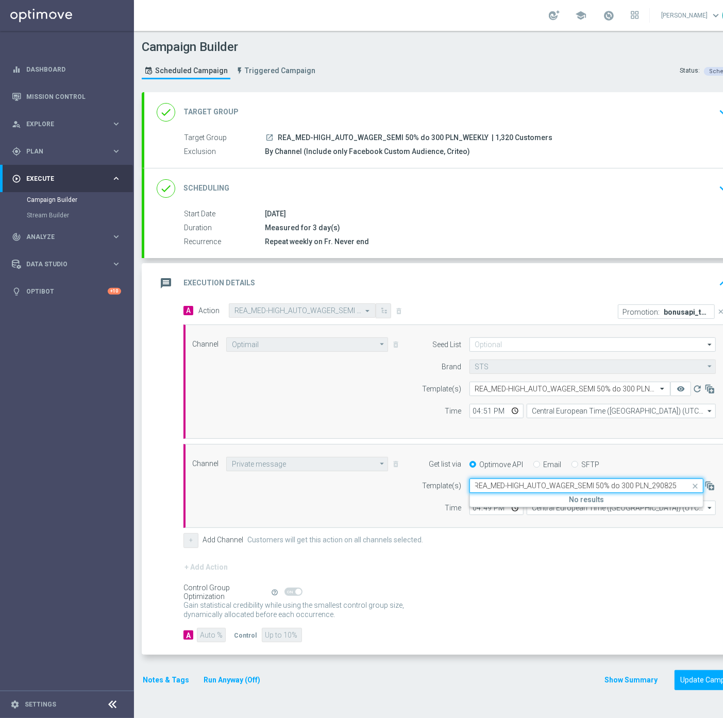
scroll to position [0, 0]
click at [574, 499] on label "REA_MED-HIGH_AUTO_WAGER_SEMI 50% do 300 PLN_290825" at bounding box center [563, 501] width 177 height 9
type input "REA_MED-HIGH_AUTO_WAGER_SEMI 50% do 300 PLN_290825"
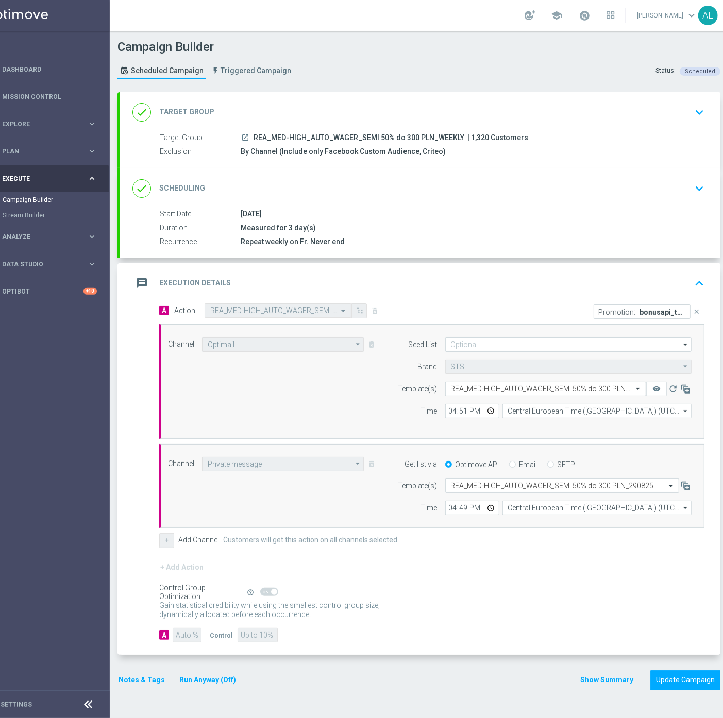
scroll to position [0, 38]
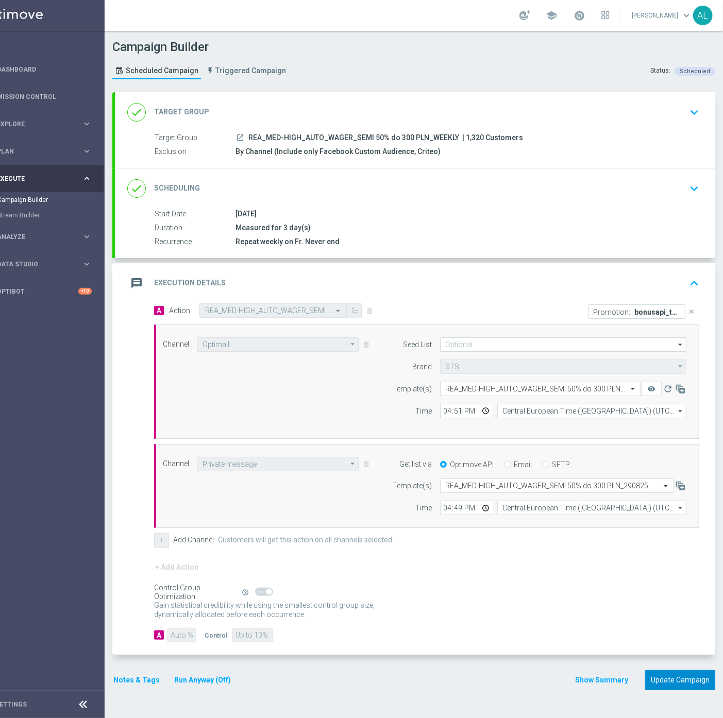
click at [681, 681] on button "Update Campaign" at bounding box center [680, 680] width 70 height 20
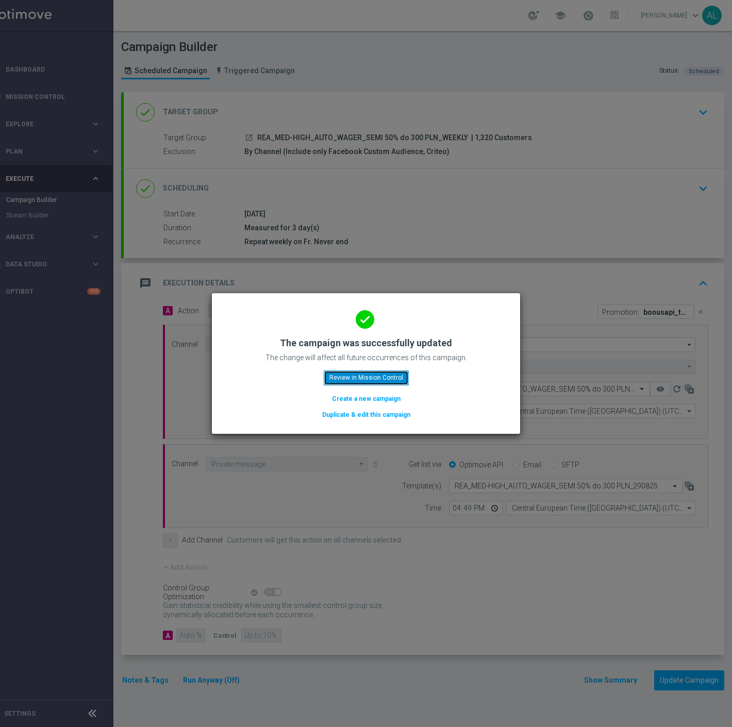
click at [375, 377] on button "Review in Mission Control" at bounding box center [366, 378] width 85 height 14
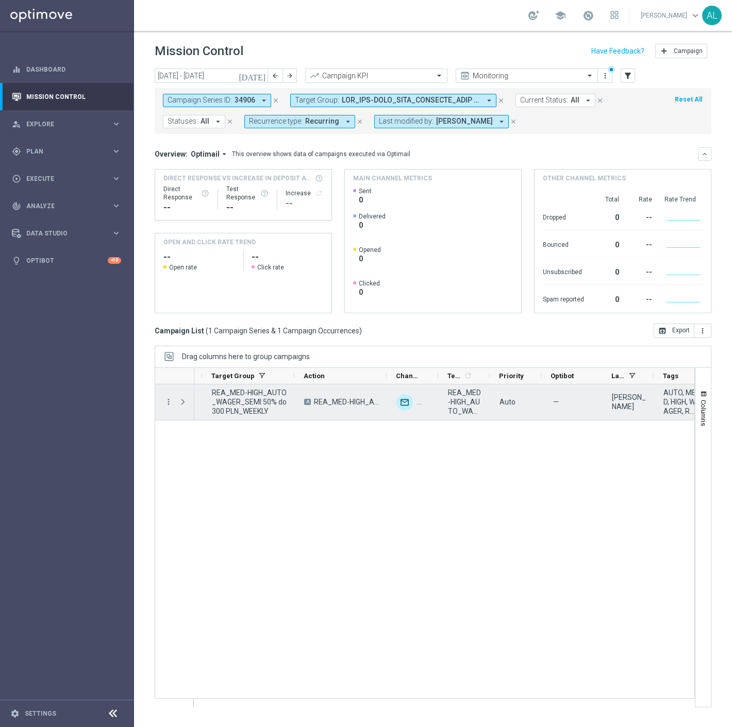
scroll to position [0, 205]
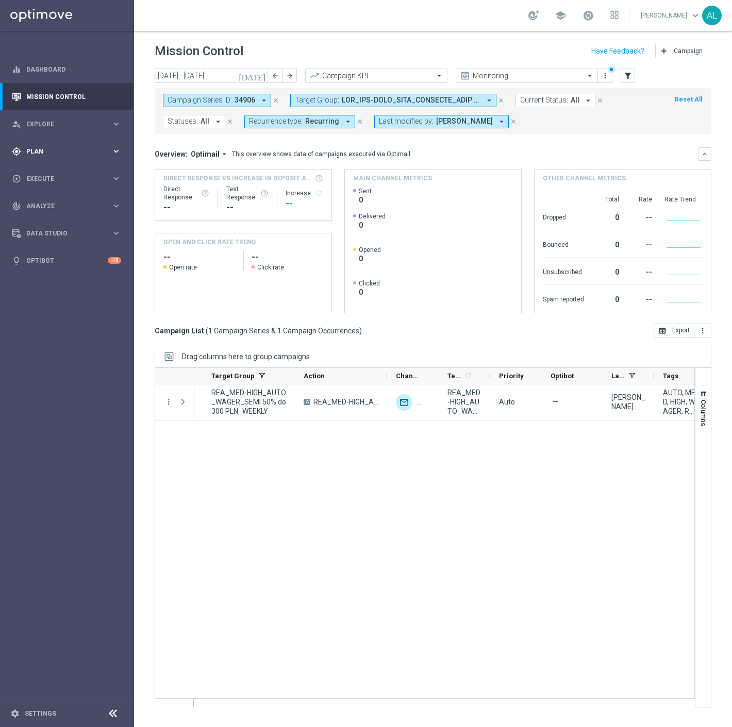
click at [85, 144] on div "gps_fixed Plan keyboard_arrow_right" at bounding box center [66, 151] width 133 height 27
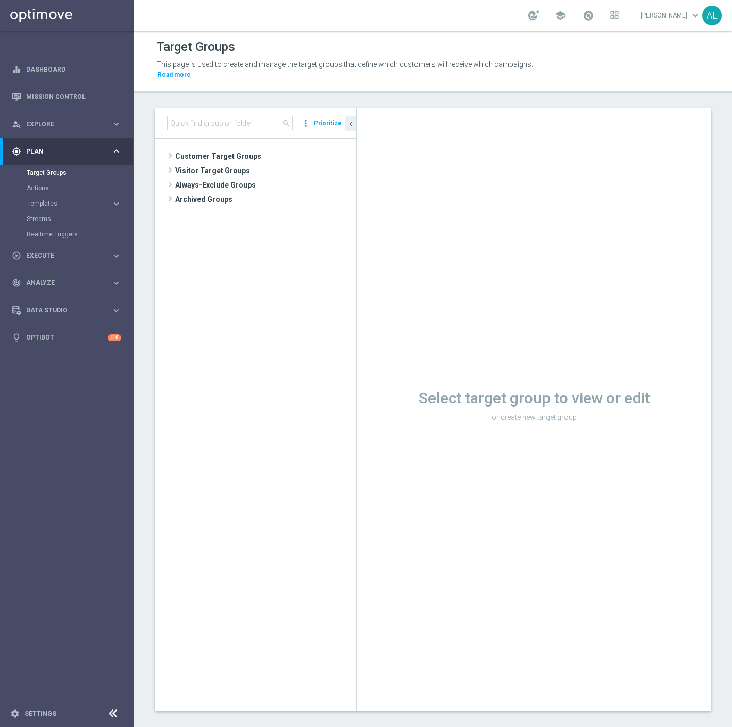
click at [192, 149] on span "Customer Target Groups" at bounding box center [265, 156] width 180 height 14
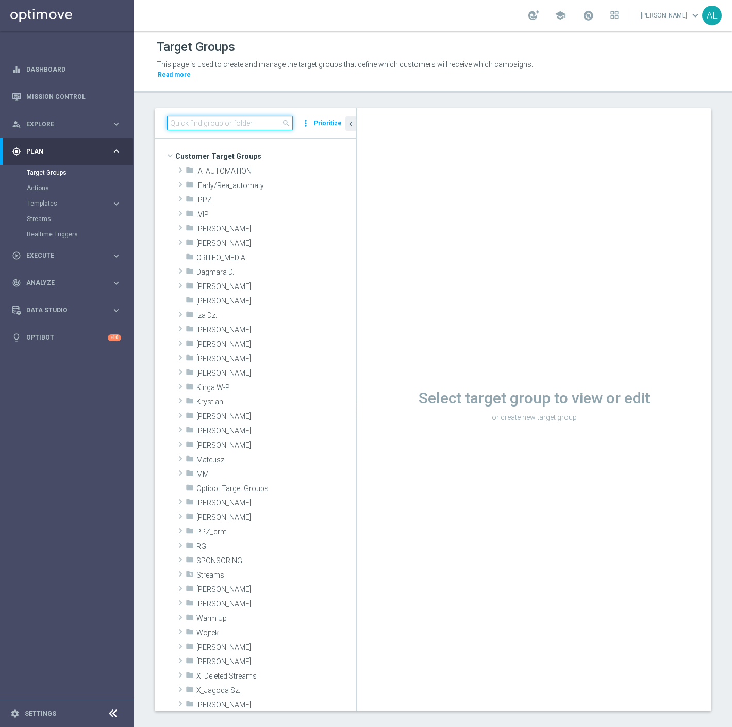
click at [209, 116] on input at bounding box center [230, 123] width 126 height 14
paste input "REA_MIN-LOW_AUTO_CASHBACK_SEMI 50% do 100 PLN_260825"
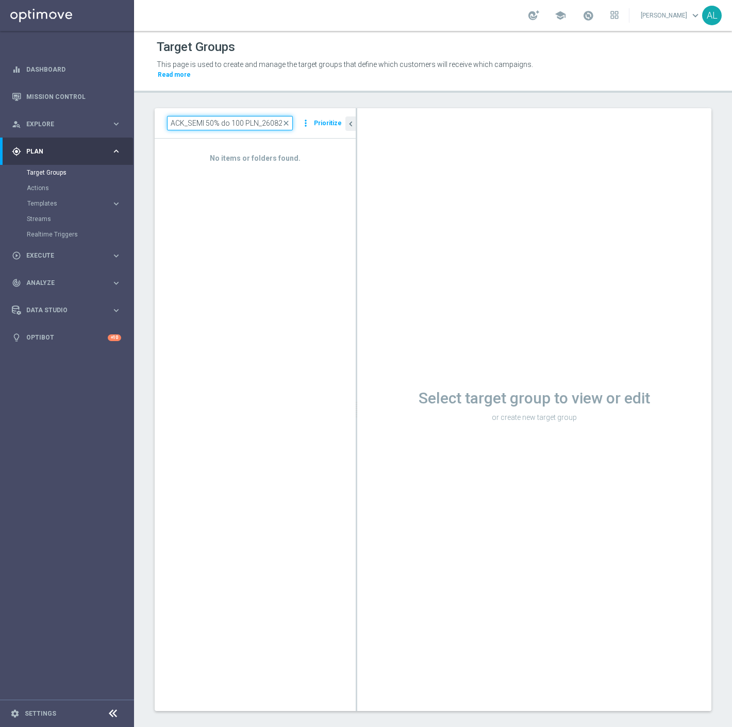
drag, startPoint x: 259, startPoint y: 114, endPoint x: 361, endPoint y: 112, distance: 102.1
click at [361, 112] on as-split "REA_MIN-LOW_AUTO_CASHBACK_SEMI 50% do 100 PLN_260825 close more_vert Prioritize…" at bounding box center [433, 409] width 557 height 603
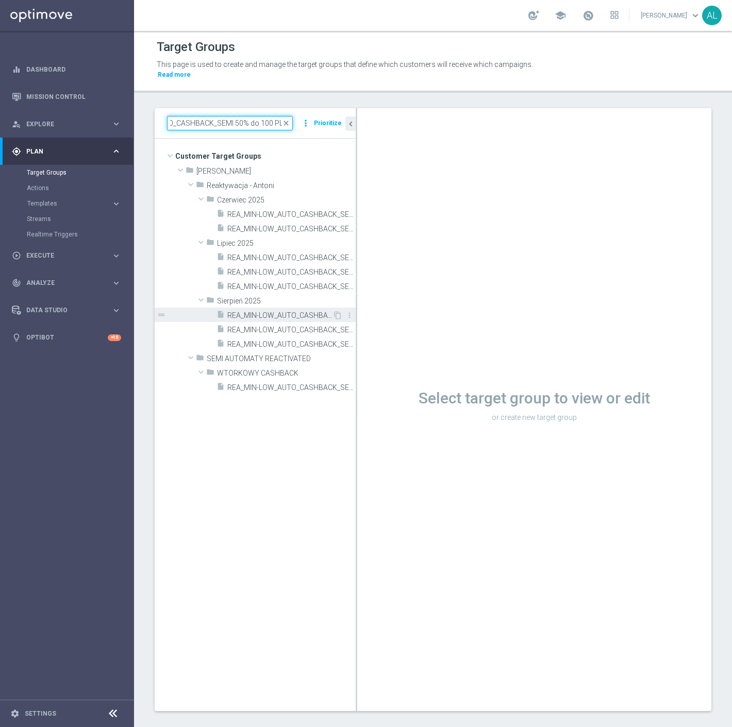
type input "REA_MIN-LOW_AUTO_CASHBACK_SEMI 50% do 100 PLN"
click at [284, 311] on span "REA_MIN-LOW_AUTO_CASHBACK_SEMI 50% do 100 PLN push_050825" at bounding box center [279, 315] width 105 height 9
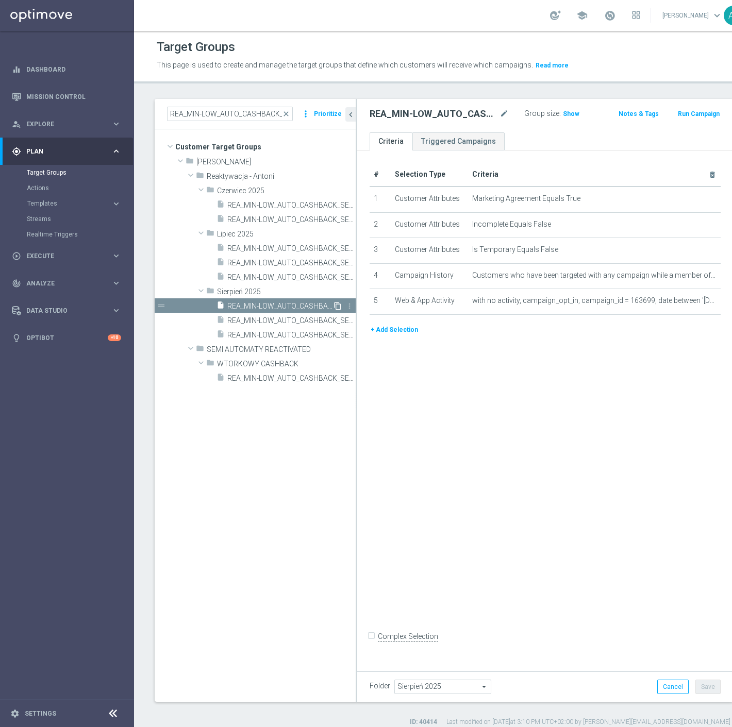
click at [339, 306] on icon "content_copy" at bounding box center [337, 306] width 8 height 8
click at [499, 112] on icon "mode_edit" at bounding box center [503, 114] width 9 height 12
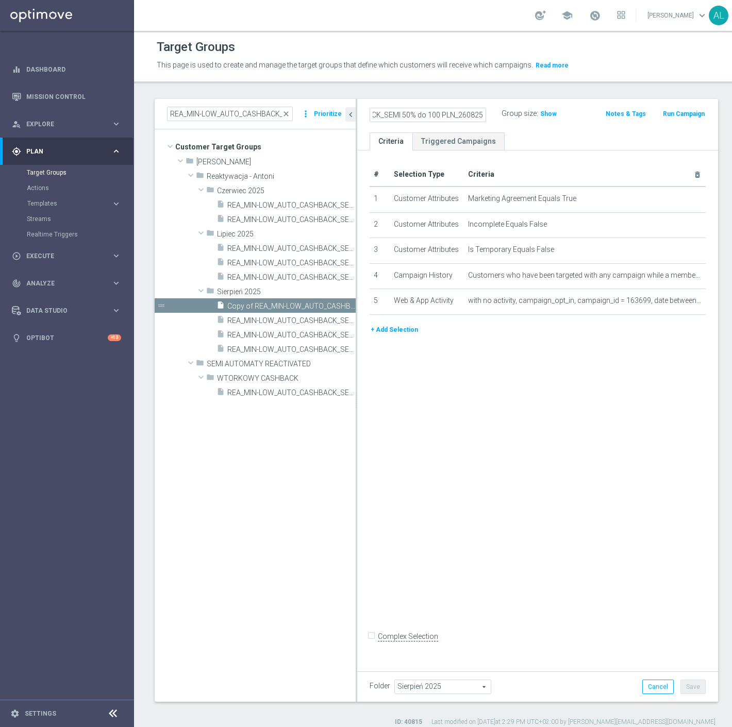
scroll to position [0, 110]
click at [442, 119] on input "REA_MIN-LOW_AUTO_CASHBACK_SEMI 50% do 100 PLN_260825" at bounding box center [427, 115] width 116 height 14
type input "REA_MIN-LOW_AUTO_CASHBACK_SEMI 50% do 100 PLN push_260825"
click at [483, 445] on div "# Selection Type Criteria delete_forever 1 Customer Attributes Marketing Agreem…" at bounding box center [537, 407] width 361 height 515
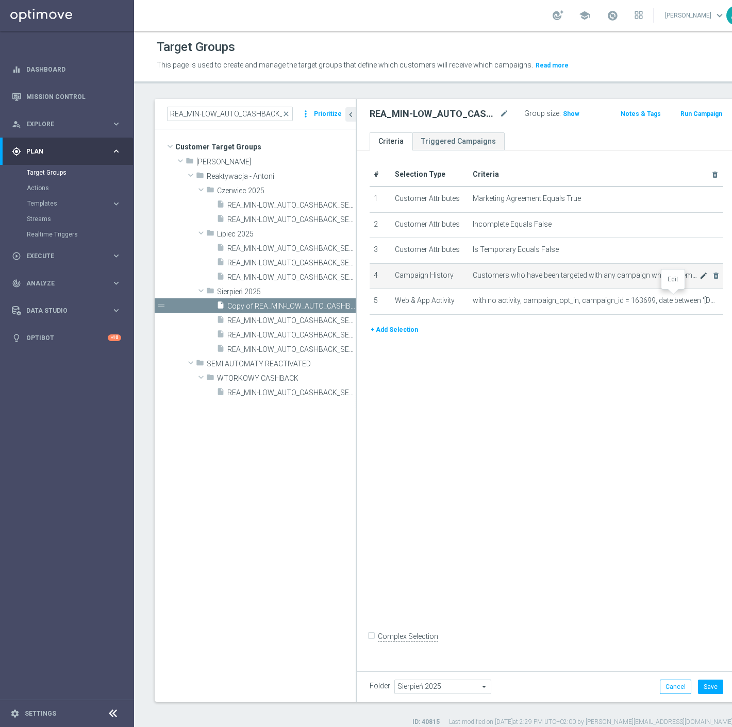
click at [699, 280] on icon "mode_edit" at bounding box center [703, 276] width 8 height 8
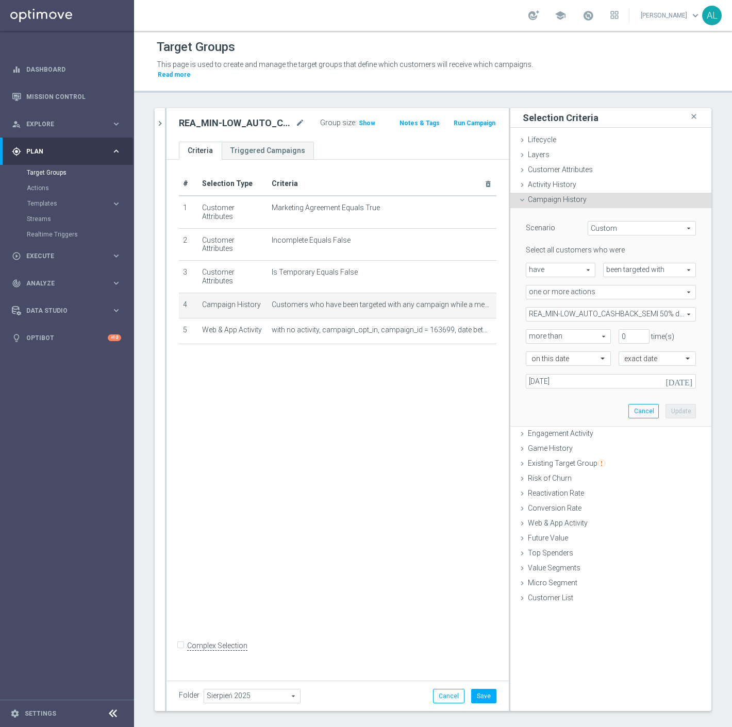
click at [564, 308] on span "REA_MIN-LOW_AUTO_CASHBACK_SEMI 50% do 100 PLN_WEEKLY" at bounding box center [610, 314] width 169 height 13
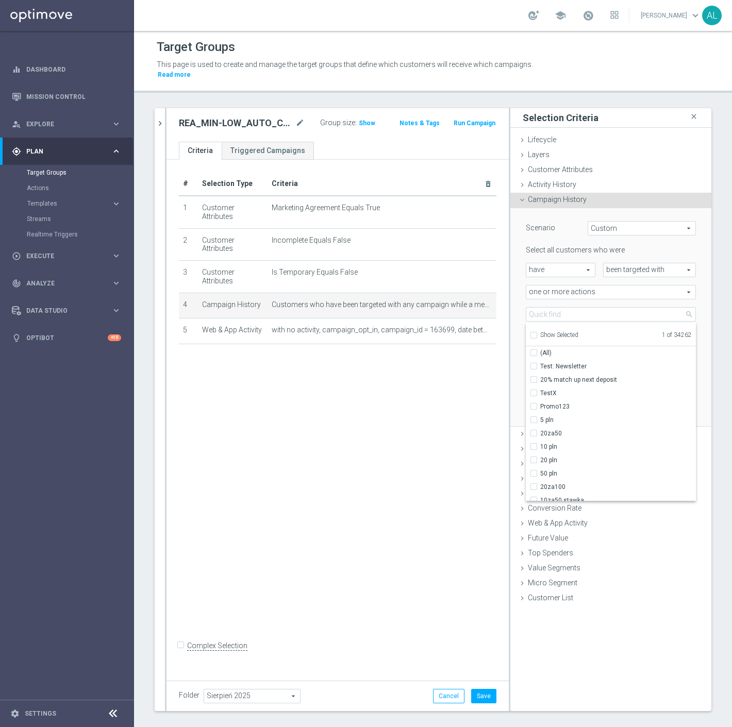
click at [540, 331] on span "Show Selected" at bounding box center [559, 334] width 38 height 7
click at [536, 333] on input "Show Selected" at bounding box center [533, 336] width 7 height 7
checkbox input "true"
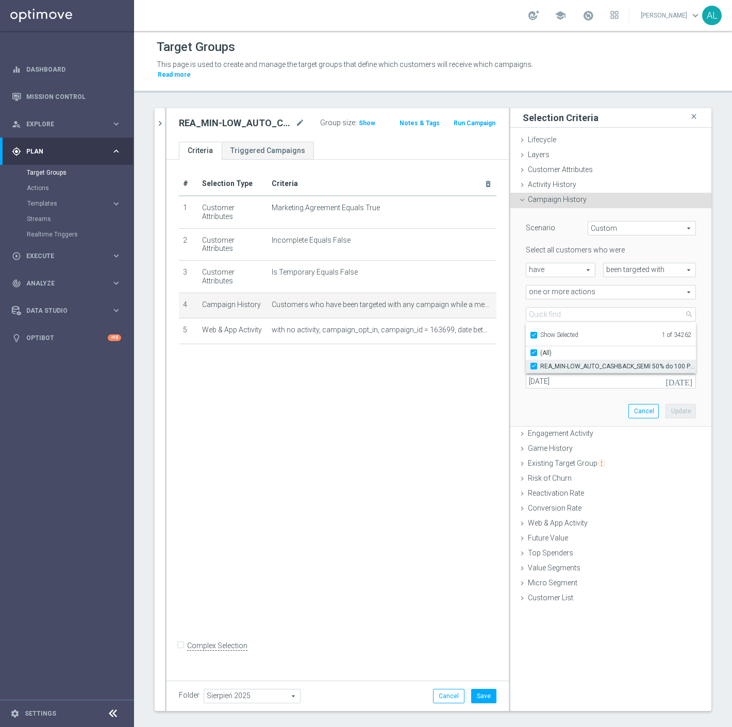
click at [546, 362] on span "REA_MIN-LOW_AUTO_CASHBACK_SEMI 50% do 100 PLN_WEEKLY" at bounding box center [618, 366] width 156 height 8
click at [540, 363] on input "REA_MIN-LOW_AUTO_CASHBACK_SEMI 50% do 100 PLN_WEEKLY" at bounding box center [536, 366] width 7 height 7
checkbox input "false"
type input "Select Action"
checkbox input "false"
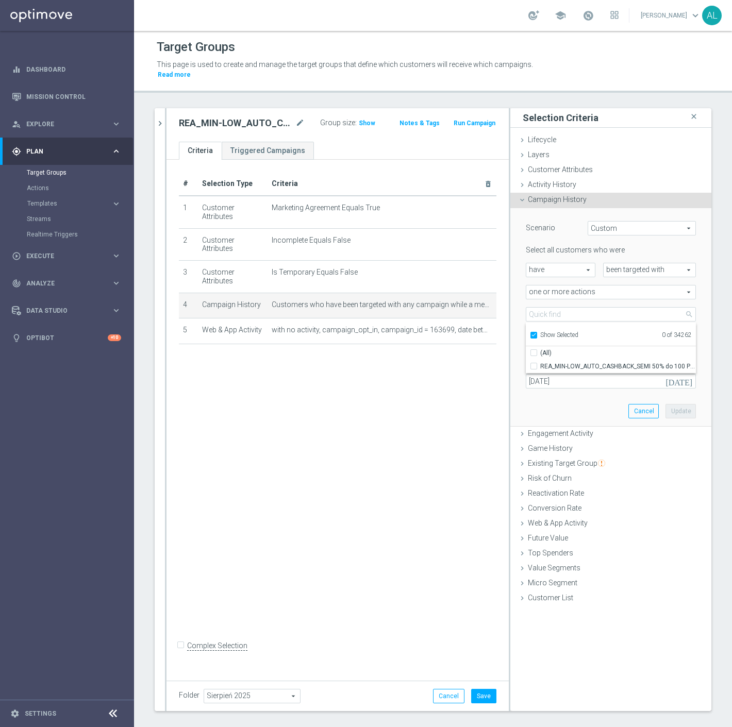
click at [551, 331] on span "Show Selected" at bounding box center [559, 334] width 38 height 7
click at [536, 333] on input "Show Selected" at bounding box center [533, 336] width 7 height 7
checkbox input "false"
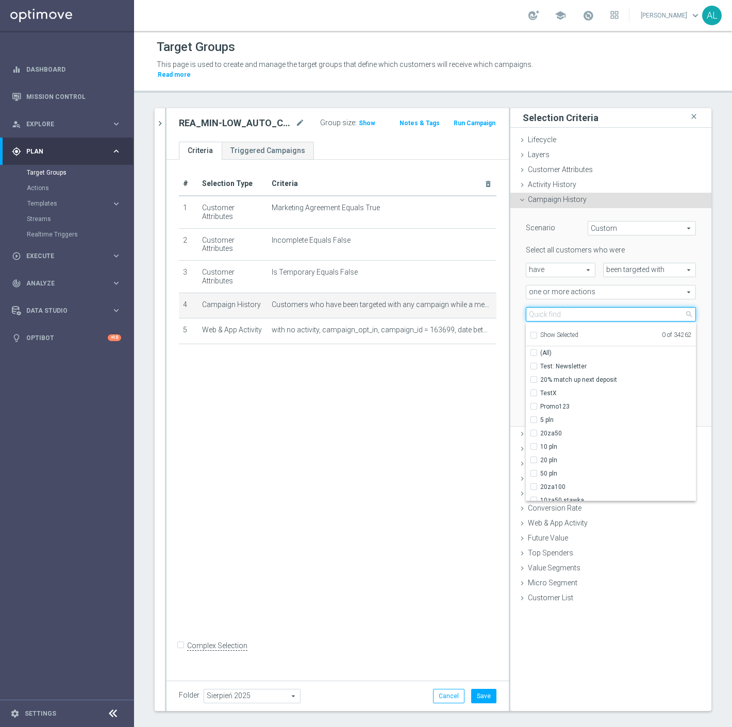
click at [558, 307] on input "search" at bounding box center [611, 314] width 170 height 14
paste input "REA_MIN-LOW_AUTO_CASHBACK_SEMI 50% do 100 PLN_260825"
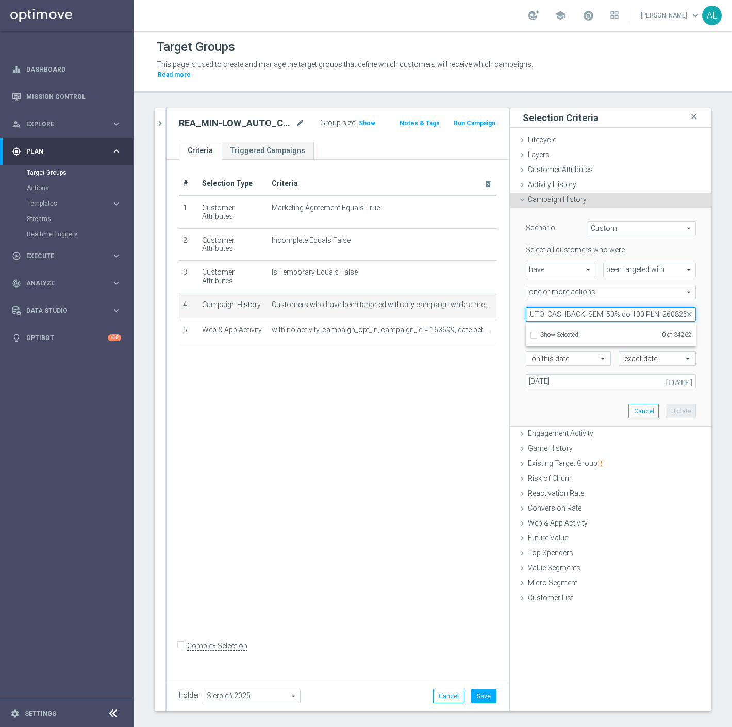
drag, startPoint x: 650, startPoint y: 306, endPoint x: 712, endPoint y: 313, distance: 62.8
click at [712, 312] on div "REA_MIN-LOW_AUTO_CASHBACK_SEMI 50% do 100 PLN close more_vert Prioritize Custom…" at bounding box center [433, 422] width 598 height 628
type input "REA_MIN-LOW_AUTO_CASHBACK_SEMI 50% do 100 PLN_260825"
click at [570, 308] on span at bounding box center [610, 314] width 169 height 13
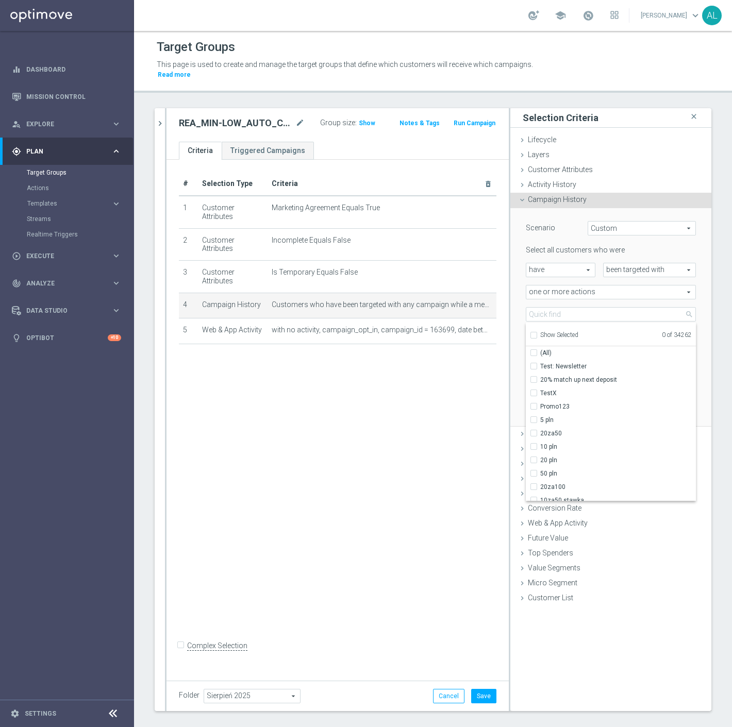
scroll to position [0, 0]
click at [485, 429] on div "# Selection Type Criteria delete_forever 1 Customer Attributes Marketing Agreem…" at bounding box center [337, 417] width 342 height 515
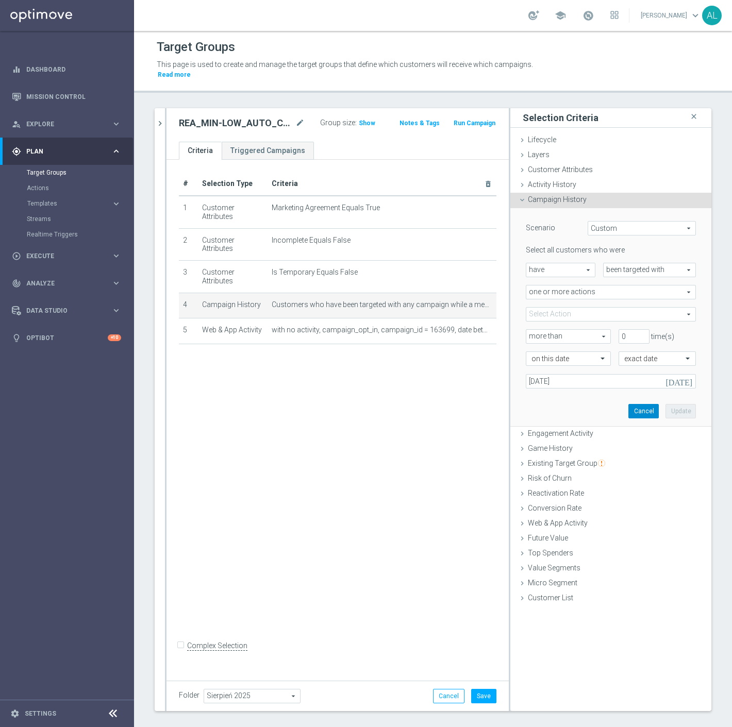
click at [631, 404] on button "Cancel" at bounding box center [643, 411] width 30 height 14
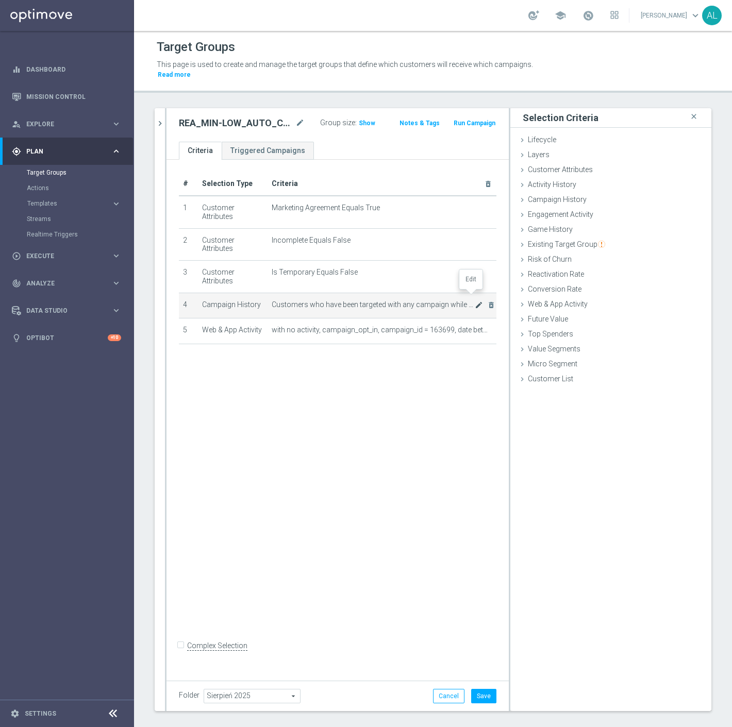
click at [475, 301] on icon "mode_edit" at bounding box center [479, 305] width 8 height 8
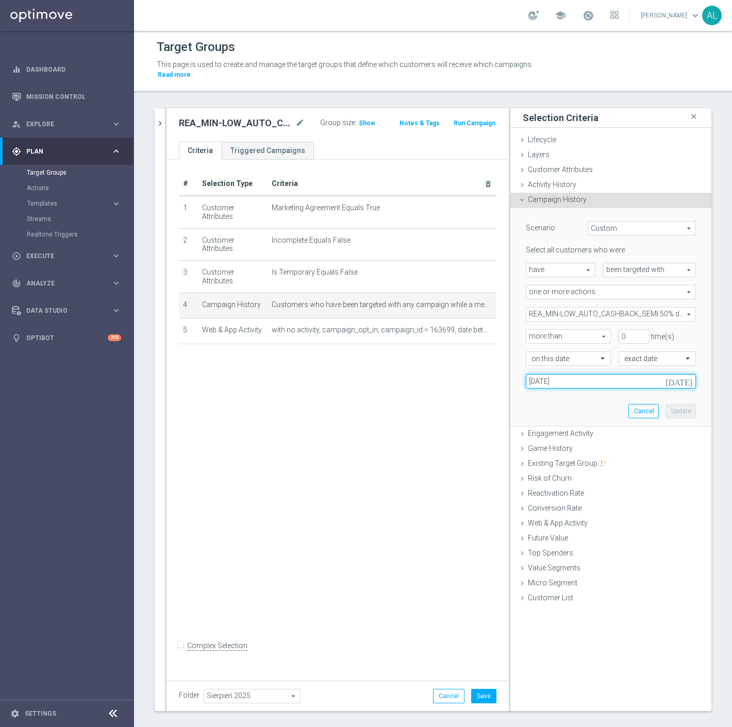
click at [565, 374] on input "05 Aug 2025" at bounding box center [611, 381] width 170 height 14
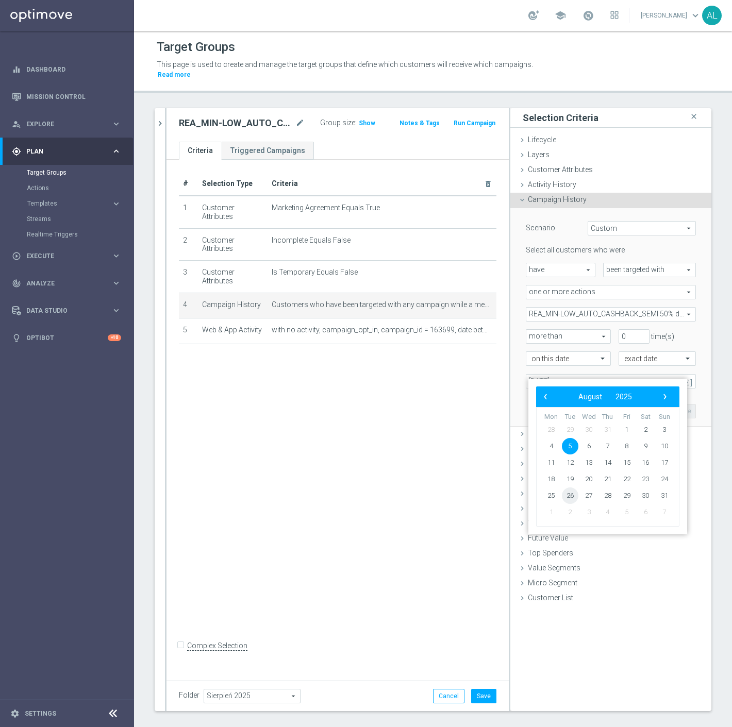
click at [572, 499] on span "26" at bounding box center [570, 495] width 16 height 16
type input "26 Aug 2025"
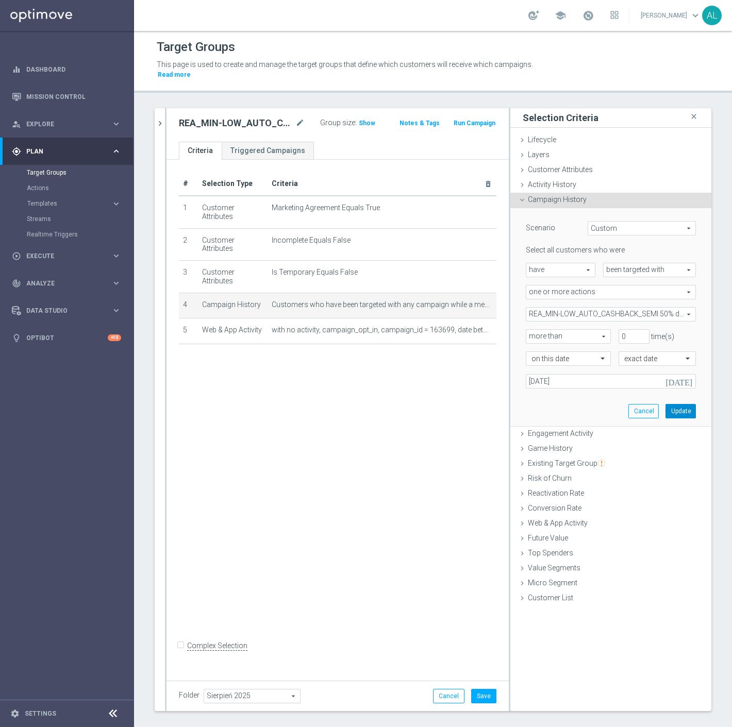
click at [674, 404] on button "Update" at bounding box center [680, 411] width 30 height 14
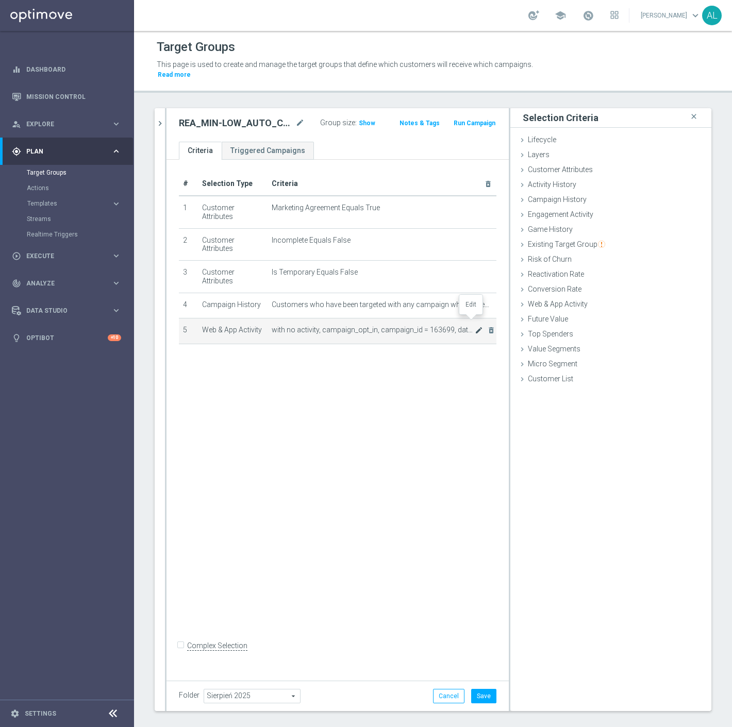
click at [475, 326] on icon "mode_edit" at bounding box center [479, 330] width 8 height 8
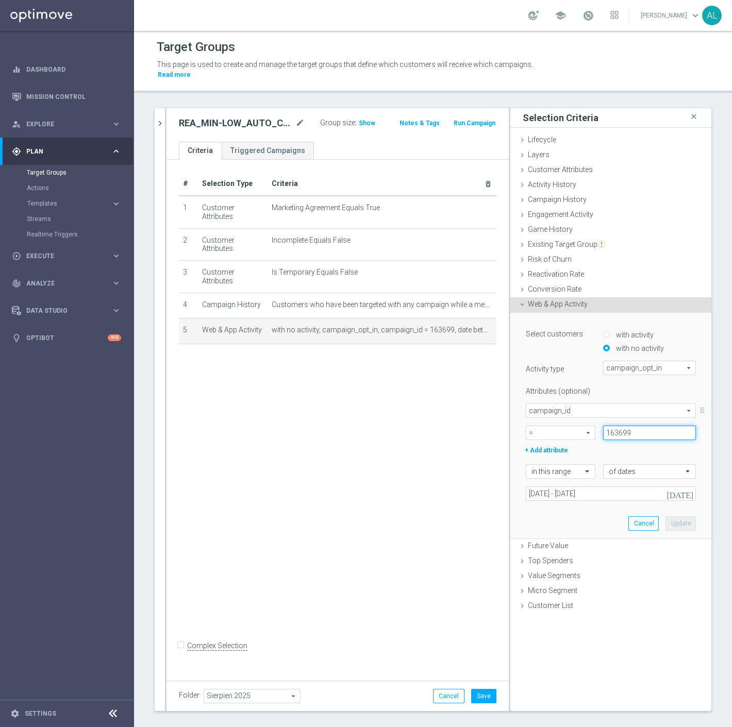
click at [655, 426] on input "163699" at bounding box center [649, 433] width 93 height 14
click at [654, 426] on input "163699" at bounding box center [649, 433] width 93 height 14
paste input "7153"
type input "171539"
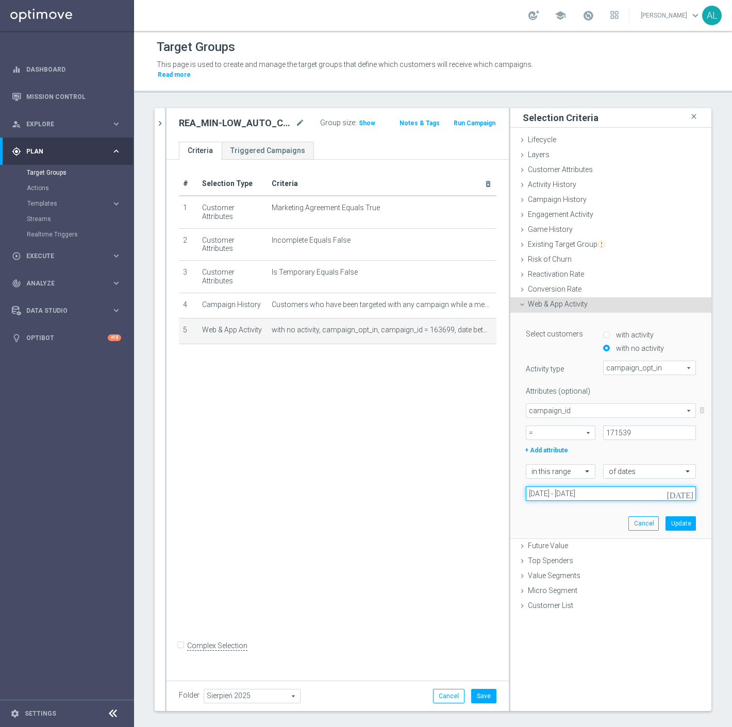
click at [563, 486] on input "05 Aug 2025 - 10 Aug 2025" at bounding box center [611, 493] width 170 height 14
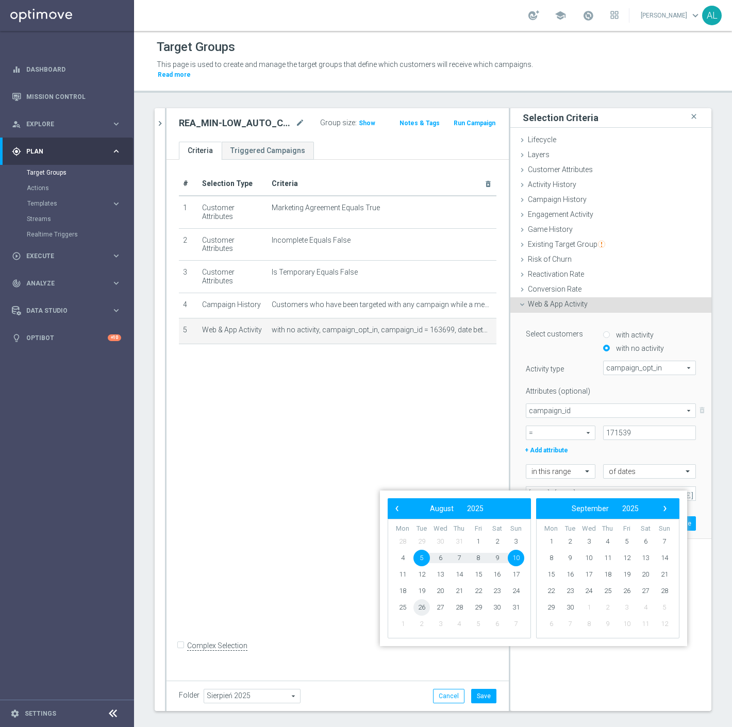
click at [418, 607] on span "26" at bounding box center [421, 607] width 16 height 16
click at [459, 608] on span "28" at bounding box center [459, 607] width 16 height 16
type input "26 Aug 2025 - 28 Aug 2025"
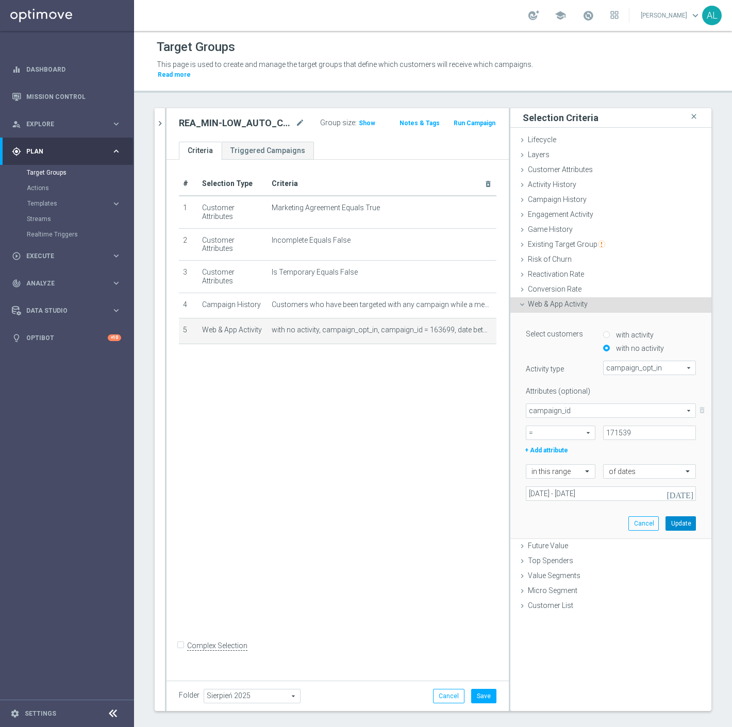
click at [672, 518] on button "Update" at bounding box center [680, 523] width 30 height 14
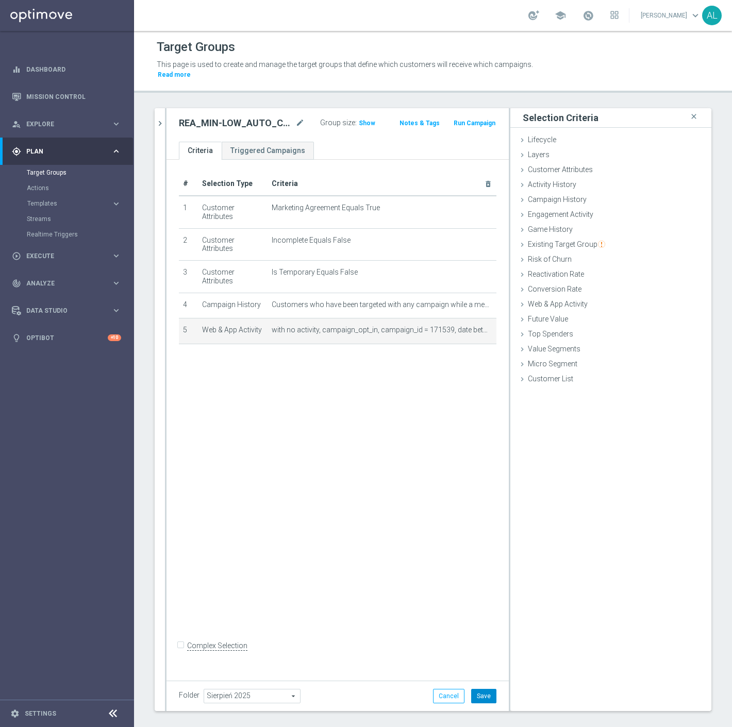
click at [486, 689] on button "Save" at bounding box center [483, 696] width 25 height 14
click at [161, 119] on icon "chevron_right" at bounding box center [160, 124] width 10 height 10
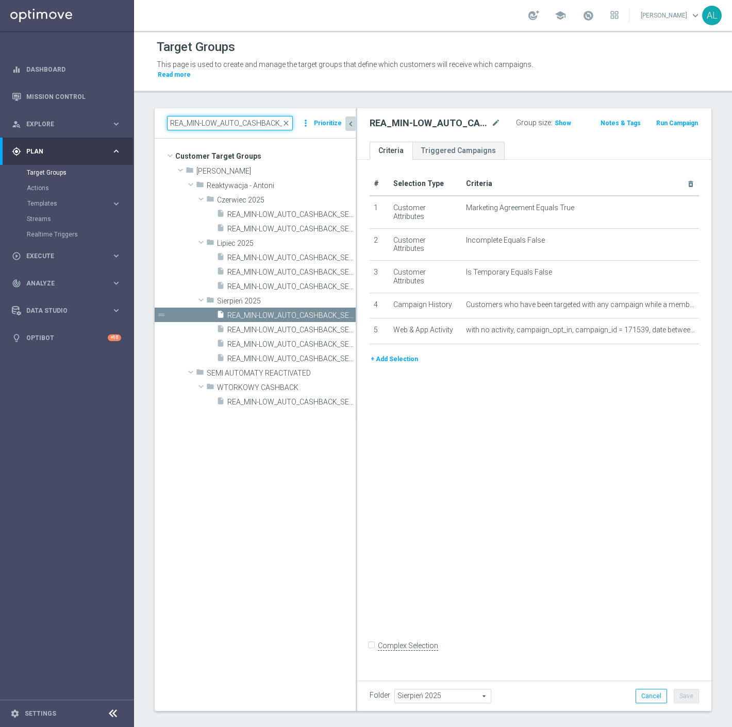
click at [238, 116] on input "REA_MIN-LOW_AUTO_CASHBACK_SEMI 50% do 100 PLN" at bounding box center [230, 123] width 126 height 14
paste input "REA_MED-HIGH_AUTO_CASHBACK_SEMI 50% do 3"
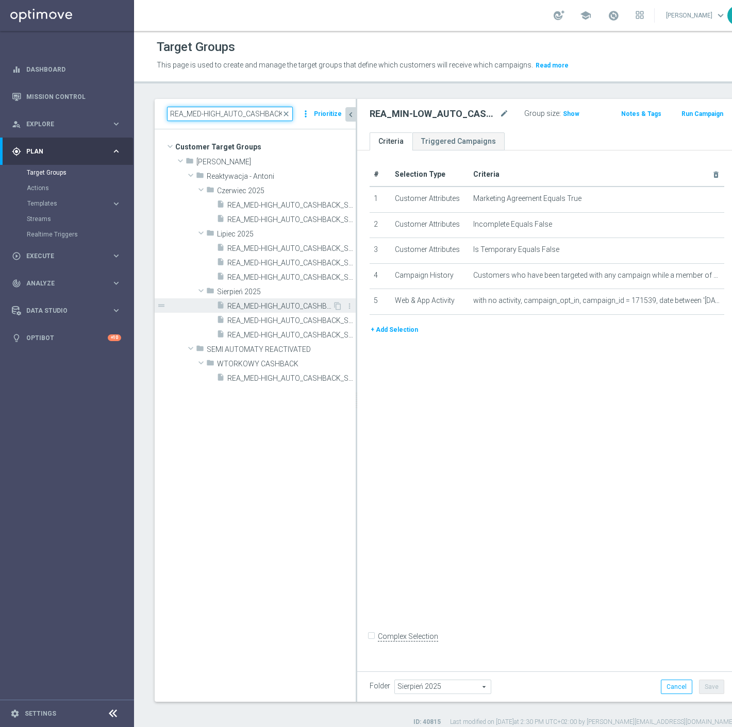
type input "REA_MED-HIGH_AUTO_CASHBACK_SEMI 50% do 300 PLN"
click at [266, 305] on span "REA_MED-HIGH_AUTO_CASHBACK_SEMI 50% do 300 PLN push_050825" at bounding box center [279, 306] width 105 height 9
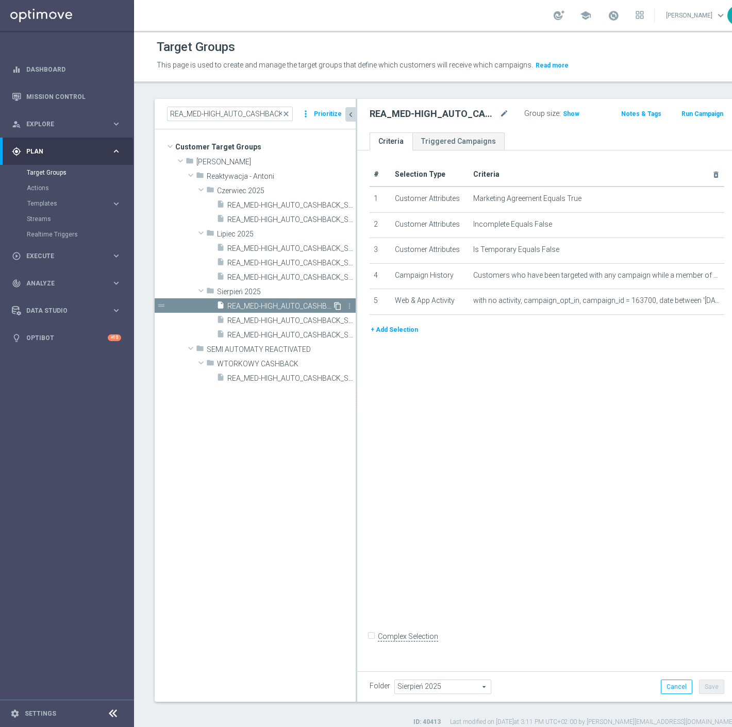
click at [335, 306] on icon "content_copy" at bounding box center [337, 306] width 8 height 8
click at [499, 112] on icon "mode_edit" at bounding box center [503, 114] width 9 height 12
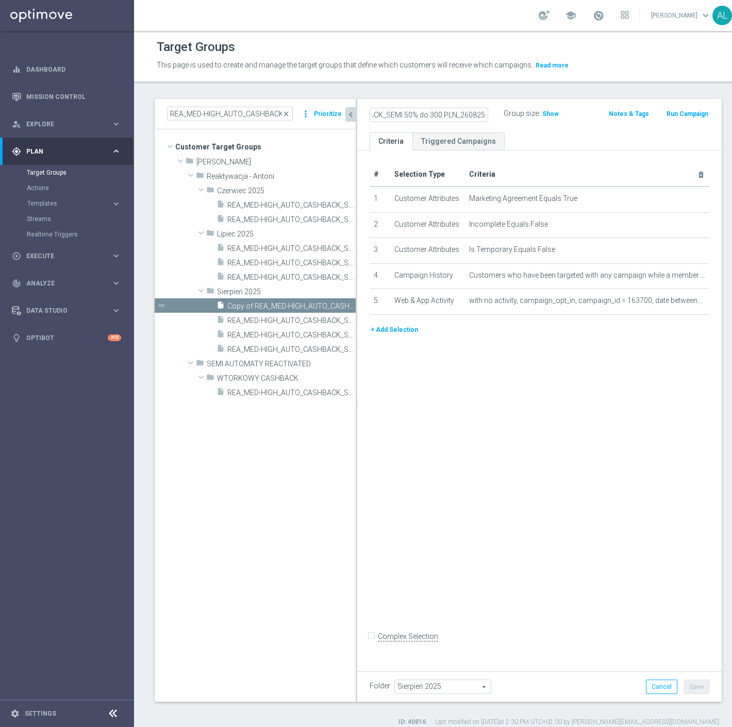
scroll to position [0, 112]
click at [444, 116] on input "REA_MED-HIGH_AUTO_CASHBACK_SEMI 50% do 300 PLN_260825" at bounding box center [428, 115] width 119 height 14
type input "REA_MED-HIGH_AUTO_CASHBACK_SEMI 50% do 300 PLN push_260825"
click at [527, 431] on div "# Selection Type Criteria delete_forever 1 Customer Attributes Marketing Agreem…" at bounding box center [539, 407] width 364 height 515
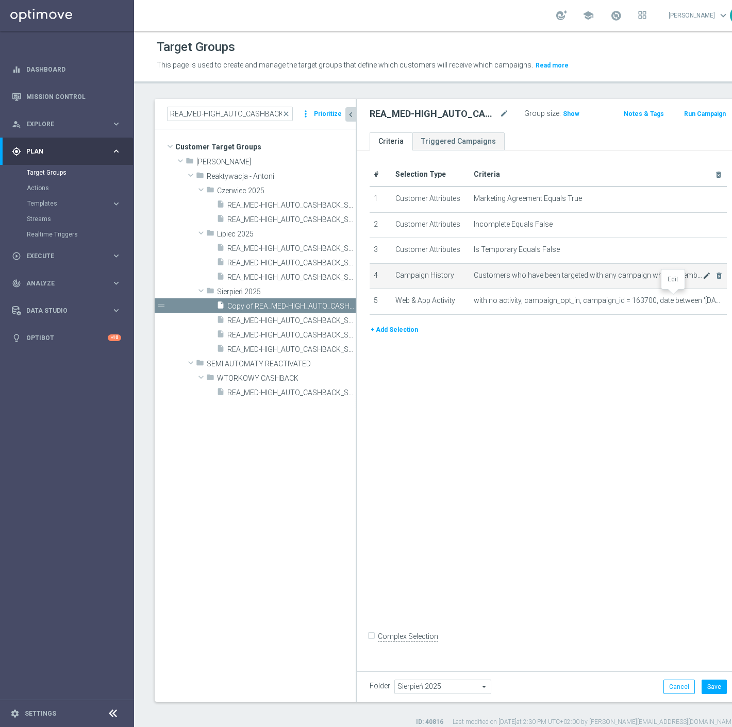
click at [702, 280] on icon "mode_edit" at bounding box center [706, 276] width 8 height 8
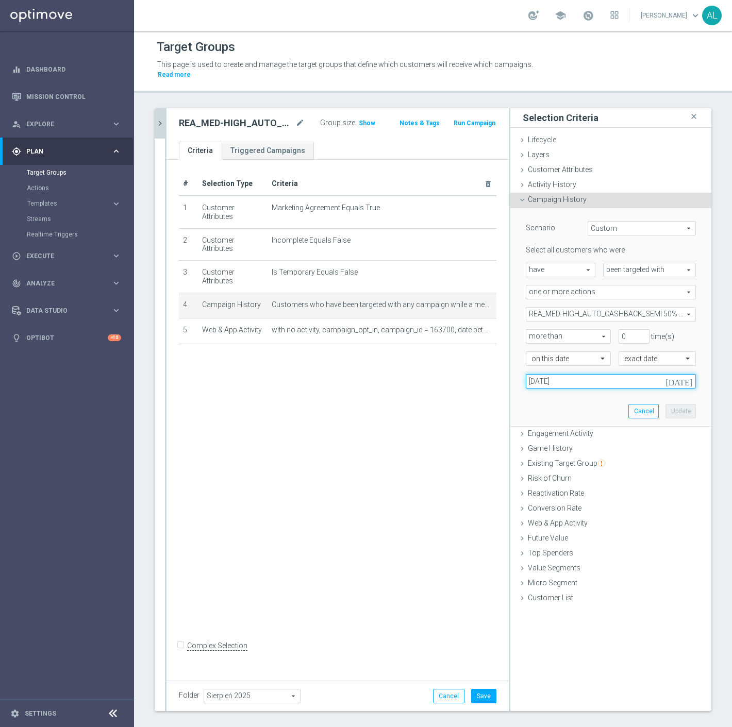
click at [552, 374] on input "05 Aug 2025" at bounding box center [611, 381] width 170 height 14
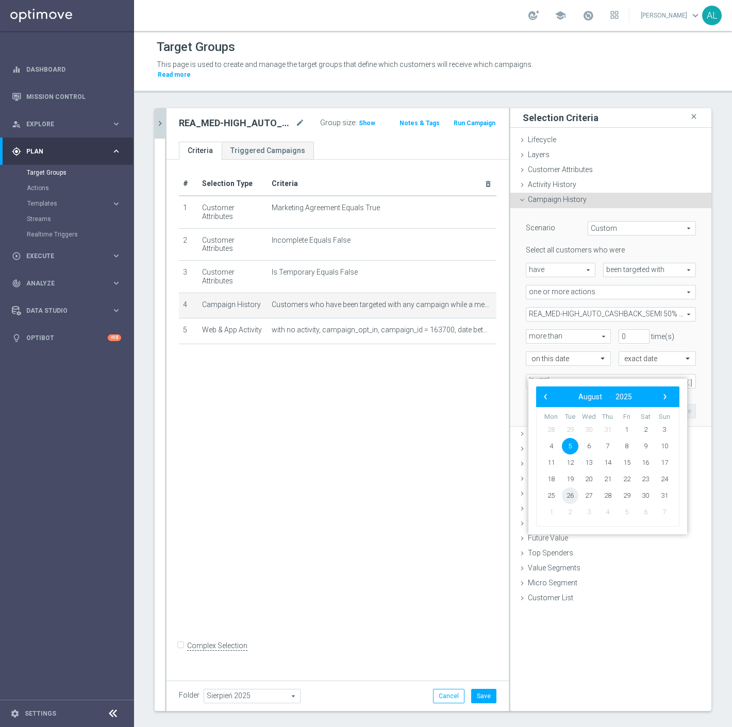
click at [569, 492] on span "26" at bounding box center [570, 495] width 16 height 16
type input "26 Aug 2025"
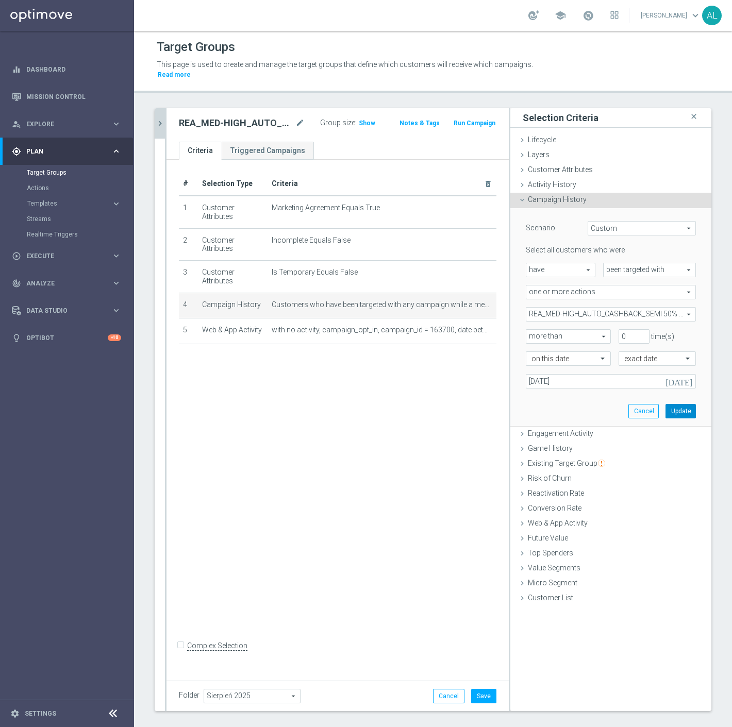
click at [672, 404] on button "Update" at bounding box center [680, 411] width 30 height 14
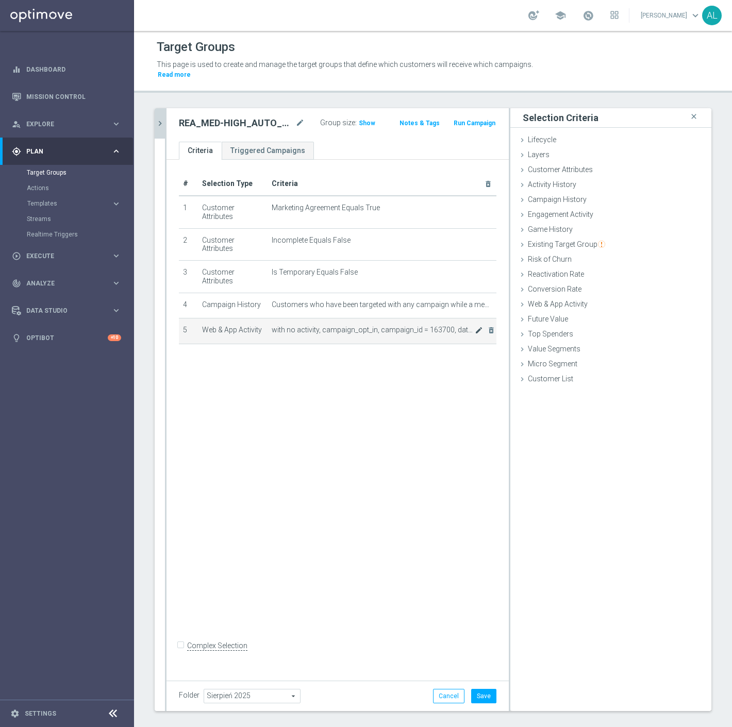
click at [465, 326] on span "with no activity, campaign_opt_in, campaign_id = 163700, date between '2025-08-…" at bounding box center [373, 330] width 203 height 9
click at [475, 326] on icon "mode_edit" at bounding box center [479, 330] width 8 height 8
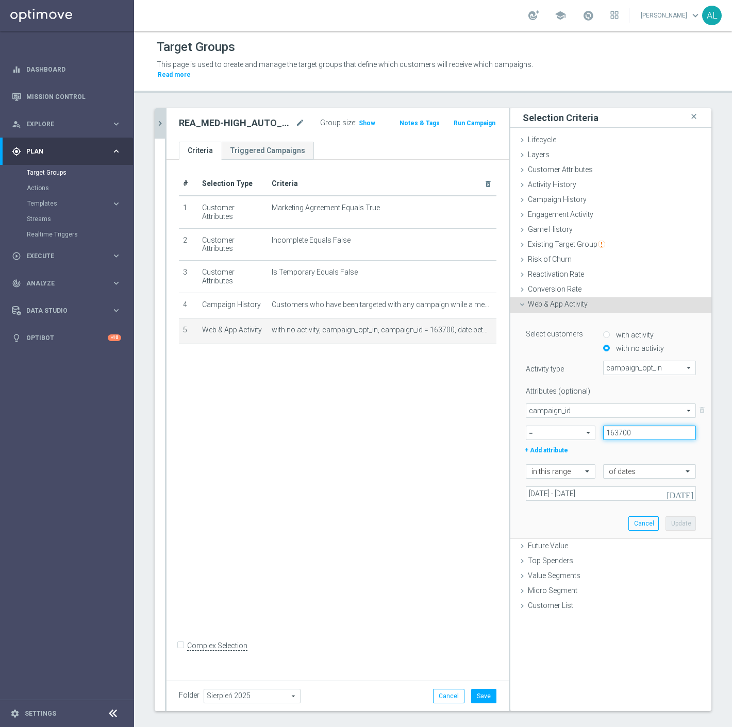
click at [631, 426] on input "163700" at bounding box center [649, 433] width 93 height 14
paste input "7154"
type input "171540"
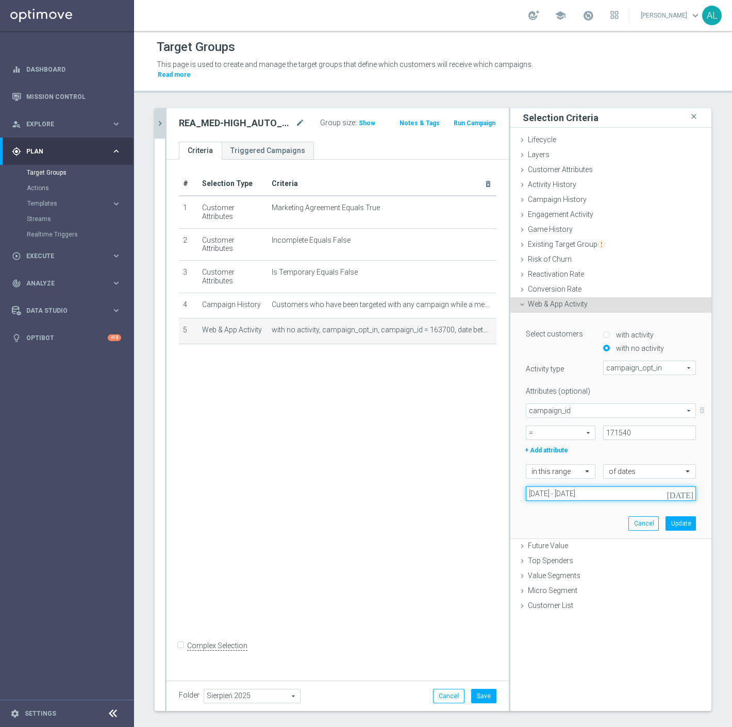
click at [578, 486] on input "05 Aug 2025 - 10 Aug 2025" at bounding box center [611, 493] width 170 height 14
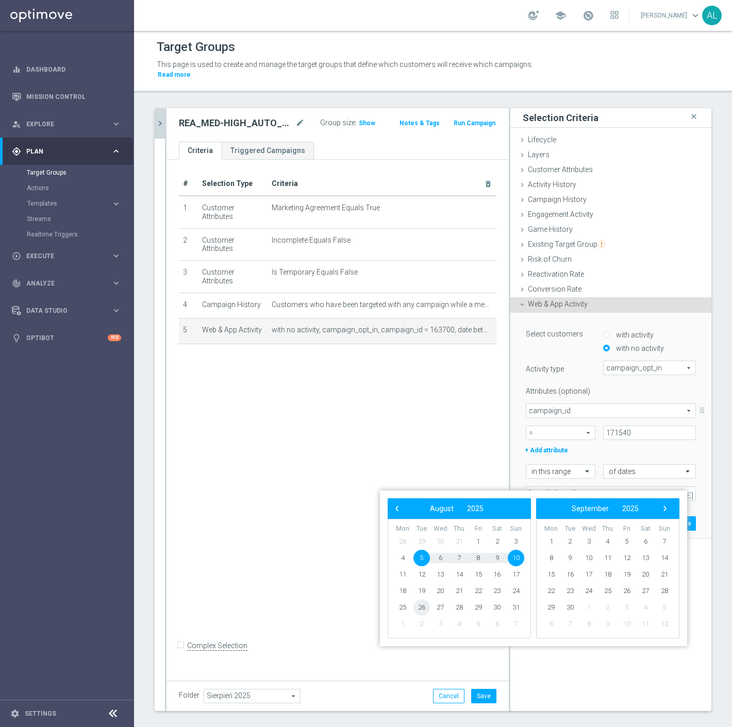
click at [426, 607] on span "26" at bounding box center [421, 607] width 16 height 16
click at [458, 608] on span "28" at bounding box center [459, 607] width 16 height 16
type input "26 Aug 2025 - 28 Aug 2025"
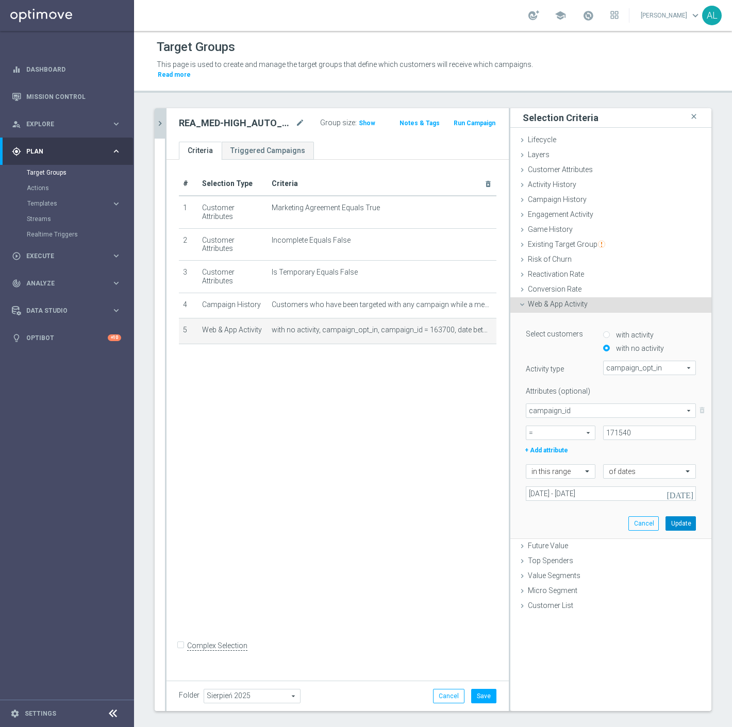
click at [670, 516] on button "Update" at bounding box center [680, 523] width 30 height 14
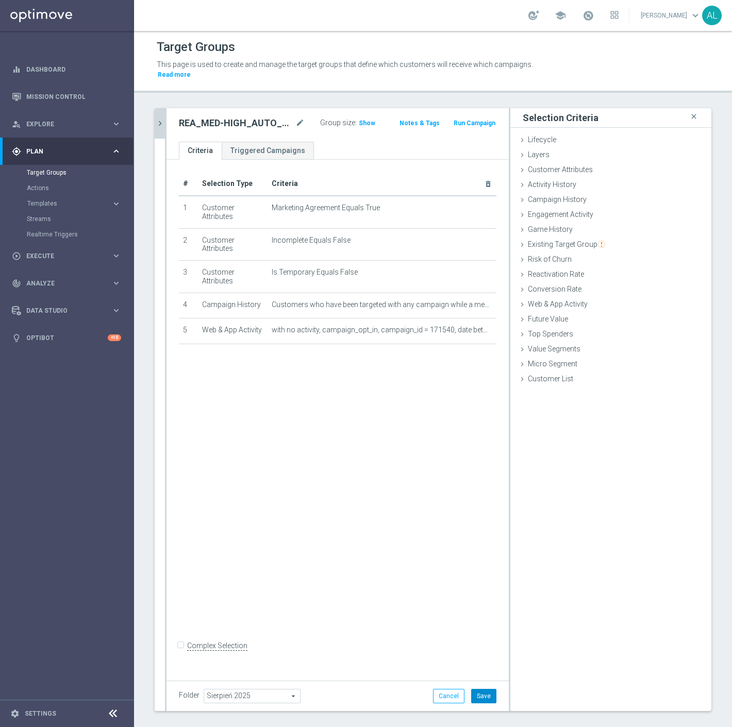
click at [471, 689] on button "Save" at bounding box center [483, 696] width 25 height 14
click at [154, 115] on div "REA_MED-HIGH_AUTO_CASHBACK_SEMI 50% do 300 PLN close more_vert Prioritize Custo…" at bounding box center [433, 422] width 598 height 628
click at [159, 119] on icon "chevron_right" at bounding box center [160, 124] width 10 height 10
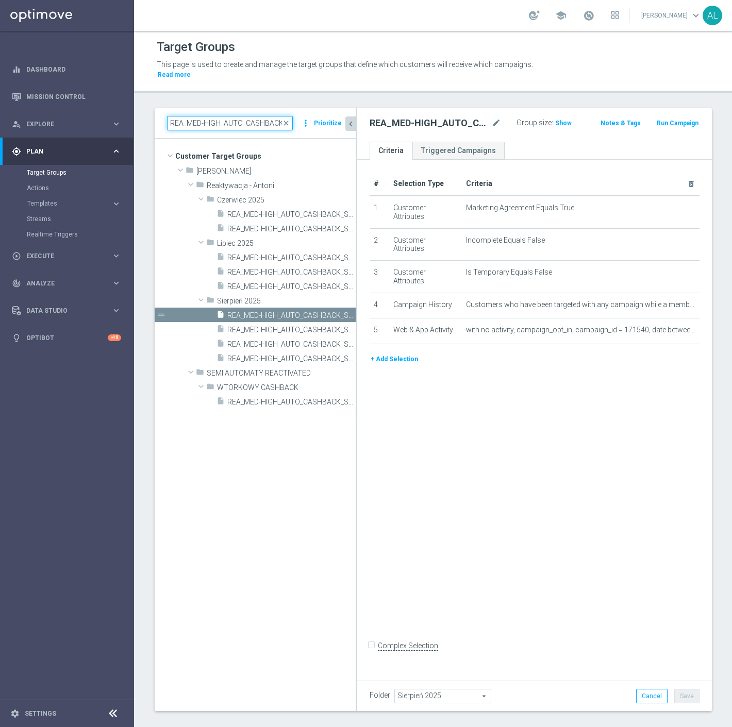
click at [215, 116] on input "REA_MED-HIGH_AUTO_CASHBACK_SEMI 50% do 300 PLN" at bounding box center [230, 123] width 126 height 14
paste input "IN-LOW_AUTO_CASHBACK_SEMI 50% do 1"
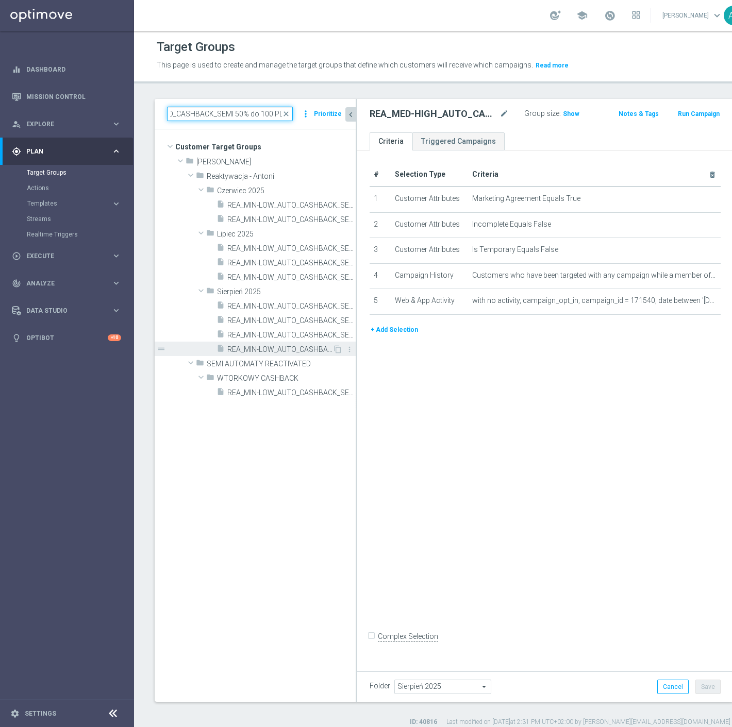
type input "REA_MIN-LOW_AUTO_CASHBACK_SEMI 50% do 100 PLN"
click at [255, 346] on span "REA_MIN-LOW_AUTO_CASHBACK_SEMI 50% do 100 PLN push_260825" at bounding box center [279, 349] width 105 height 9
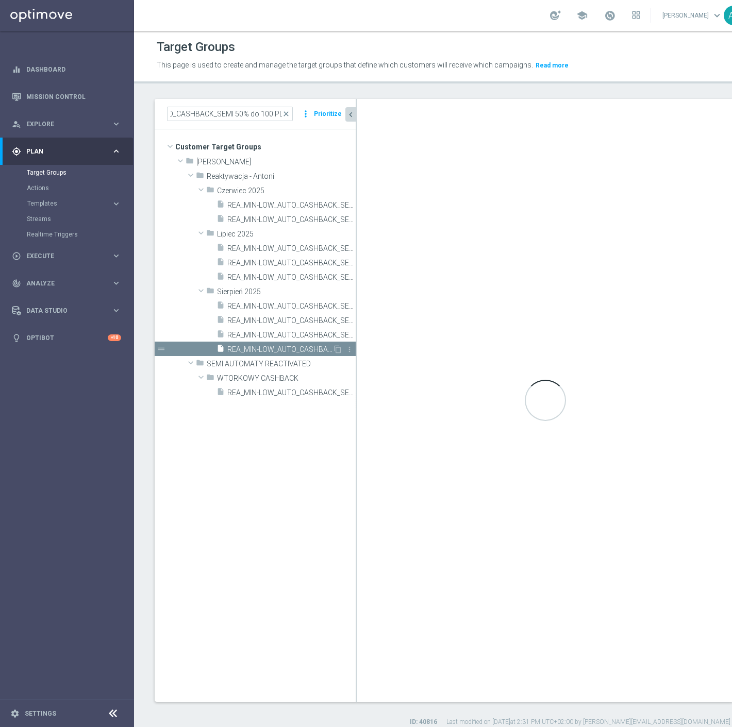
scroll to position [0, 0]
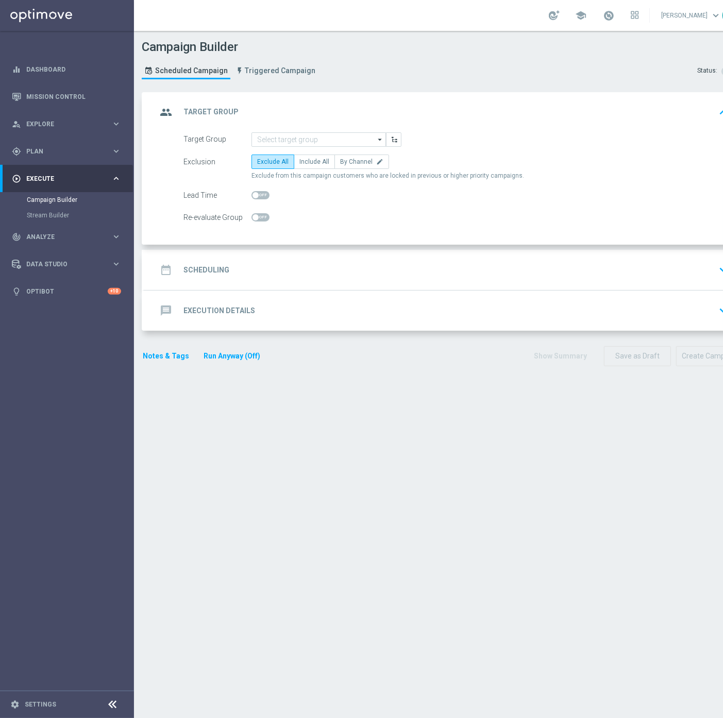
click at [262, 147] on form "Target Group arrow_drop_down Show Selected 0 of NaN inDzien1" at bounding box center [455, 178] width 545 height 93
click at [273, 137] on input at bounding box center [318, 139] width 134 height 14
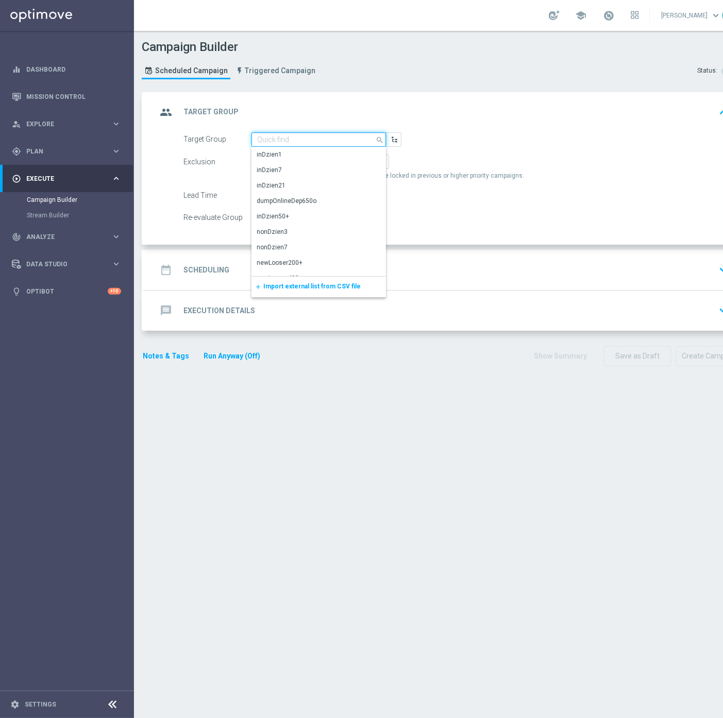
paste input "REA_MIN-LOW_AUTO_CASHBACK_SEMI 50% do 100 PLN push_260825"
click at [306, 150] on div "REA_MIN-LOW_AUTO_CASHBACK_SEMI 50% do 100 PLN push_260825" at bounding box center [319, 159] width 125 height 19
type input "REA_MIN-LOW_AUTO_CASHBACK_SEMI 50% do 100 PLN push_260825"
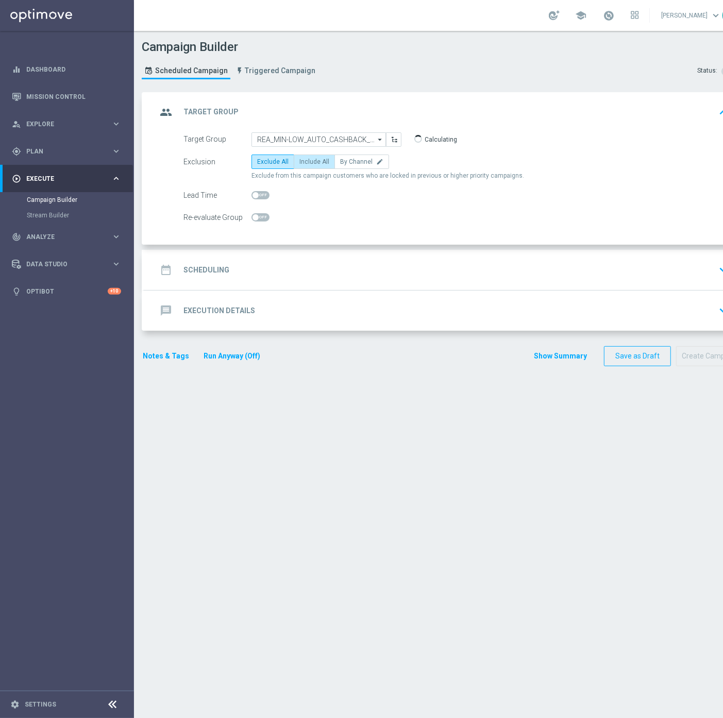
click at [318, 161] on span "Include All" at bounding box center [314, 161] width 30 height 7
click at [306, 161] on input "Include All" at bounding box center [302, 163] width 7 height 7
radio input "true"
click at [256, 219] on span at bounding box center [256, 217] width 6 height 6
click at [256, 219] on input "checkbox" at bounding box center [260, 217] width 18 height 8
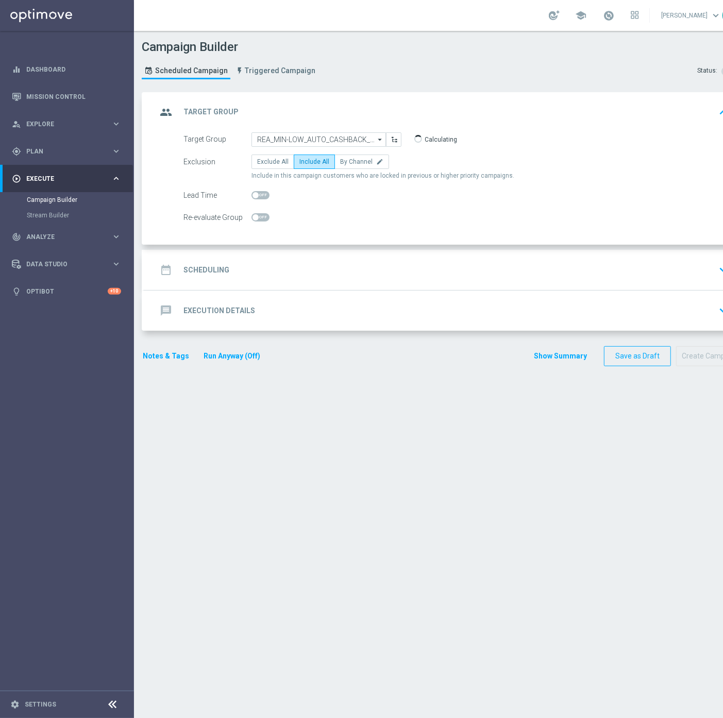
checkbox input "true"
click at [253, 265] on div "date_range Scheduling keyboard_arrow_down" at bounding box center [445, 270] width 576 height 20
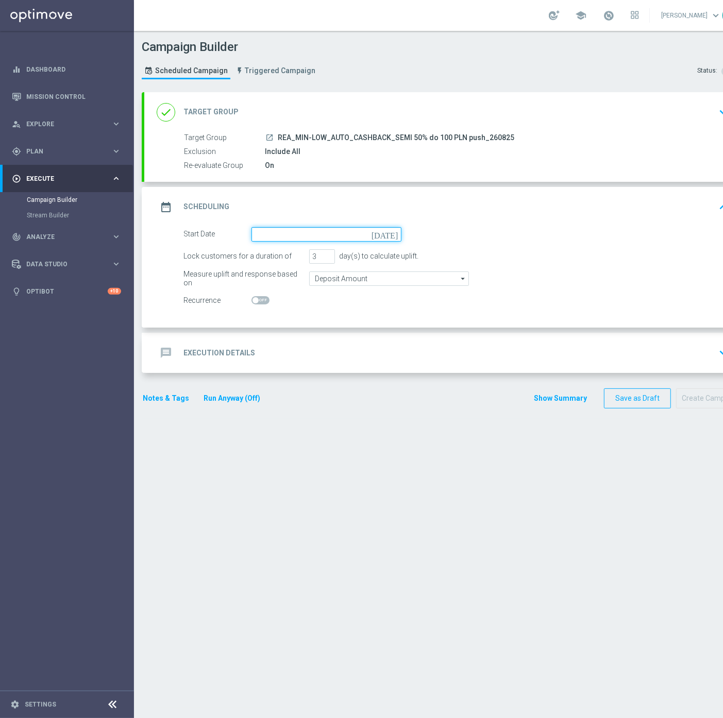
click at [332, 235] on input at bounding box center [326, 234] width 150 height 14
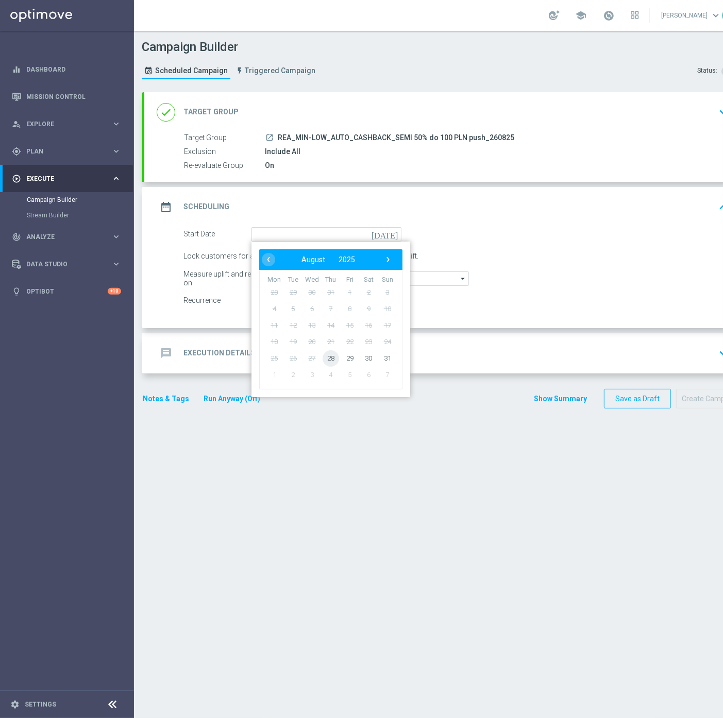
click at [332, 358] on span "28" at bounding box center [331, 358] width 16 height 16
type input "[DATE]"
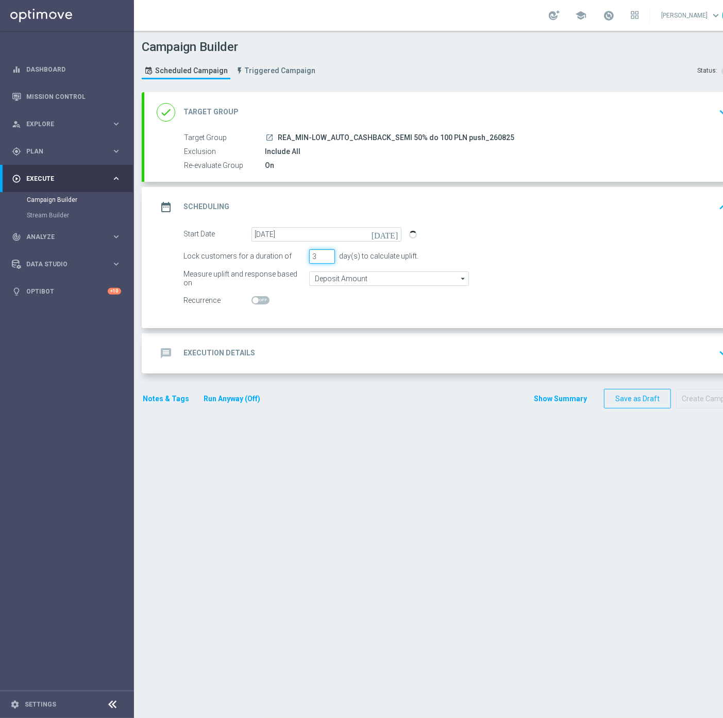
drag, startPoint x: 321, startPoint y: 256, endPoint x: 299, endPoint y: 259, distance: 22.3
click at [299, 259] on div "Lock customers for a duration of 3 day(s) to calculate uplift." at bounding box center [456, 256] width 561 height 14
type input "1"
click at [348, 289] on form "Start Date [DATE] [DATE] Lock customers for a duration of 1 day(s) to calculate…" at bounding box center [455, 267] width 545 height 81
click at [349, 279] on input "Deposit Amount" at bounding box center [389, 279] width 160 height 14
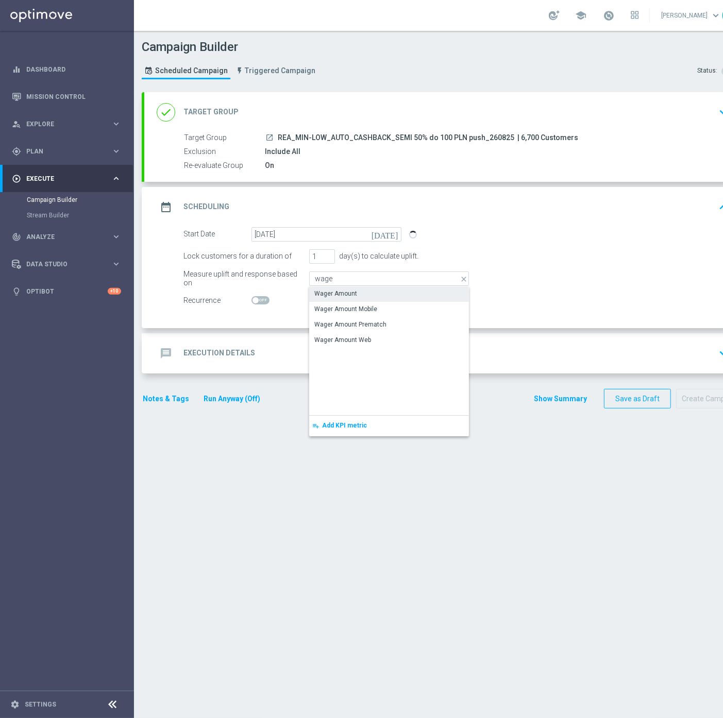
click at [351, 287] on div "Wager Amount" at bounding box center [389, 294] width 160 height 14
type input "Wager Amount"
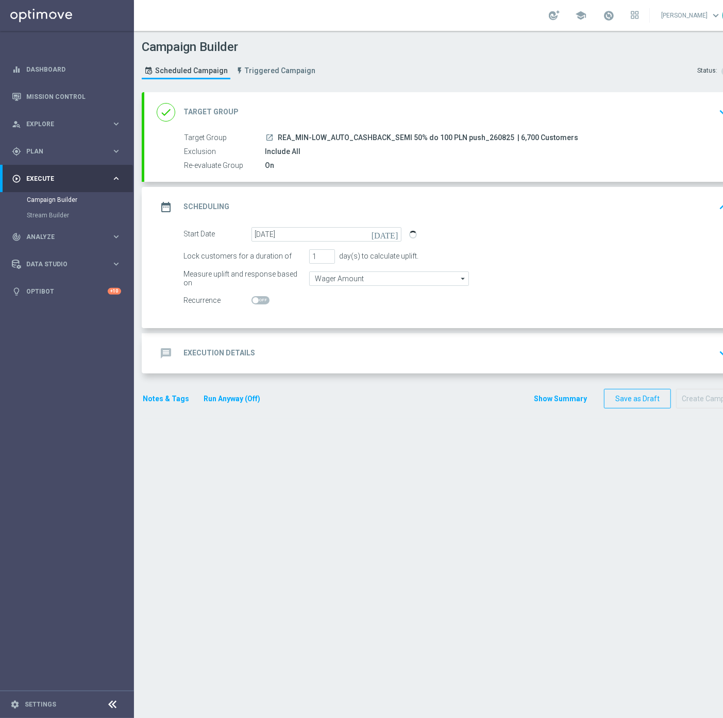
click at [280, 353] on div "message Execution Details keyboard_arrow_down" at bounding box center [445, 354] width 576 height 20
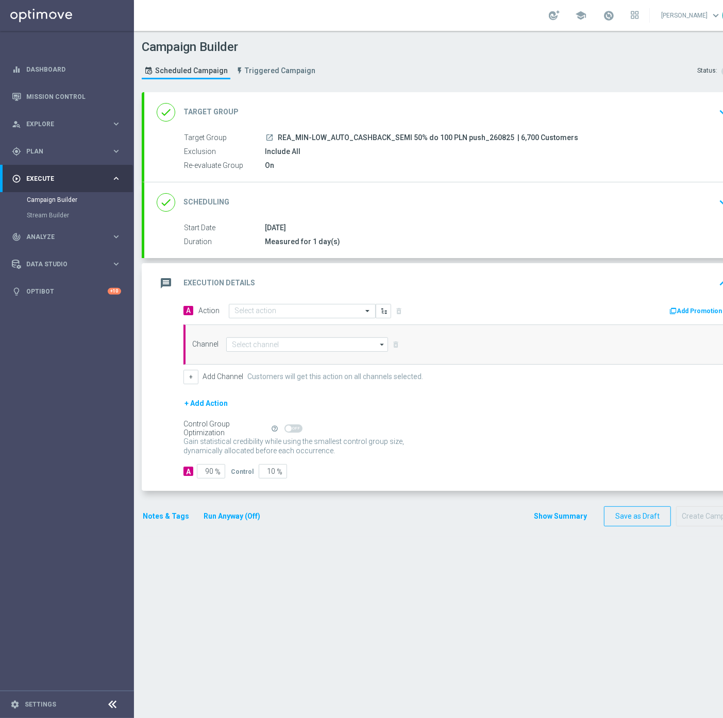
drag, startPoint x: 298, startPoint y: 134, endPoint x: 507, endPoint y: 138, distance: 209.2
click at [507, 138] on span "REA_MIN-LOW_AUTO_CASHBACK_SEMI 50% do 100 PLN push_260825" at bounding box center [396, 137] width 237 height 9
copy span "REA_MIN-LOW_AUTO_CASHBACK_SEMI 50% do 100 PLN push_260825"
click at [263, 307] on input "text" at bounding box center [291, 311] width 115 height 9
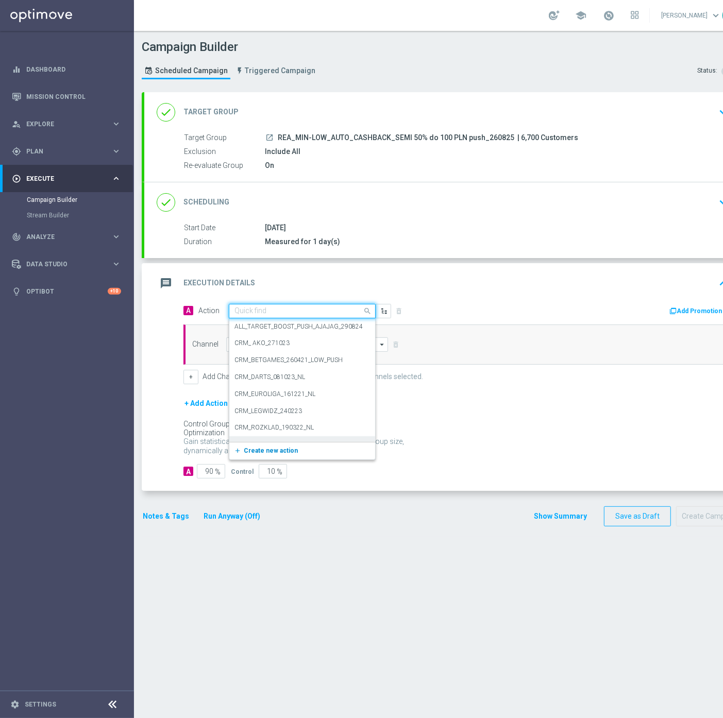
click at [251, 447] on span "Create new action" at bounding box center [271, 450] width 54 height 7
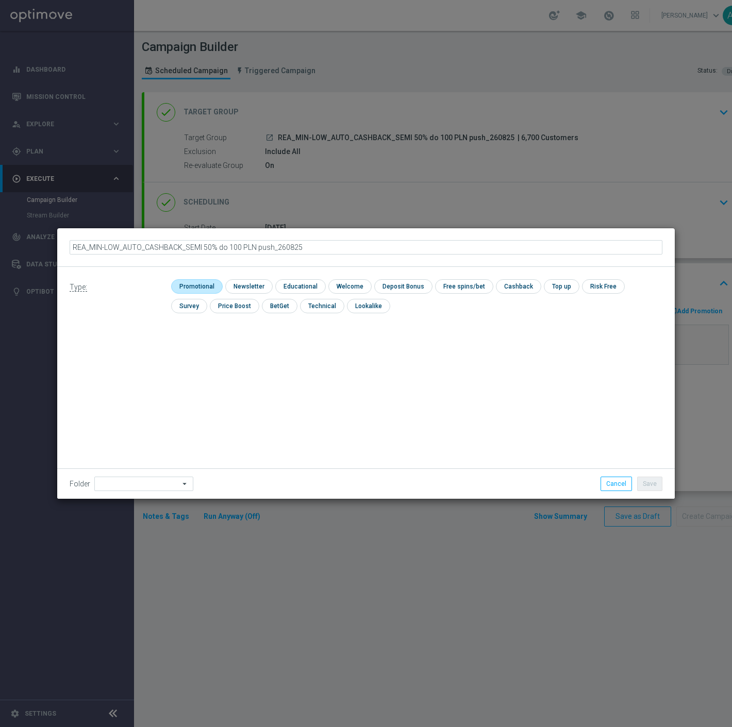
click at [210, 281] on input "checkbox" at bounding box center [195, 286] width 49 height 14
checkbox input "true"
click at [120, 476] on div "Folder arrow_drop_down Show Selected 0 of 476 !ARCHIVE" at bounding box center [365, 483] width 617 height 30
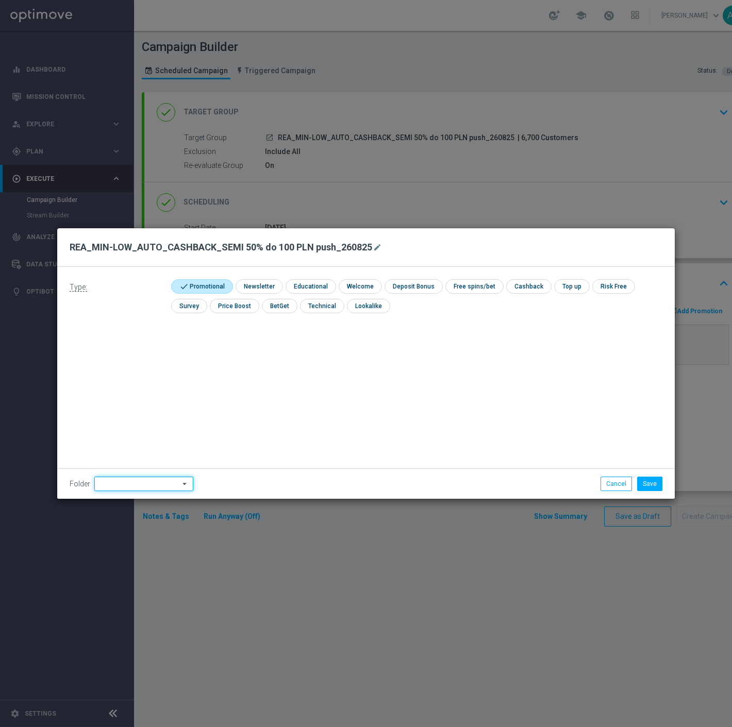
click at [124, 484] on input at bounding box center [143, 484] width 99 height 14
click at [131, 477] on input at bounding box center [143, 484] width 99 height 14
click at [134, 375] on div "[PERSON_NAME]" at bounding box center [141, 370] width 94 height 14
type input "[PERSON_NAME]"
click at [647, 482] on button "Save" at bounding box center [649, 484] width 25 height 14
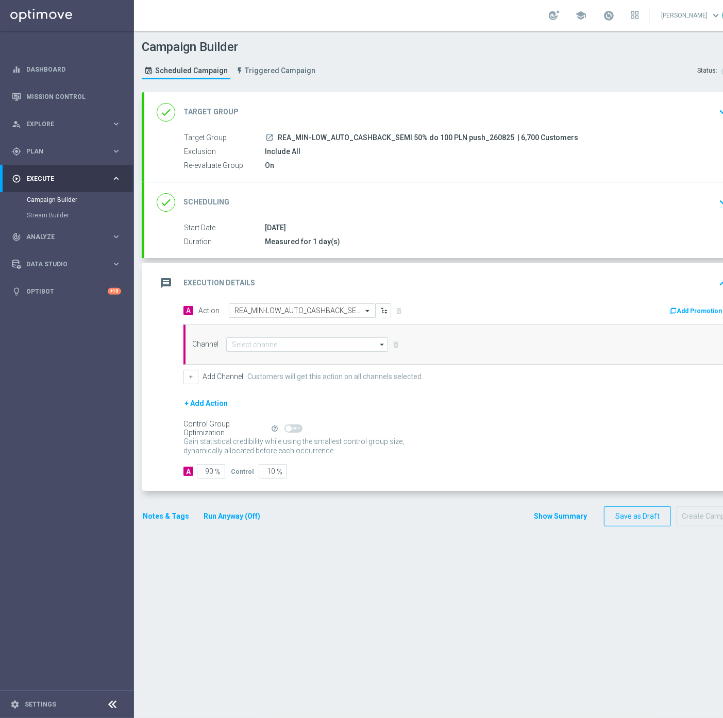
click at [255, 352] on div "Channel arrow_drop_down Show Selected 0 of 22 Target group only SMS" at bounding box center [455, 345] width 545 height 40
click at [257, 345] on input at bounding box center [307, 345] width 162 height 14
click at [284, 352] on div "Show Selected 0 of 22" at bounding box center [307, 352] width 162 height 1
click at [283, 359] on div "XtremePush" at bounding box center [307, 359] width 162 height 14
type input "XtremePush"
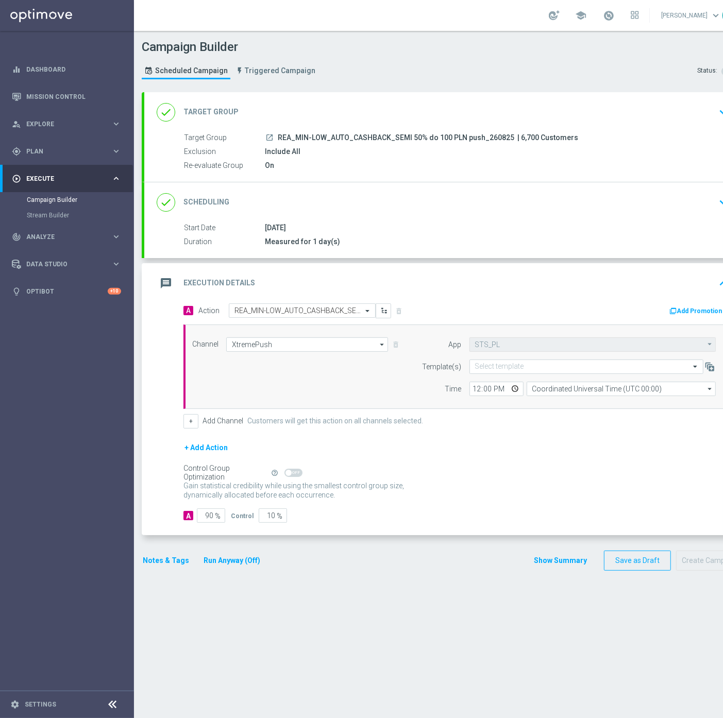
click at [506, 375] on form "Template(s) Select template Time 12:00 Coordinated Universal Time (UTC 00:00) C…" at bounding box center [566, 378] width 299 height 37
click at [510, 363] on input "text" at bounding box center [576, 367] width 202 height 9
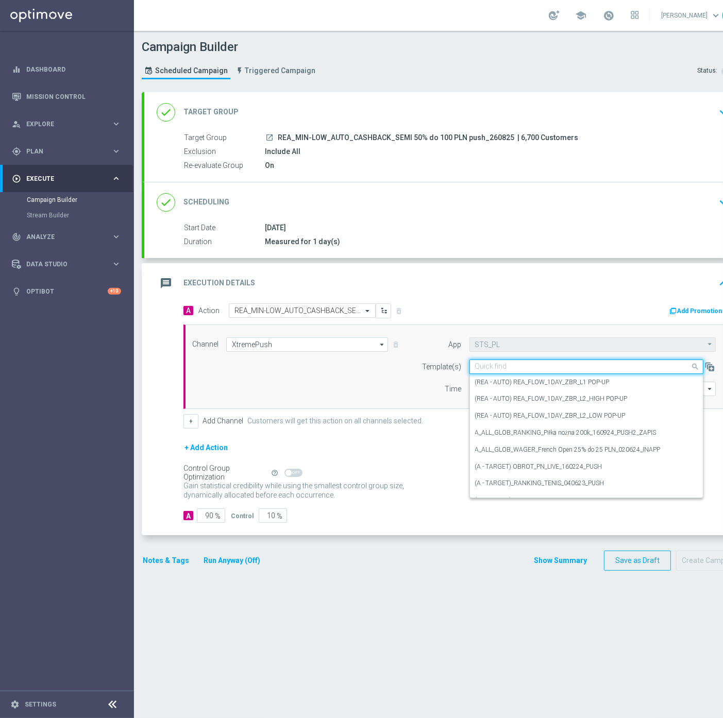
paste input "REA_MIN-LOW_AUTO_CASHBACK_SEMI 50% do 100 PLN push_260825"
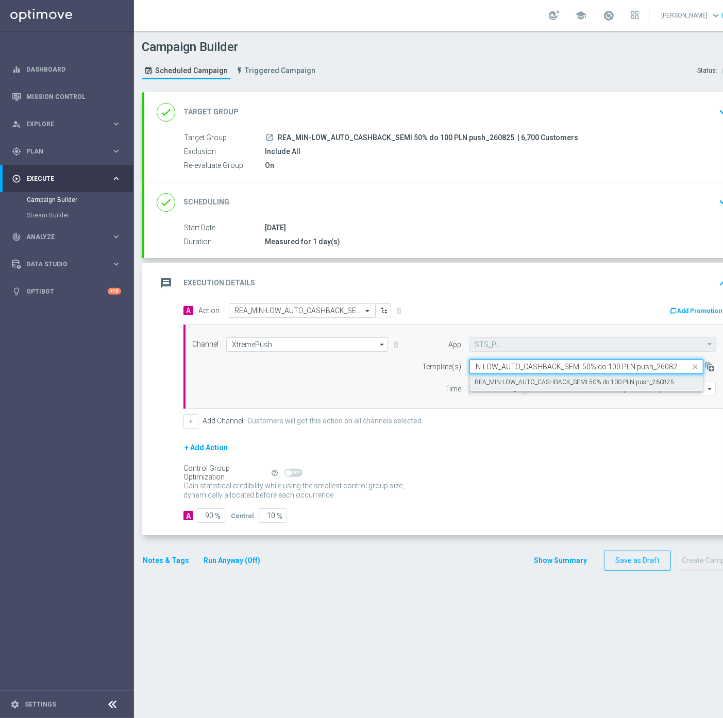
click at [511, 378] on label "REA_MIN-LOW_AUTO_CASHBACK_SEMI 50% do 100 PLN push_260825" at bounding box center [574, 382] width 199 height 9
type input "REA_MIN-LOW_AUTO_CASHBACK_SEMI 50% do 100 PLN push_260825"
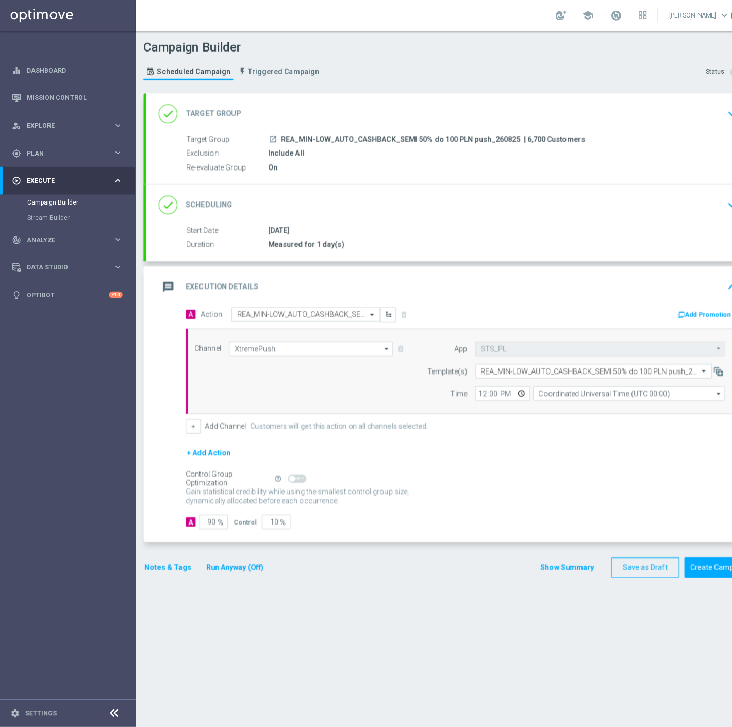
scroll to position [0, 0]
click at [557, 385] on input "Coordinated Universal Time (UTC 00:00)" at bounding box center [621, 389] width 189 height 14
click at [533, 408] on div "Central European Time (Warsaw) (UTC +02:00)" at bounding box center [622, 404] width 190 height 14
type input "Central European Time (Warsaw) (UTC +02:00)"
click at [473, 392] on input "12:00" at bounding box center [496, 389] width 54 height 14
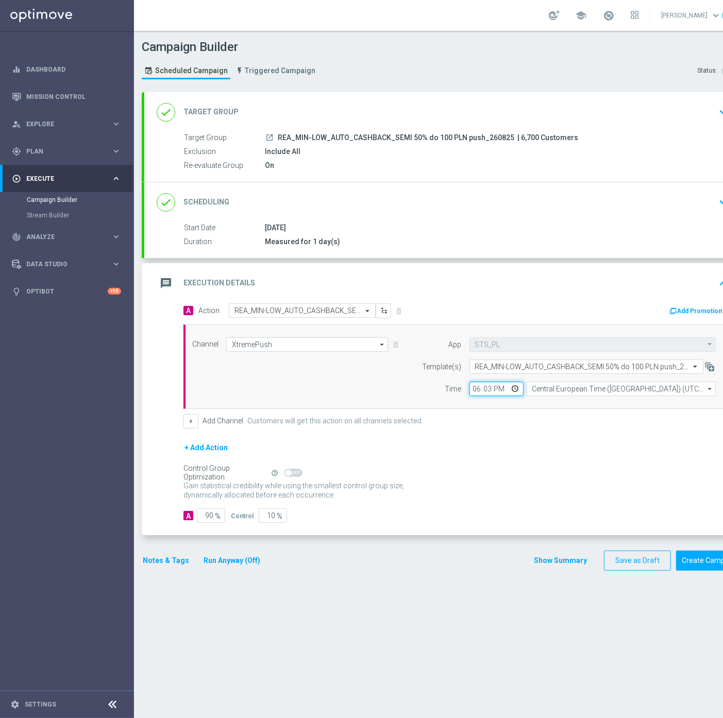
type input "18:33"
click at [211, 519] on input "90" at bounding box center [211, 516] width 28 height 14
click at [210, 519] on input "90" at bounding box center [211, 516] width 28 height 14
click at [209, 519] on input "90" at bounding box center [211, 516] width 28 height 14
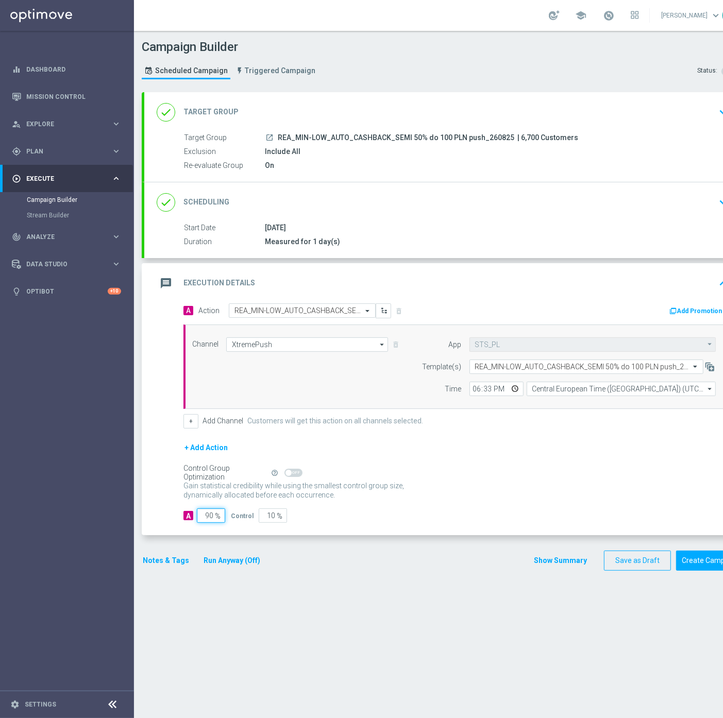
click at [209, 519] on input "90" at bounding box center [211, 516] width 28 height 14
type input "9"
type input "91"
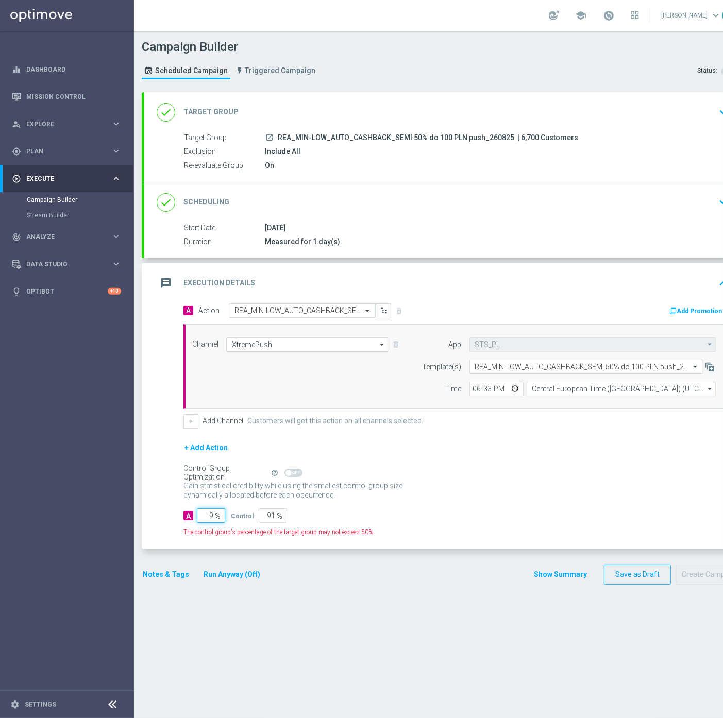
type input "95"
type input "5"
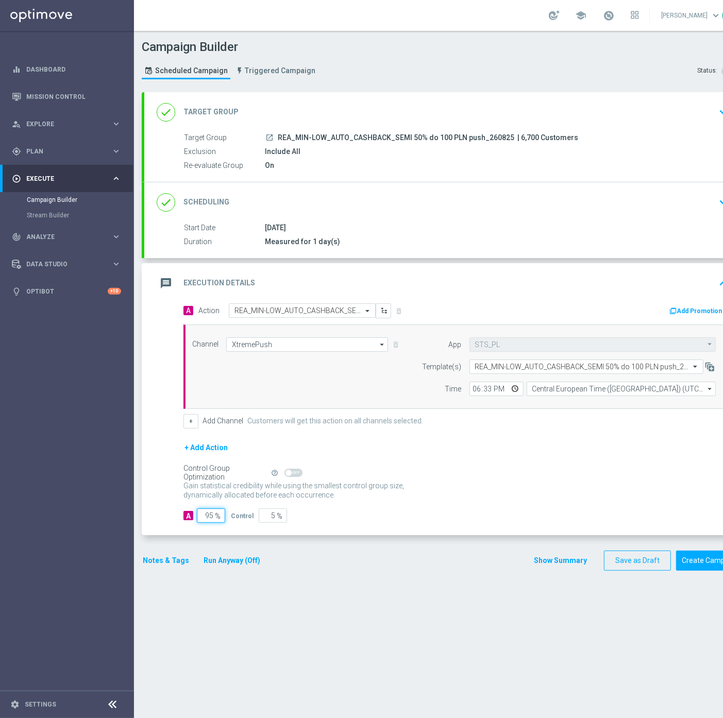
type input "95"
click at [137, 560] on section "done Target Group keyboard_arrow_down Target Group launch REA_MIN-LOW_AUTO_CASH…" at bounding box center [443, 400] width 618 height 616
click at [149, 559] on button "Notes & Tags" at bounding box center [166, 560] width 48 height 13
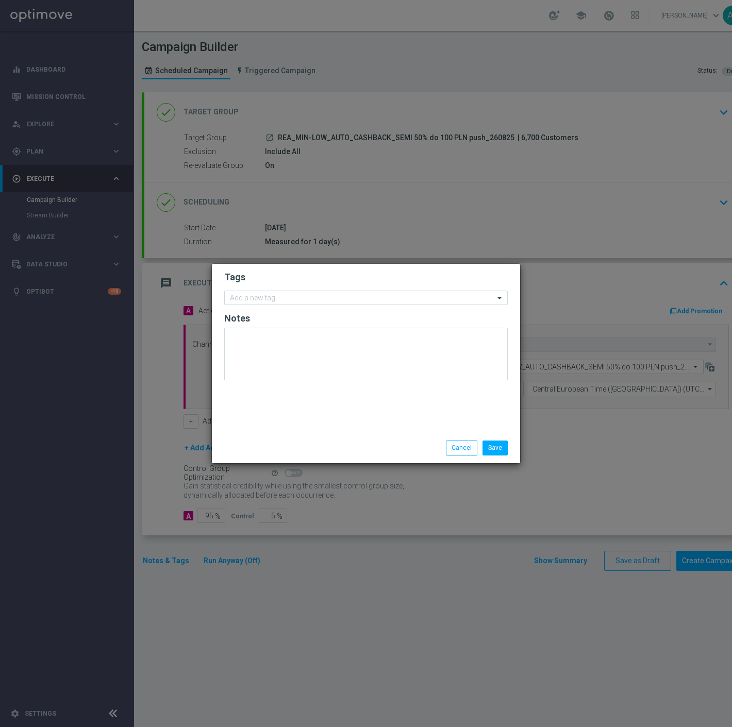
click at [338, 287] on form "Tags Add a new tag Notes" at bounding box center [365, 328] width 283 height 120
click at [336, 293] on div "Add a new tag" at bounding box center [360, 298] width 270 height 13
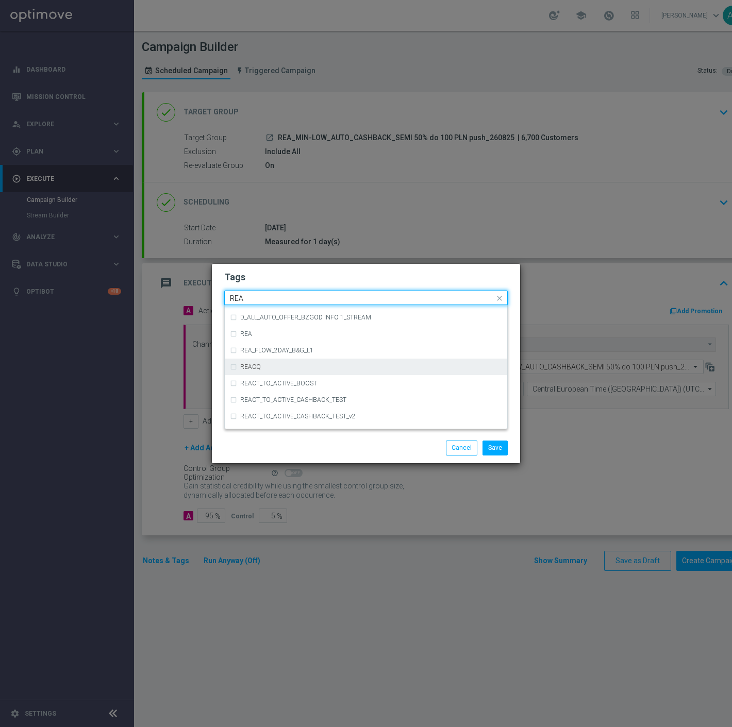
scroll to position [570, 0]
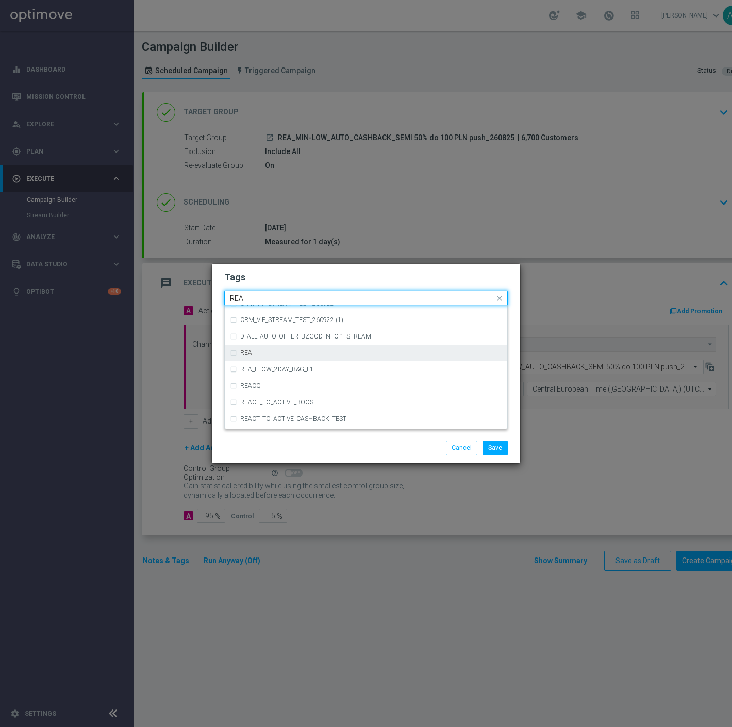
click at [280, 351] on div "REA" at bounding box center [371, 353] width 262 height 6
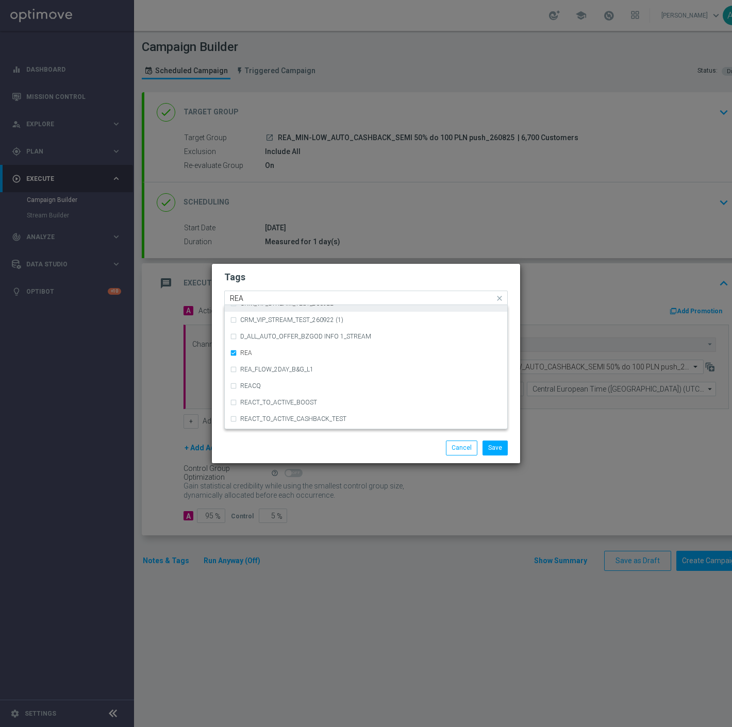
click at [275, 302] on div "REA" at bounding box center [361, 299] width 266 height 10
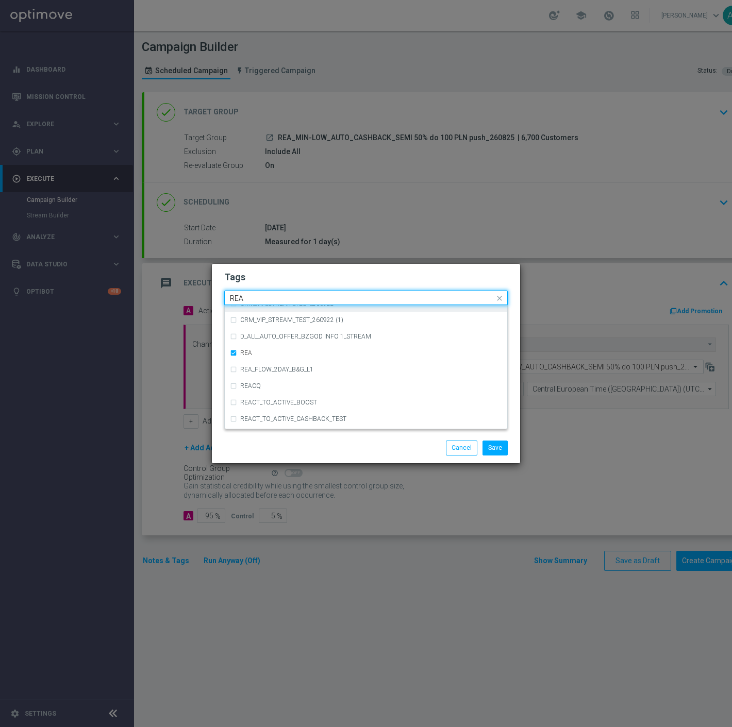
click at [275, 302] on div "REA" at bounding box center [361, 299] width 266 height 10
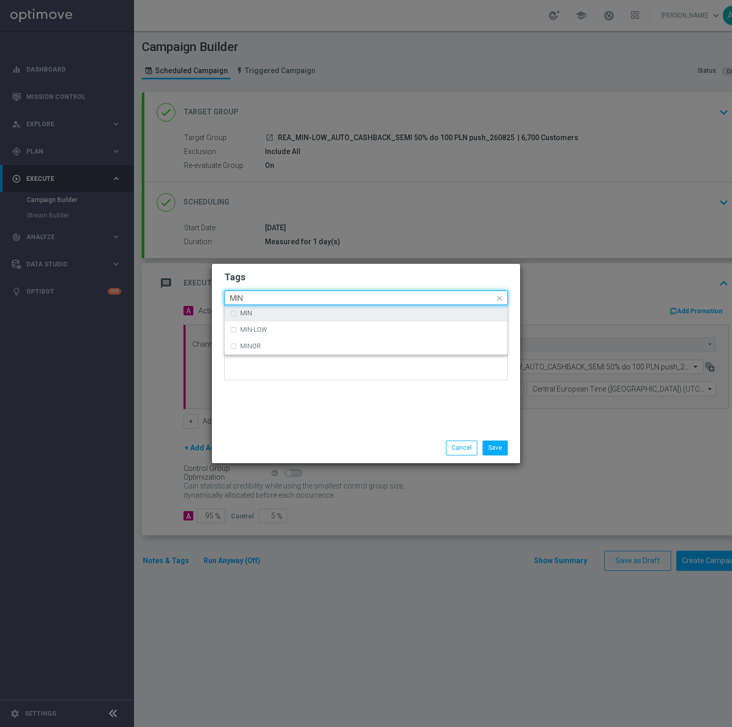
click at [271, 310] on div "MIN" at bounding box center [371, 313] width 262 height 6
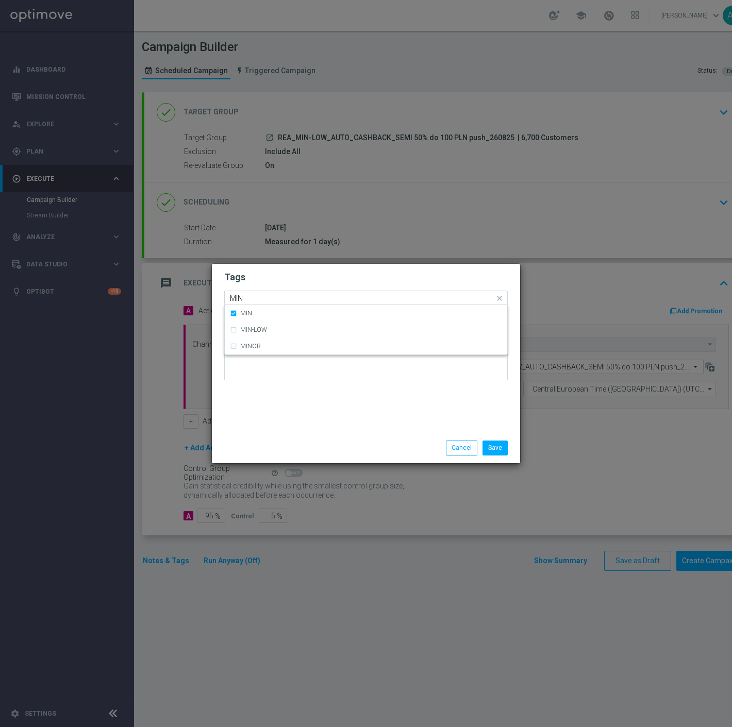
click at [274, 297] on input "MIN" at bounding box center [362, 298] width 264 height 9
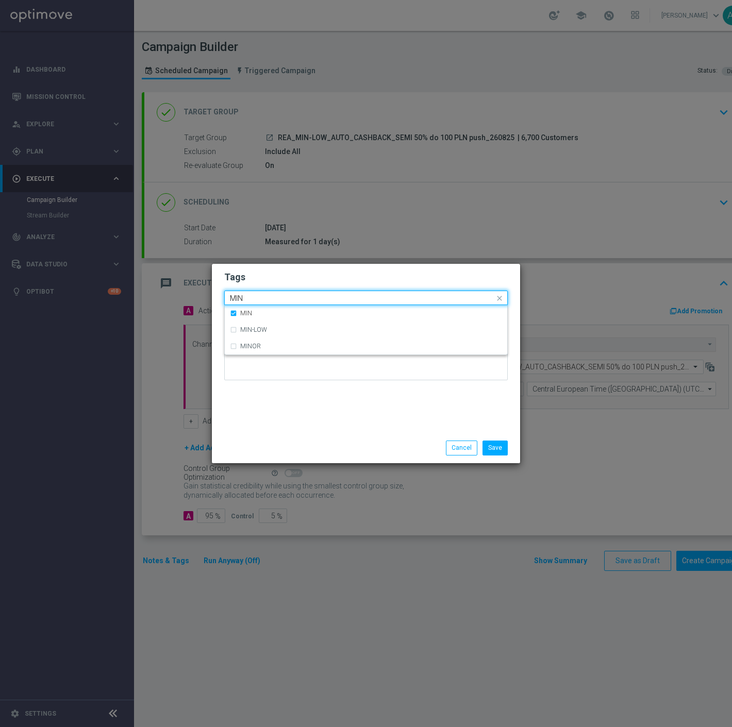
click at [274, 297] on input "MIN" at bounding box center [362, 298] width 264 height 9
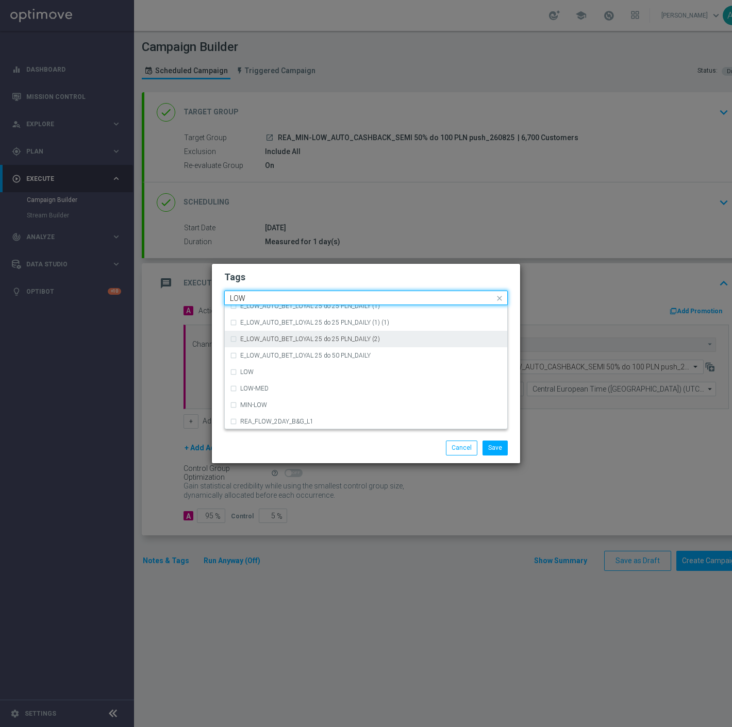
scroll to position [502, 0]
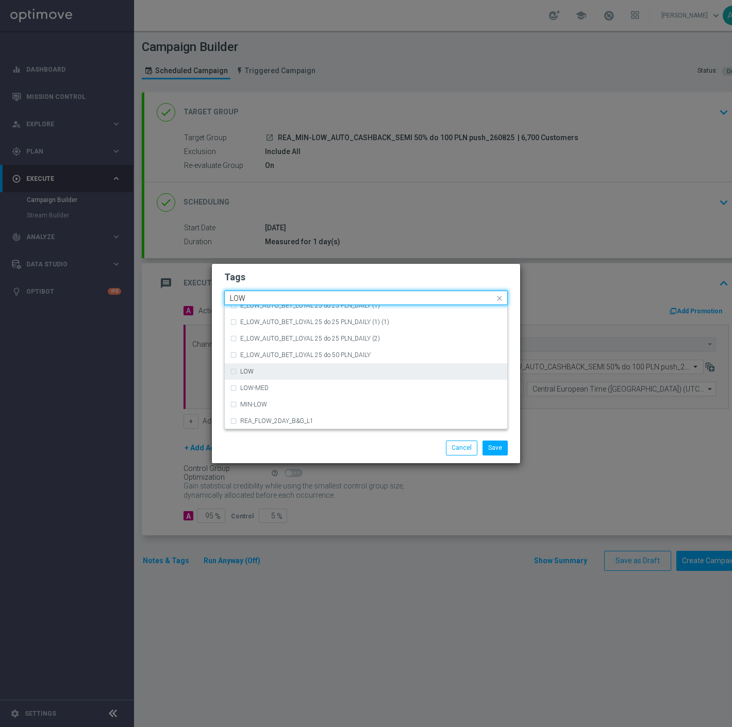
click at [349, 374] on div "LOW" at bounding box center [366, 371] width 272 height 16
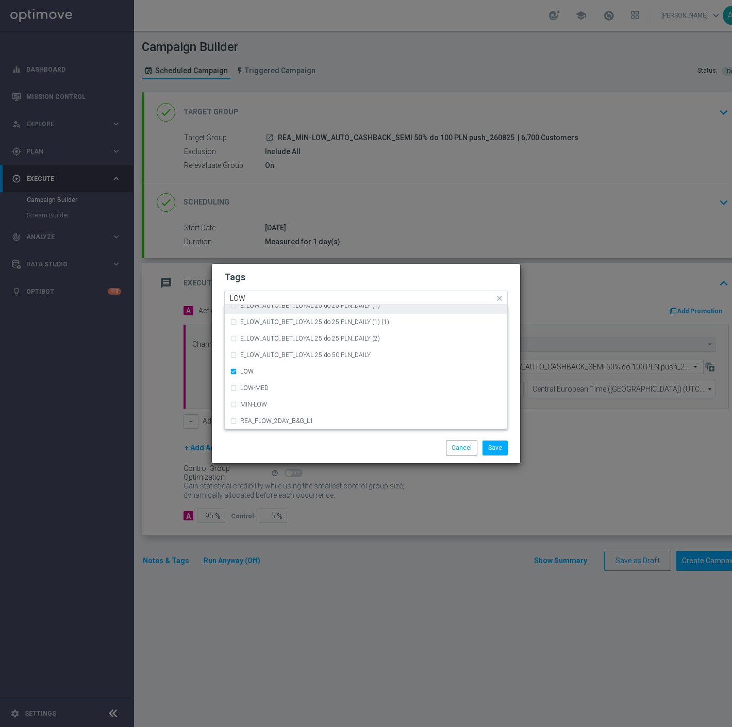
click at [258, 299] on input "LOW" at bounding box center [362, 298] width 264 height 9
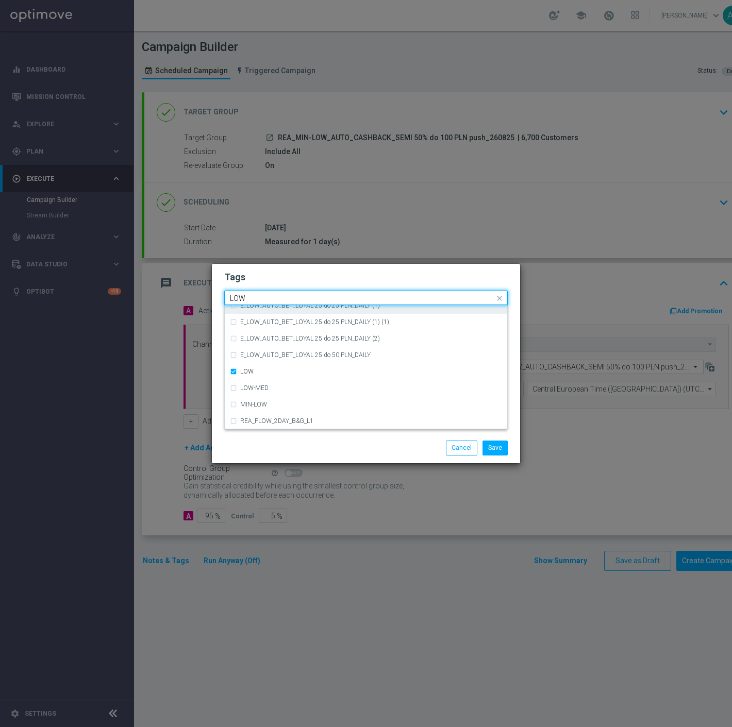
click at [258, 299] on input "LOW" at bounding box center [362, 298] width 264 height 9
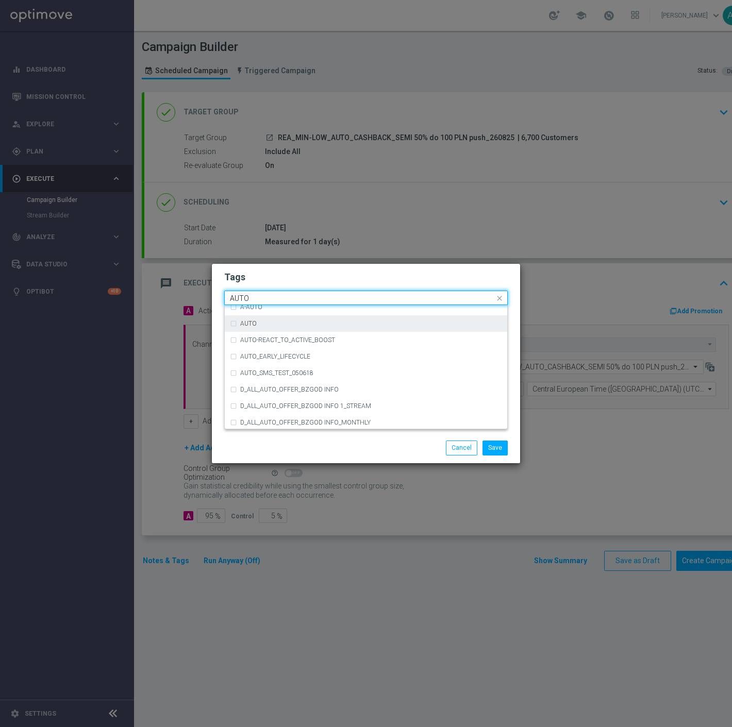
click at [298, 326] on div "AUTO" at bounding box center [371, 324] width 262 height 6
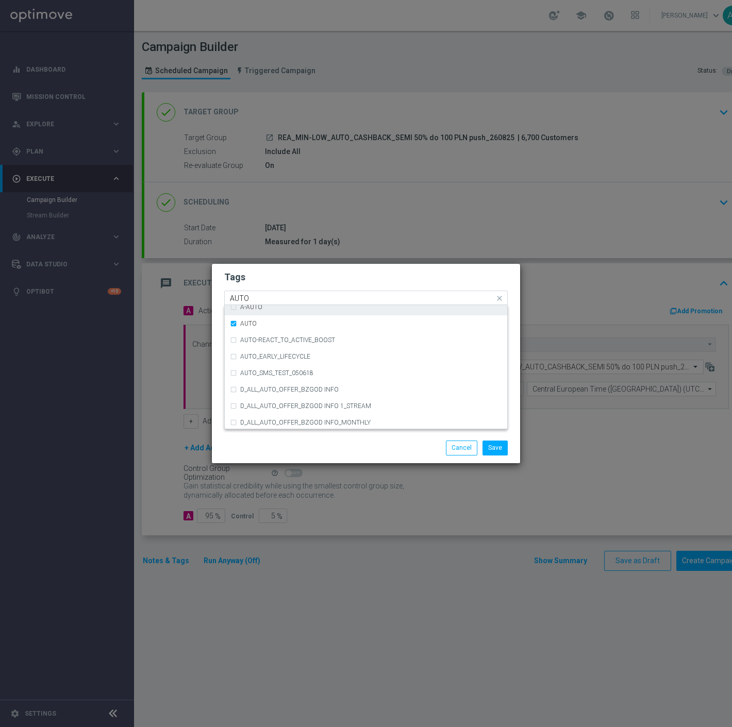
click at [254, 295] on input "AUTO" at bounding box center [362, 298] width 264 height 9
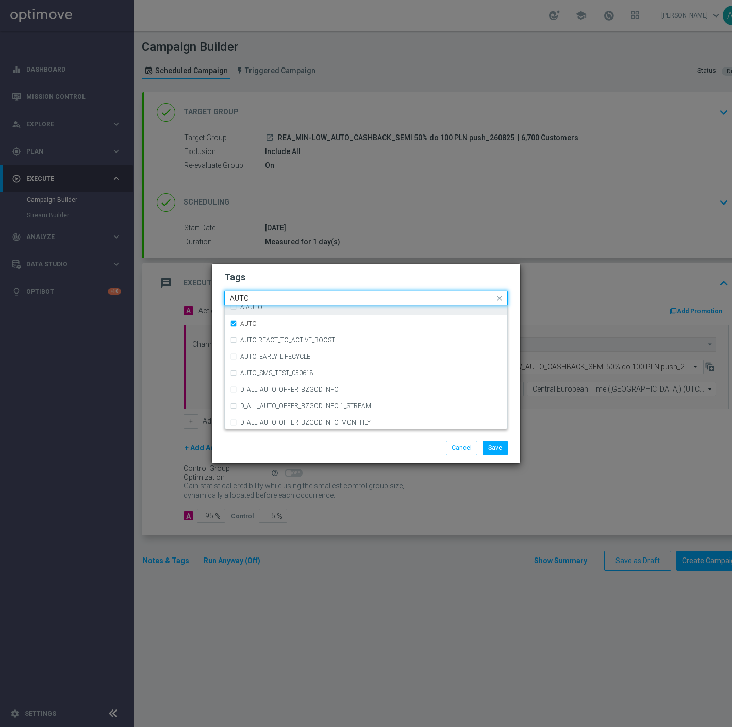
click at [254, 295] on input "AUTO" at bounding box center [362, 298] width 264 height 9
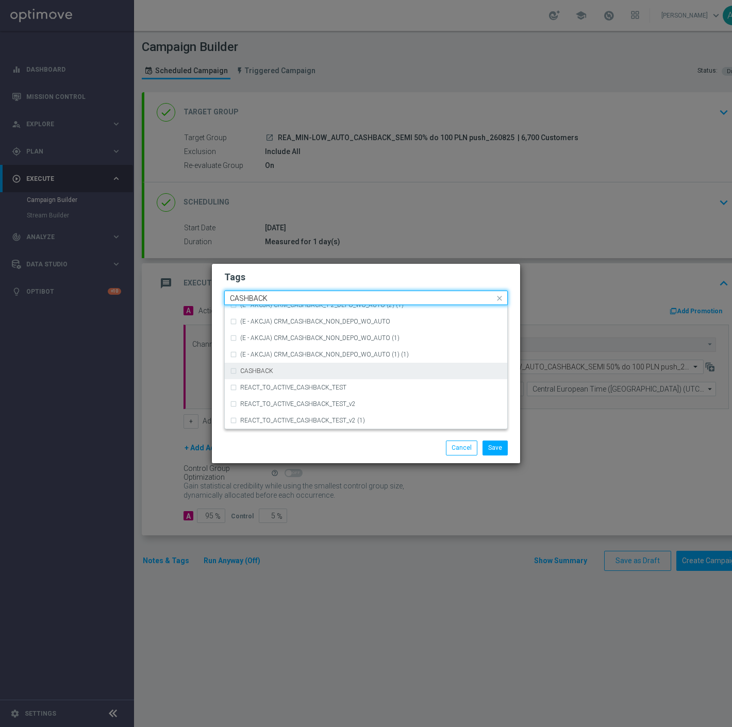
click at [267, 372] on label "CASHBACK" at bounding box center [256, 371] width 33 height 6
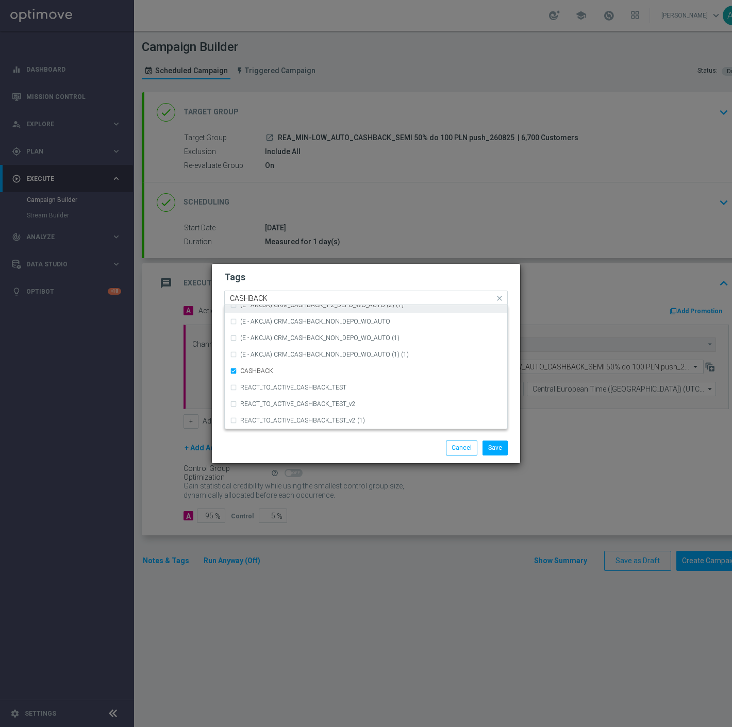
click at [296, 297] on input "CASHBACK" at bounding box center [362, 298] width 264 height 9
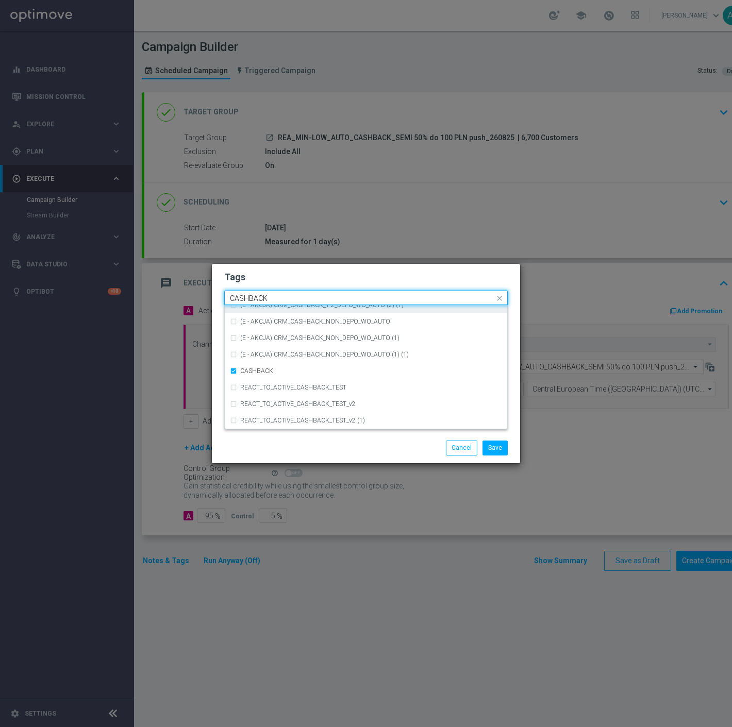
click at [296, 297] on input "CASHBACK" at bounding box center [362, 298] width 264 height 9
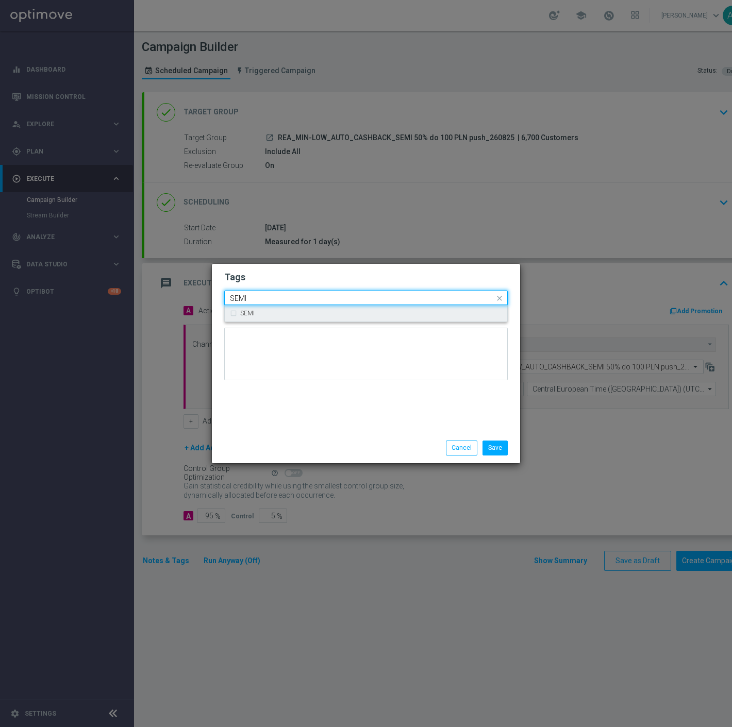
click at [299, 306] on div "SEMI" at bounding box center [366, 313] width 272 height 16
type input "SEMI"
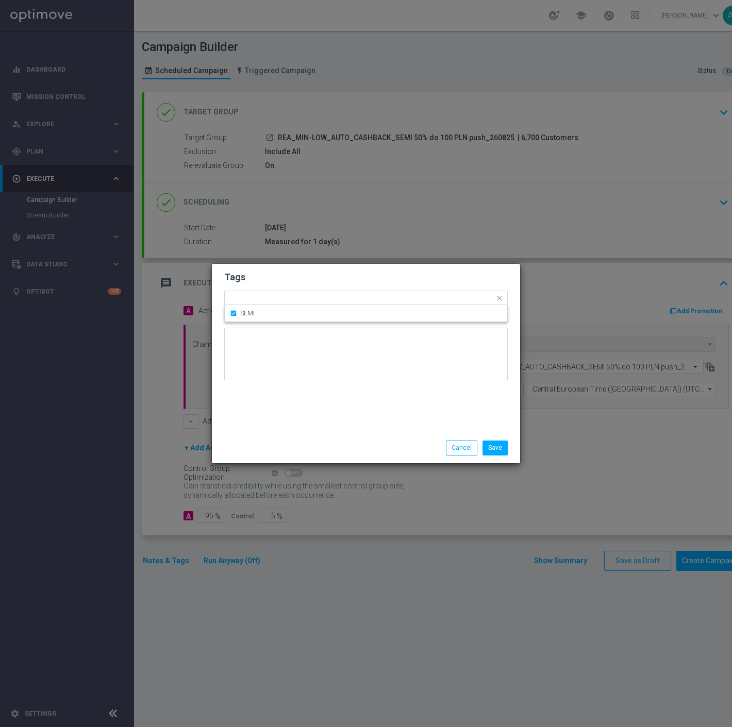
click at [347, 459] on div "Save Cancel" at bounding box center [366, 448] width 308 height 30
click at [497, 451] on button "Save" at bounding box center [494, 448] width 25 height 14
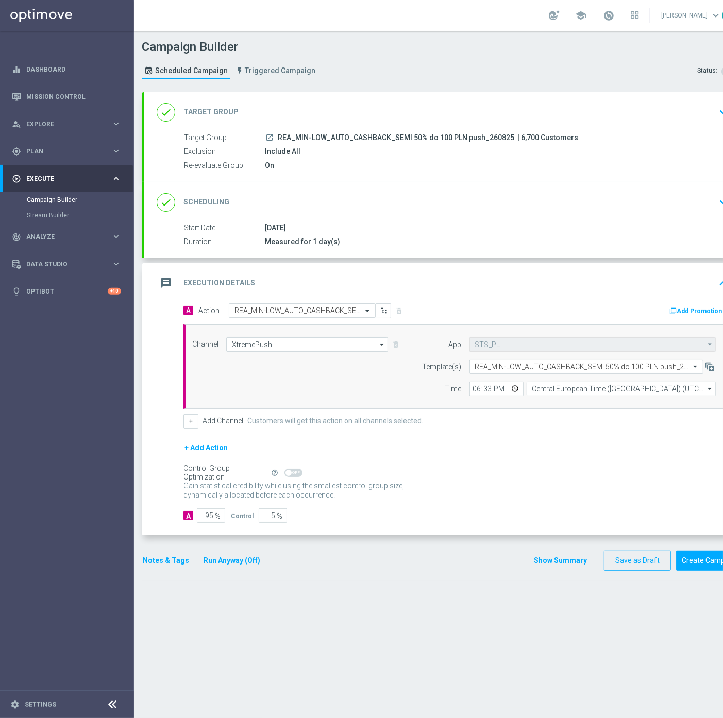
click at [175, 559] on button "Notes & Tags" at bounding box center [166, 560] width 48 height 13
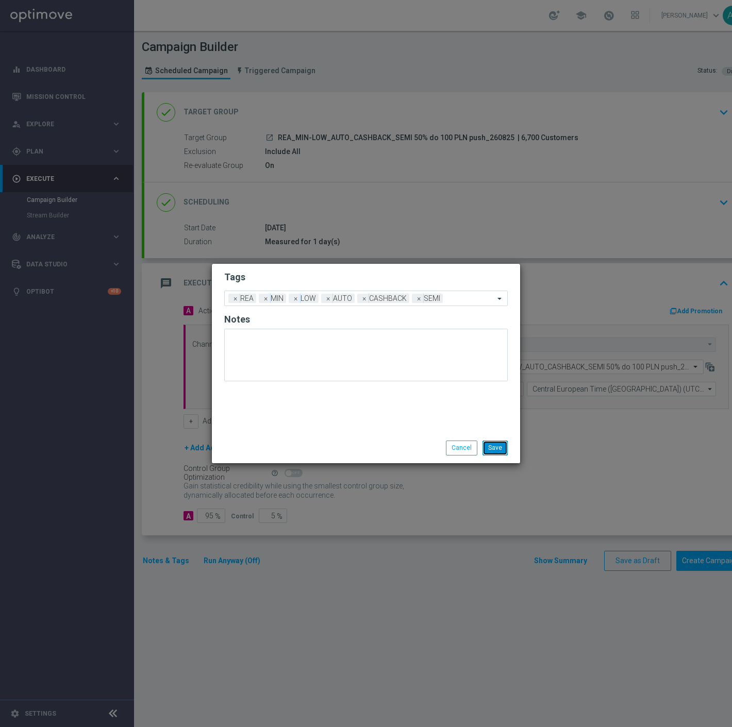
click at [486, 444] on button "Save" at bounding box center [494, 448] width 25 height 14
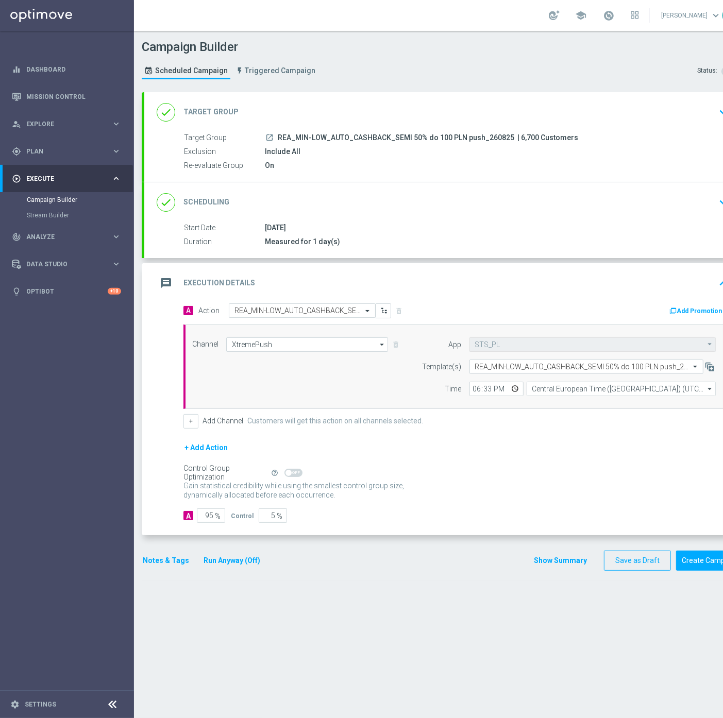
click at [637, 126] on div "done Target Group keyboard_arrow_down" at bounding box center [444, 112] width 600 height 40
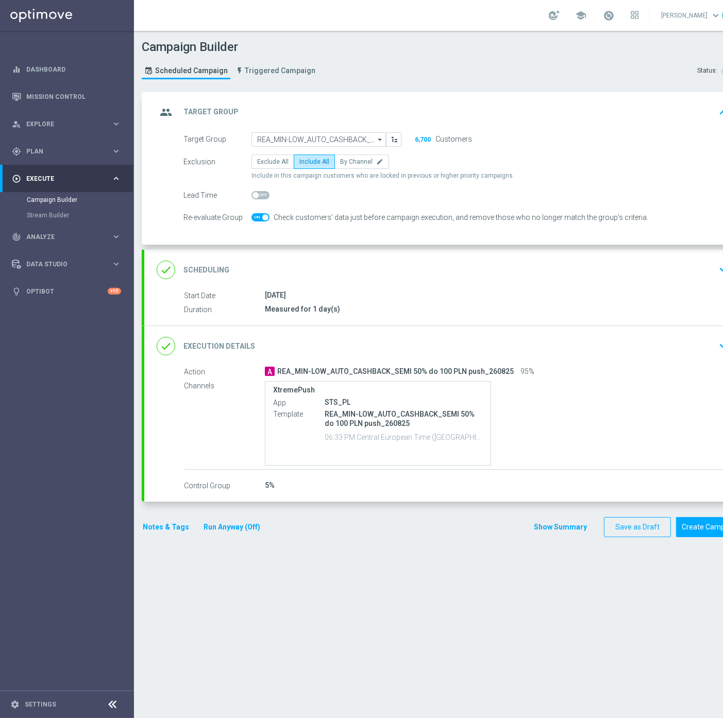
click at [702, 117] on div "group Target Group keyboard_arrow_up" at bounding box center [445, 113] width 576 height 20
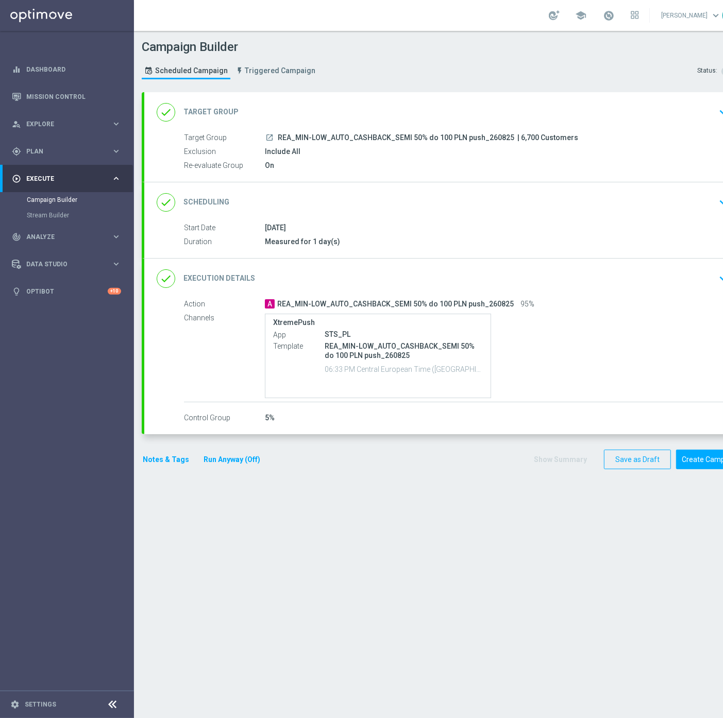
click at [266, 137] on icon "launch" at bounding box center [269, 137] width 8 height 8
click at [171, 462] on button "Notes & Tags" at bounding box center [166, 459] width 48 height 13
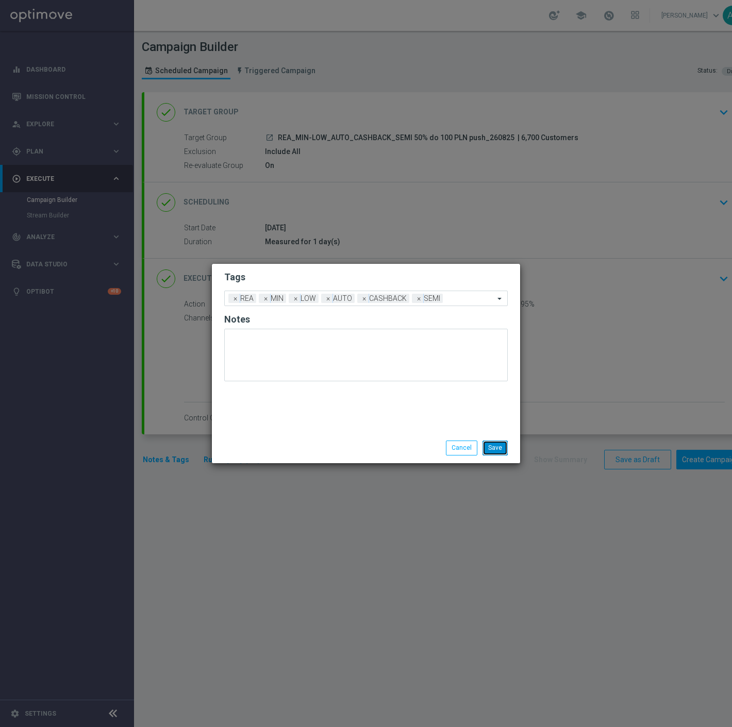
click at [496, 448] on button "Save" at bounding box center [494, 448] width 25 height 14
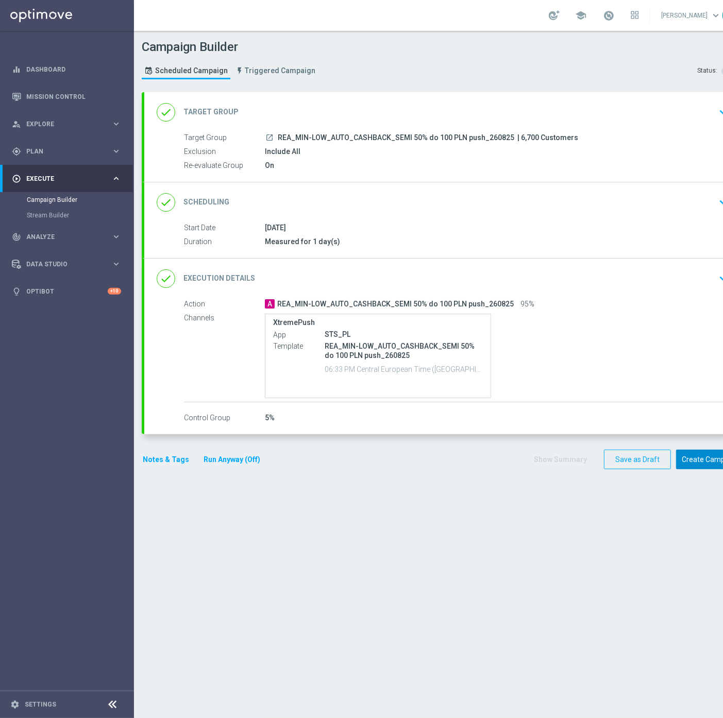
click at [691, 457] on button "Create Campaign" at bounding box center [710, 460] width 69 height 20
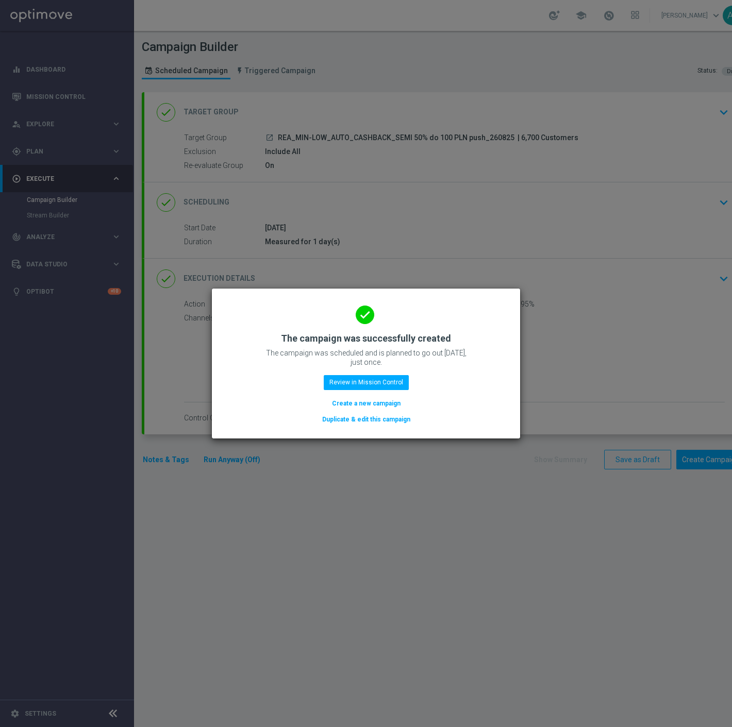
click at [356, 421] on button "Duplicate & edit this campaign" at bounding box center [366, 419] width 90 height 11
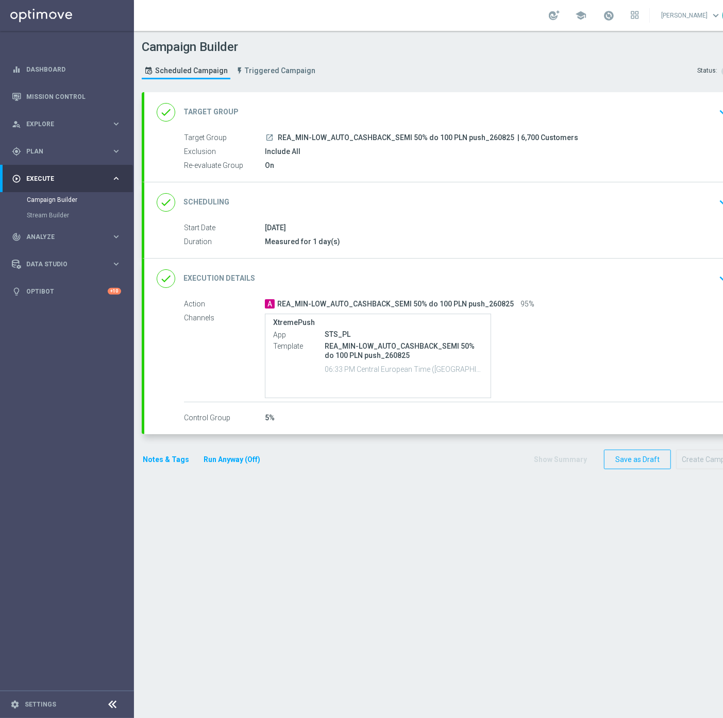
click at [322, 109] on div "done Target Group keyboard_arrow_down" at bounding box center [445, 113] width 576 height 20
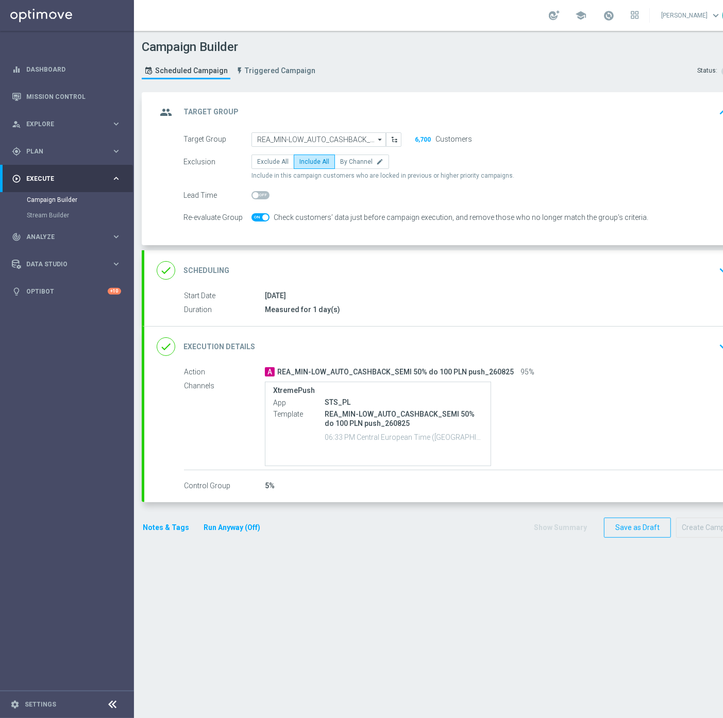
click at [295, 150] on form "Target Group REA_MIN-LOW_AUTO_CASHBACK_SEMI 50% do 100 PLN push_260825 REA_MIN-…" at bounding box center [455, 178] width 545 height 93
click at [298, 136] on input "REA_MIN-LOW_AUTO_CASHBACK_SEMI 50% do 100 PLN push_260825" at bounding box center [318, 139] width 134 height 14
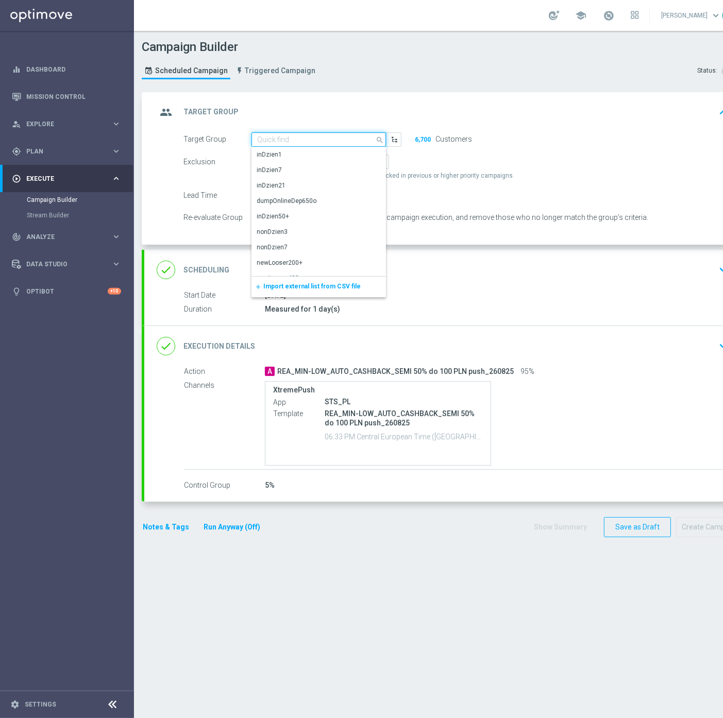
paste input "REA_MED-HIGH_AUTO_CASHBACK_SEMI 50% do 300 PLN push_260825"
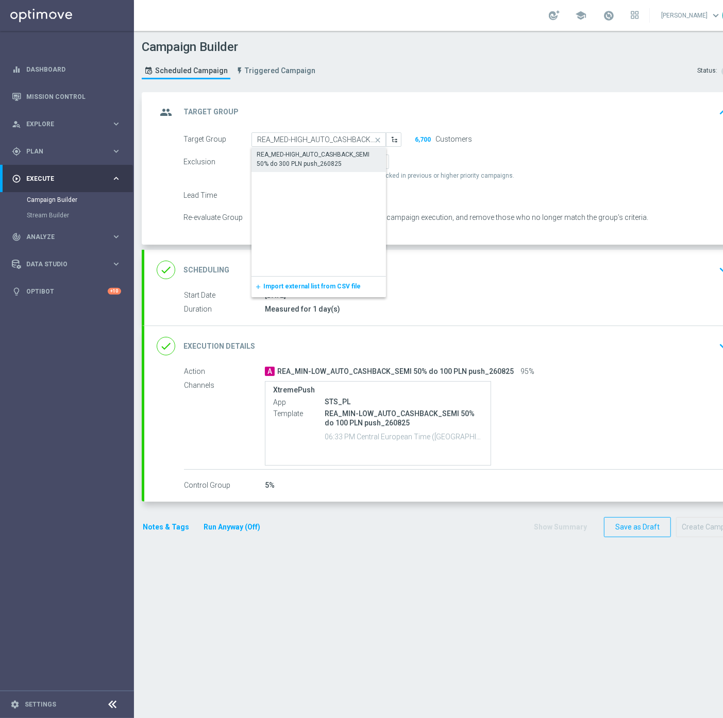
click at [318, 161] on div "REA_MED-HIGH_AUTO_CASHBACK_SEMI 50% do 300 PLN push_260825" at bounding box center [319, 159] width 125 height 19
type input "REA_MED-HIGH_AUTO_CASHBACK_SEMI 50% do 300 PLN push_260825"
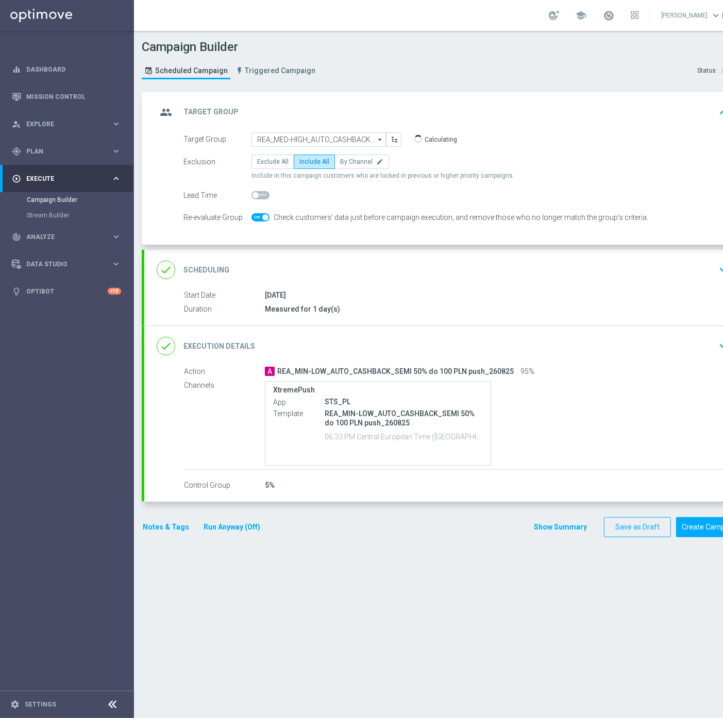
click at [457, 345] on div "done Execution Details keyboard_arrow_down" at bounding box center [445, 346] width 576 height 20
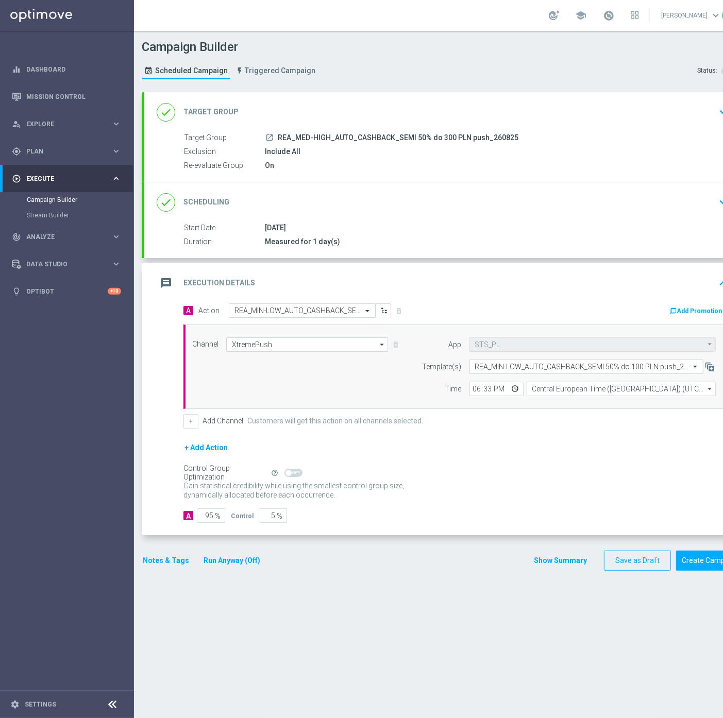
click at [256, 311] on input "text" at bounding box center [291, 311] width 115 height 9
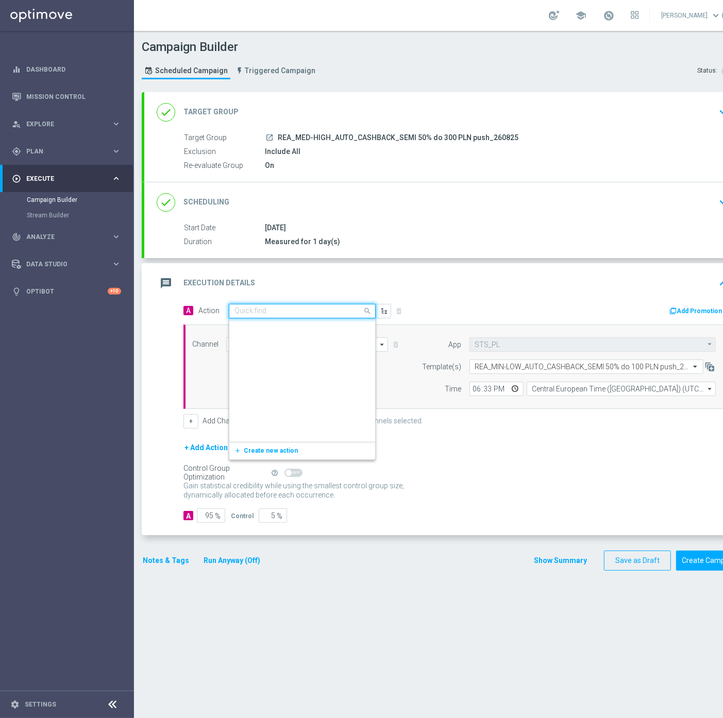
scroll to position [564128, 0]
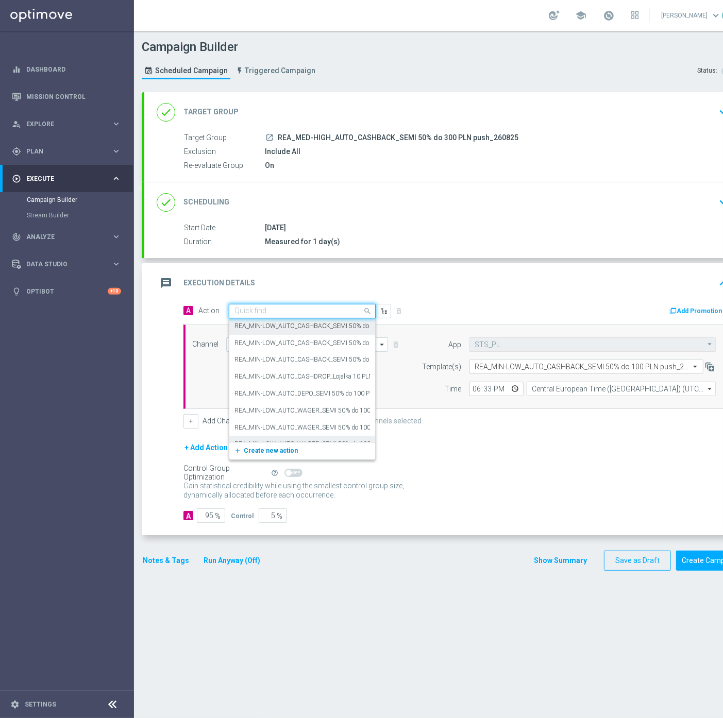
click at [259, 448] on span "Create new action" at bounding box center [271, 450] width 54 height 7
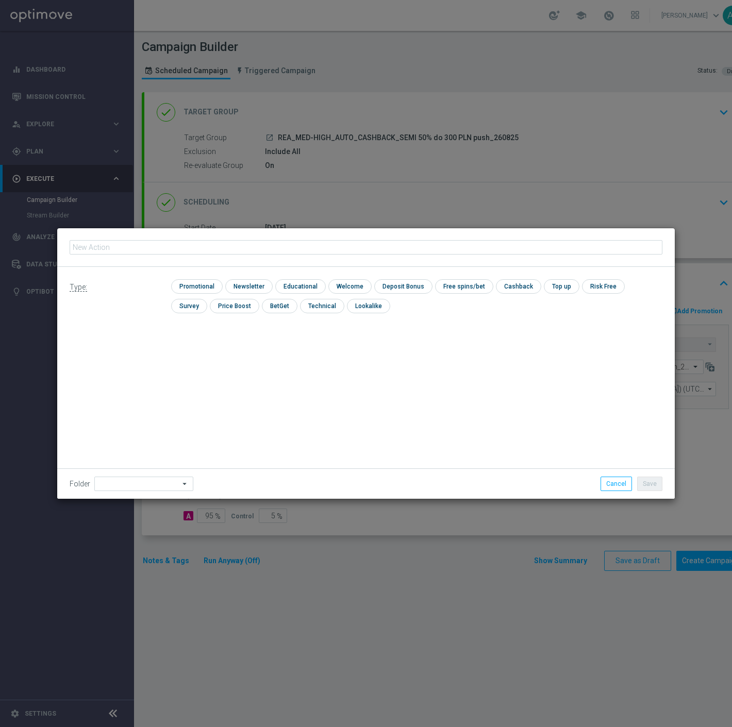
type input "REA_MED-HIGH_AUTO_CASHBACK_SEMI 50% do 300 PLN push_260825"
click at [204, 289] on input "checkbox" at bounding box center [195, 286] width 49 height 14
checkbox input "true"
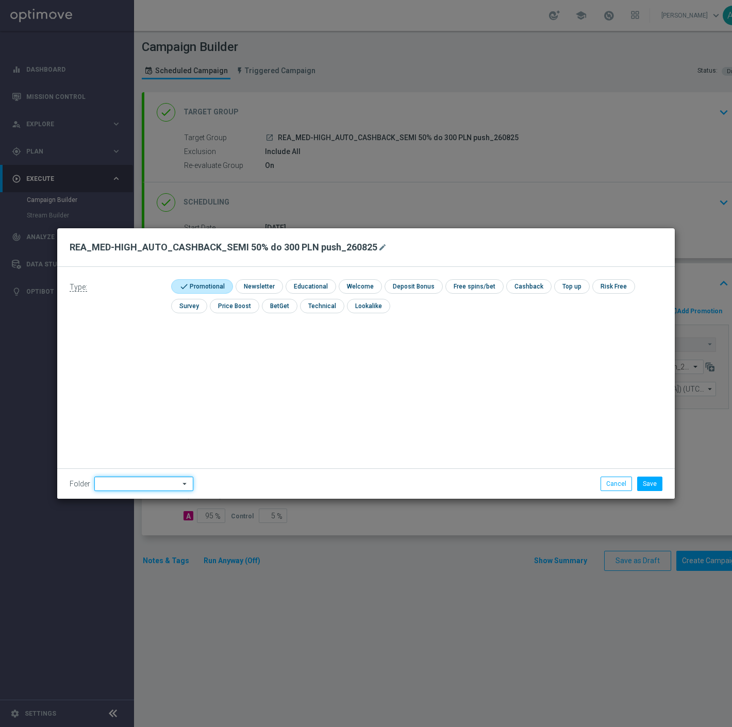
click at [136, 490] on input at bounding box center [143, 484] width 99 height 14
click at [122, 370] on div "[PERSON_NAME]" at bounding box center [123, 370] width 46 height 9
type input "[PERSON_NAME]"
click at [368, 394] on div "Type: check Promotional check Newsletter check Educational check Welcome check …" at bounding box center [365, 383] width 617 height 232
click at [650, 486] on button "Save" at bounding box center [649, 484] width 25 height 14
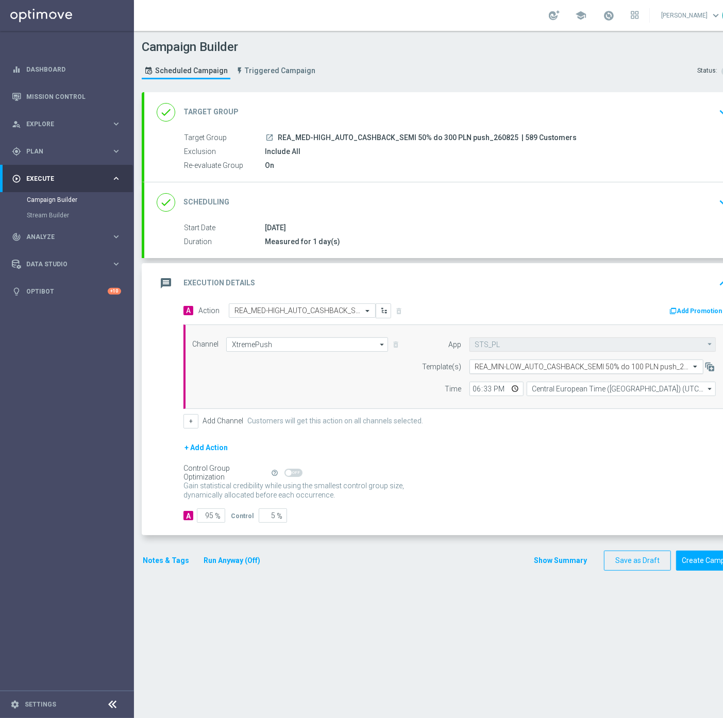
click at [497, 365] on input "text" at bounding box center [576, 367] width 202 height 9
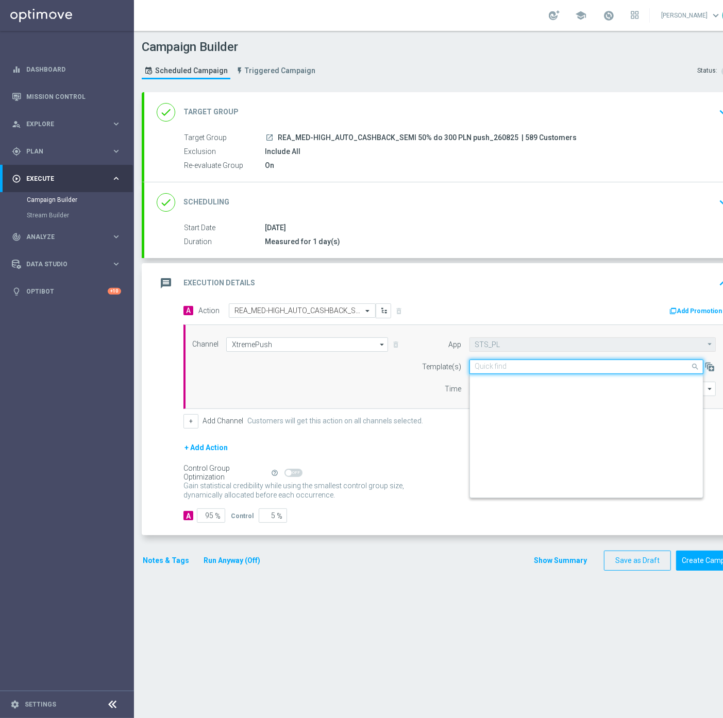
scroll to position [7176, 0]
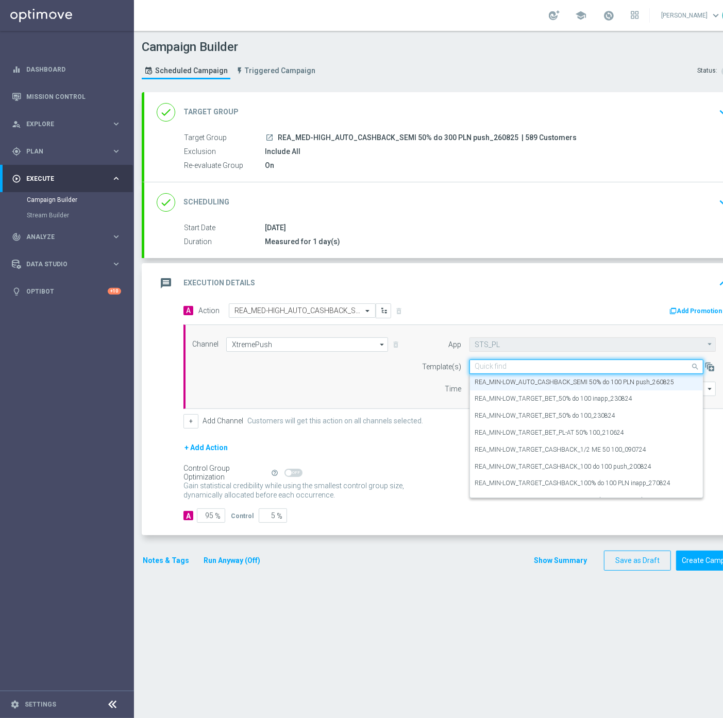
paste input "REA_MED-HIGH_AUTO_CASHBACK_SEMI 50% do 300 PLN push_260825"
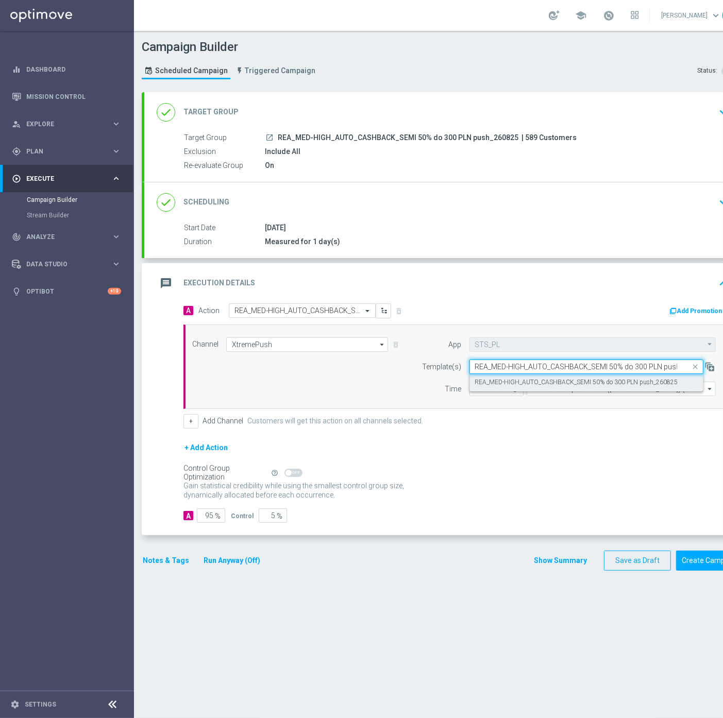
scroll to position [0, 0]
click at [532, 379] on label "REA_MED-HIGH_AUTO_CASHBACK_SEMI 50% do 300 PLN push_260825" at bounding box center [576, 382] width 203 height 9
type input "REA_MED-HIGH_AUTO_CASHBACK_SEMI 50% do 300 PLN push_260825"
click at [172, 561] on button "Notes & Tags" at bounding box center [166, 560] width 48 height 13
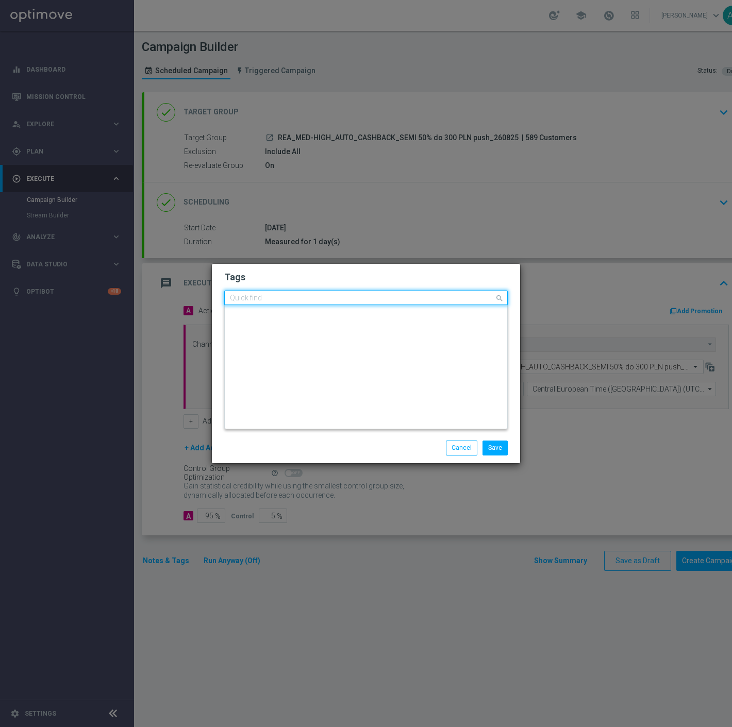
click at [265, 299] on div "Quick find × AUTO × LOW × CASHBACK × MIN × REA × SEMI" at bounding box center [360, 298] width 270 height 13
click at [282, 274] on h2 "Tags" at bounding box center [365, 277] width 283 height 12
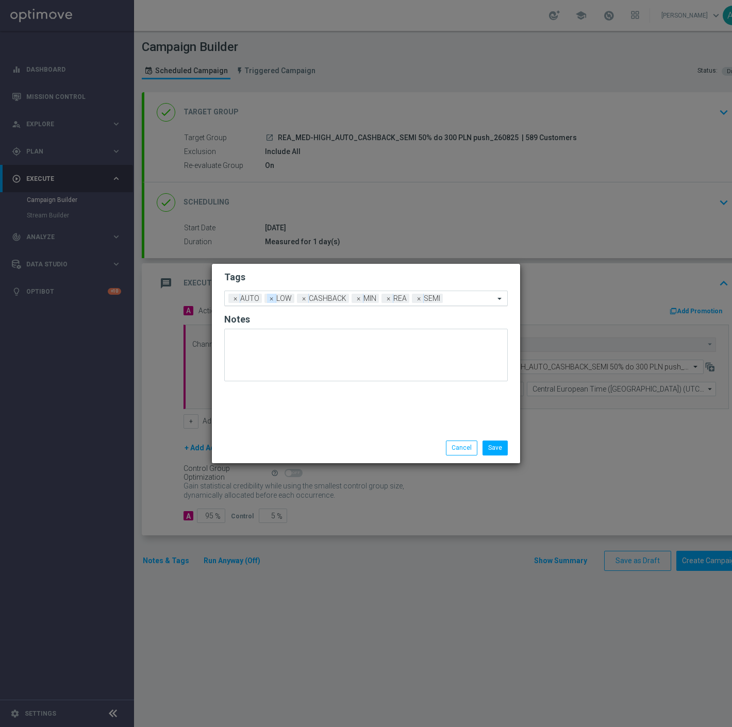
click at [272, 300] on span "×" at bounding box center [271, 298] width 9 height 9
click at [322, 302] on span "×" at bounding box center [326, 298] width 9 height 9
click at [424, 301] on input "text" at bounding box center [439, 299] width 110 height 9
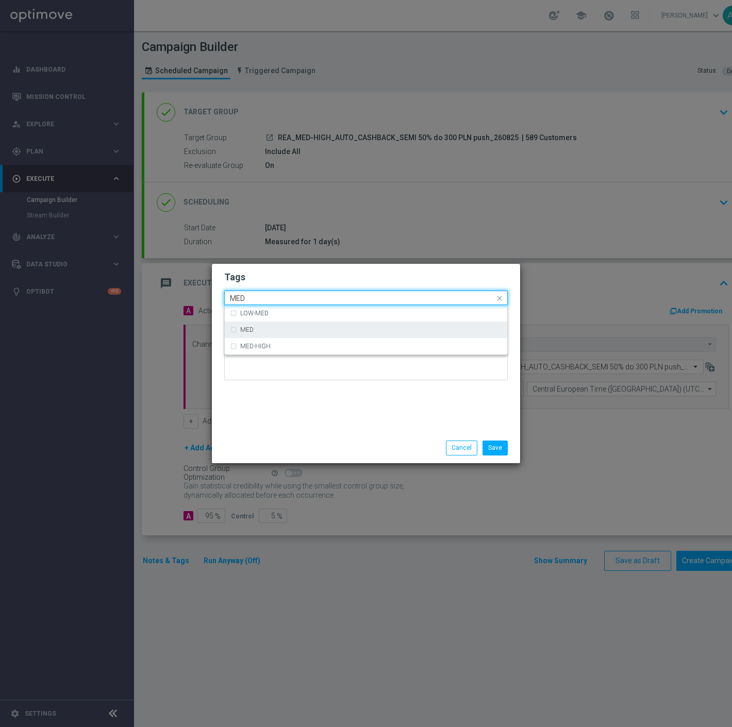
click at [361, 327] on div "MED" at bounding box center [371, 330] width 262 height 6
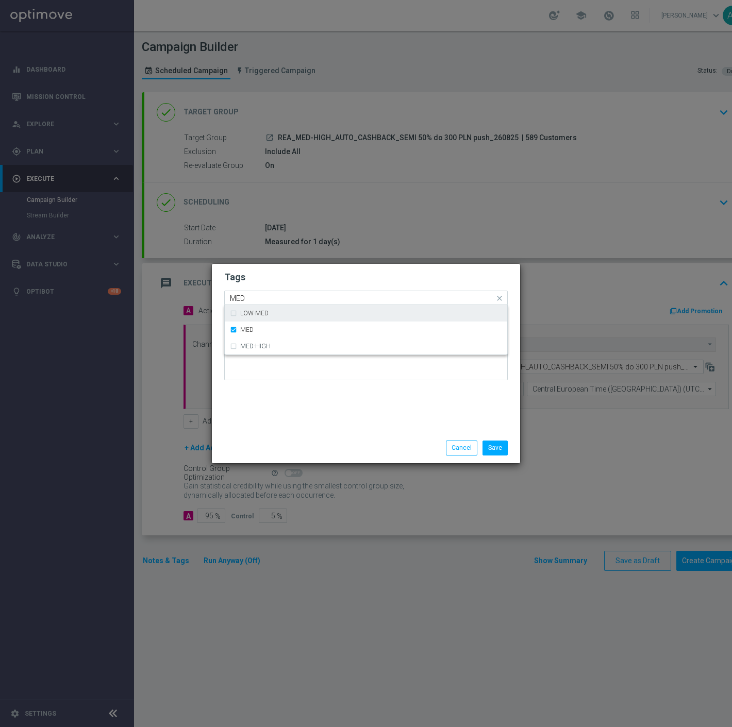
click at [322, 296] on input "MED" at bounding box center [362, 298] width 264 height 9
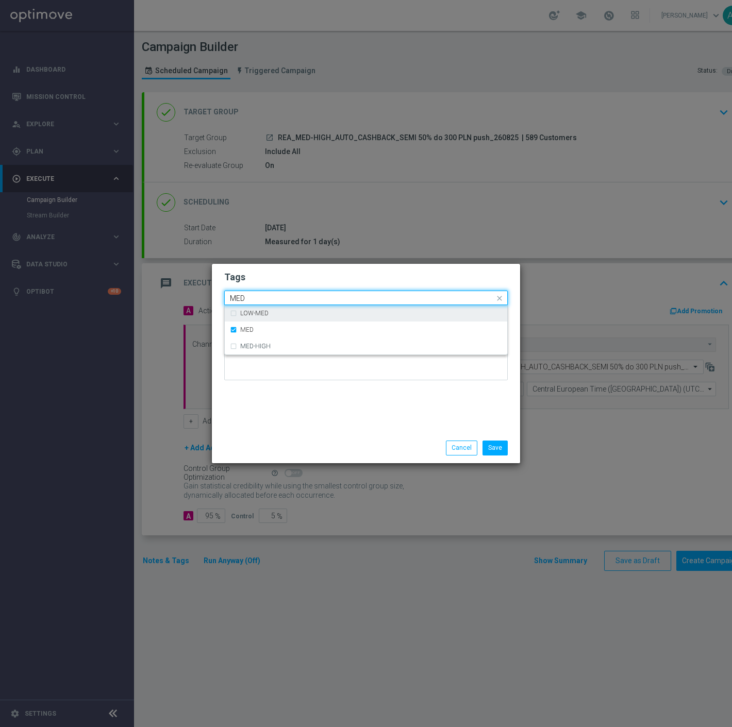
click at [322, 296] on input "MED" at bounding box center [362, 298] width 264 height 9
click at [310, 328] on div "HIGH" at bounding box center [371, 330] width 262 height 6
type input "HIGH"
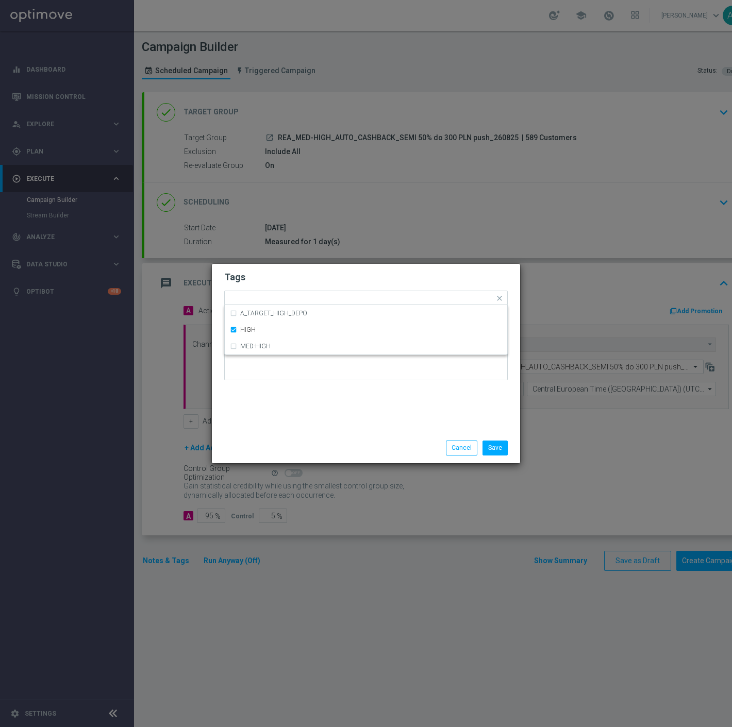
click at [342, 411] on div "Tags Quick find × AUTO × CASHBACK × REA × SEMI × MED × HIGH A_TARGET_HIGH_DEPO …" at bounding box center [366, 348] width 308 height 169
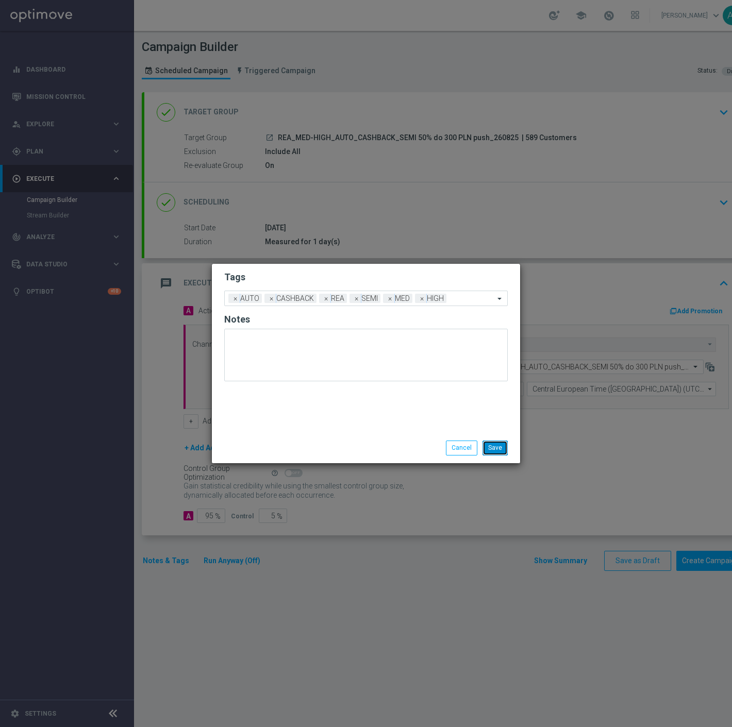
click at [497, 447] on button "Save" at bounding box center [494, 448] width 25 height 14
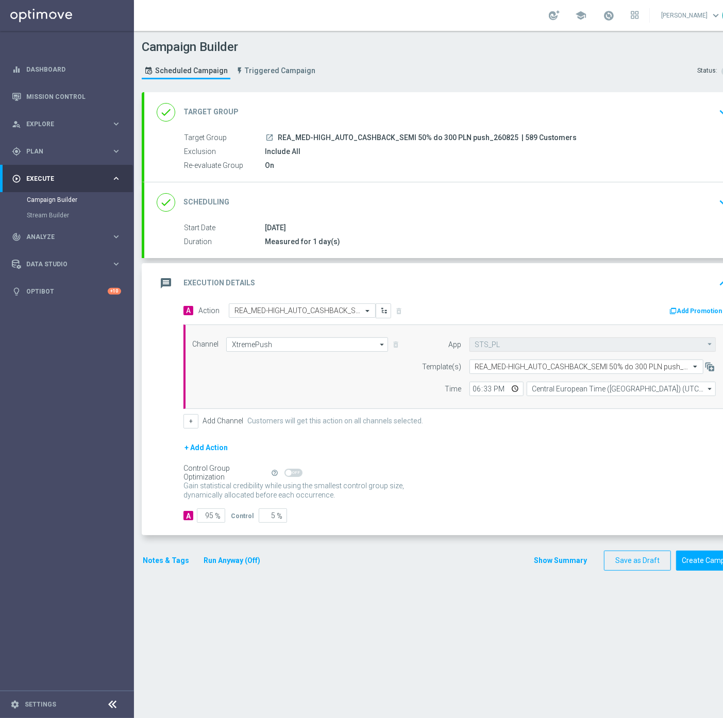
click at [178, 567] on button "Notes & Tags" at bounding box center [166, 560] width 48 height 13
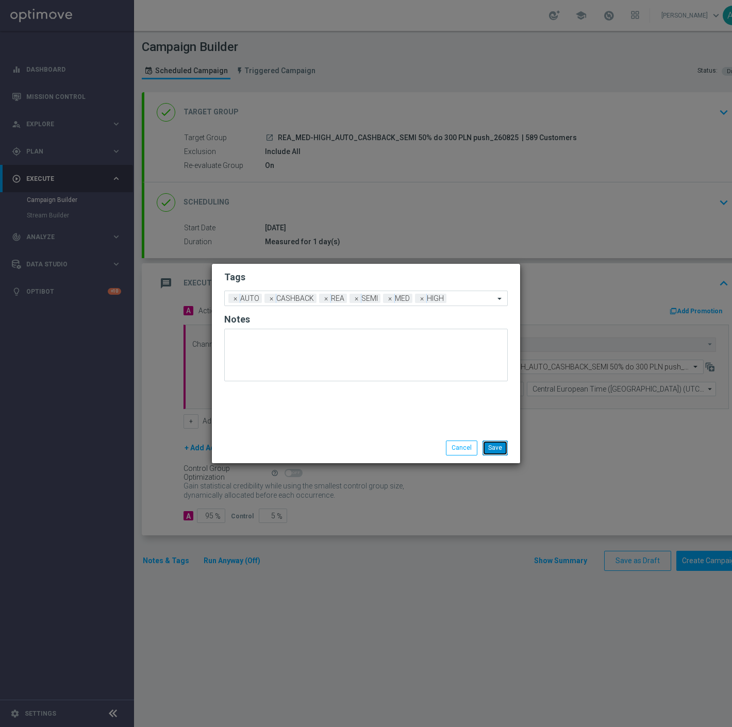
click at [493, 447] on button "Save" at bounding box center [494, 448] width 25 height 14
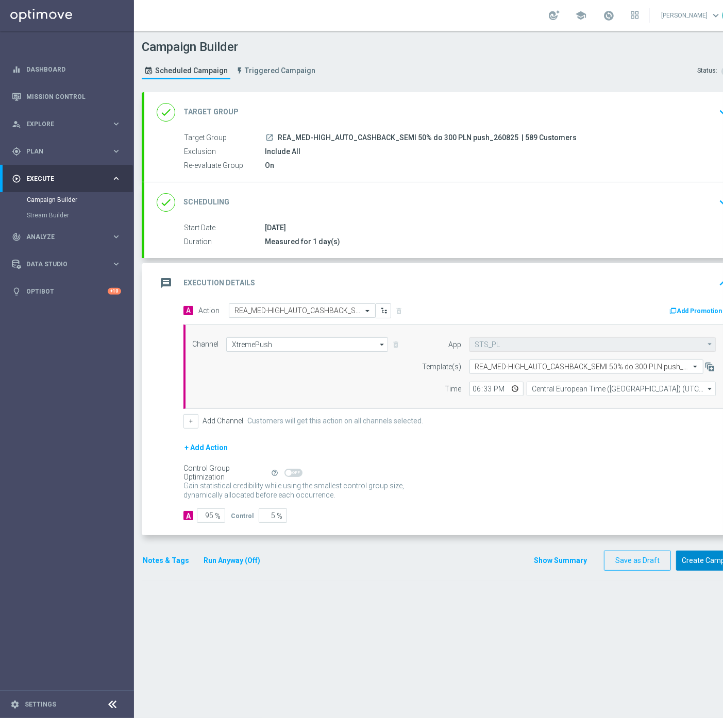
click at [699, 562] on button "Create Campaign" at bounding box center [710, 561] width 69 height 20
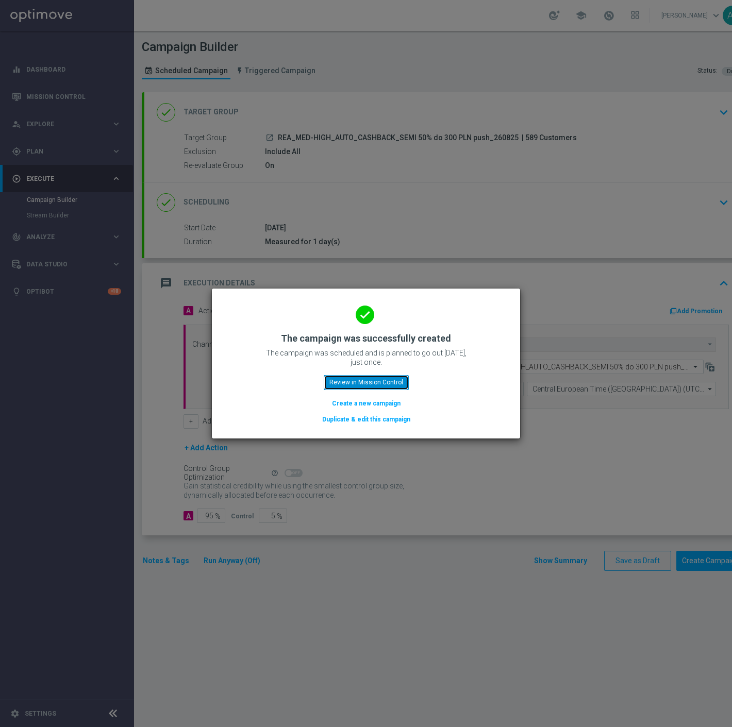
click at [378, 382] on button "Review in Mission Control" at bounding box center [366, 382] width 85 height 14
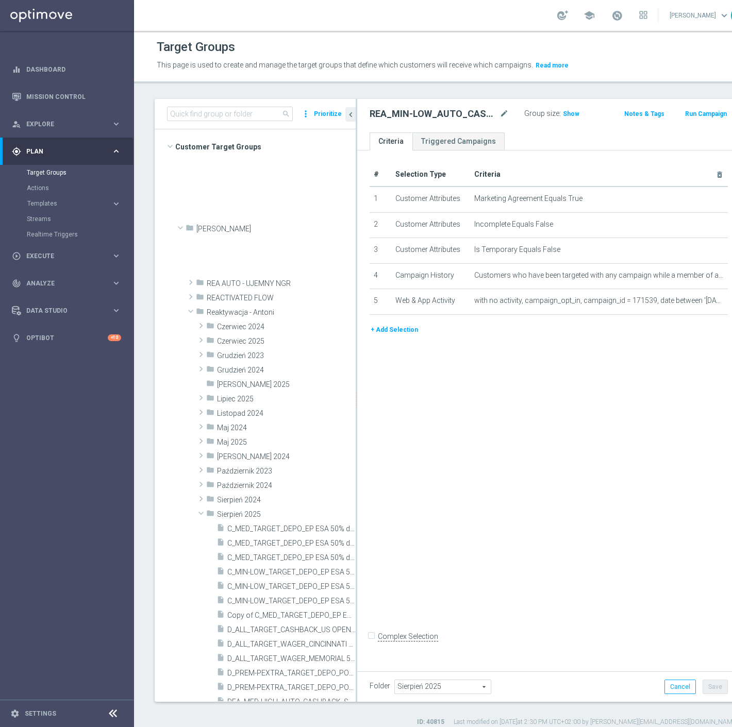
scroll to position [383, 0]
